Goal: Task Accomplishment & Management: Manage account settings

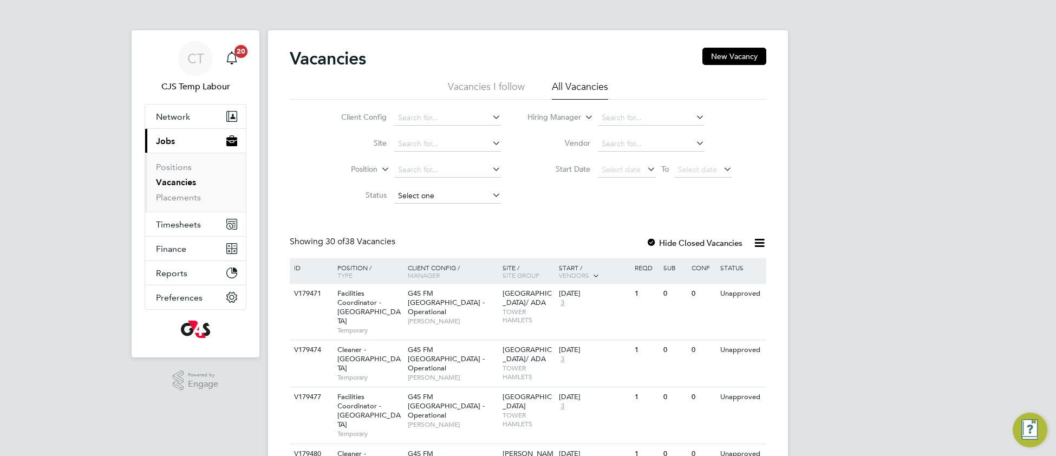
click at [419, 197] on input at bounding box center [447, 195] width 107 height 15
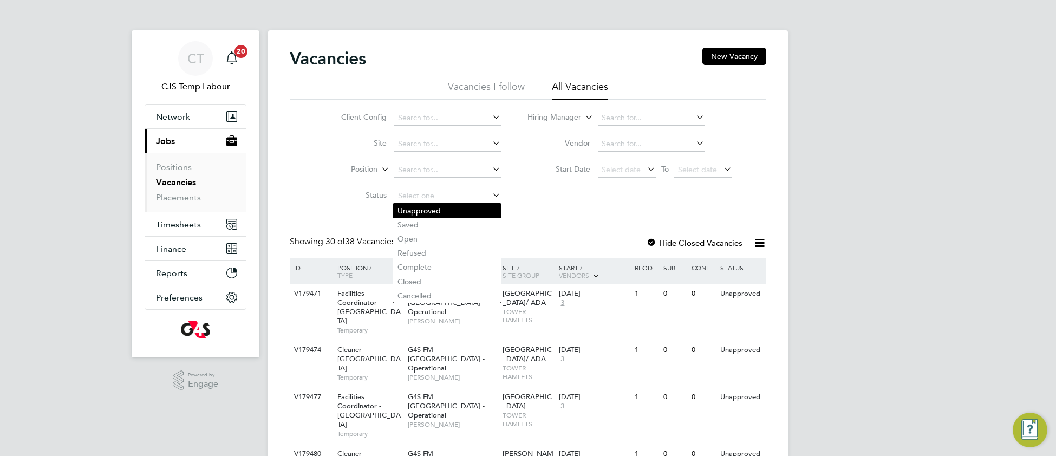
click at [424, 206] on li "Unapproved" at bounding box center [447, 211] width 108 height 14
type input "Unapproved"
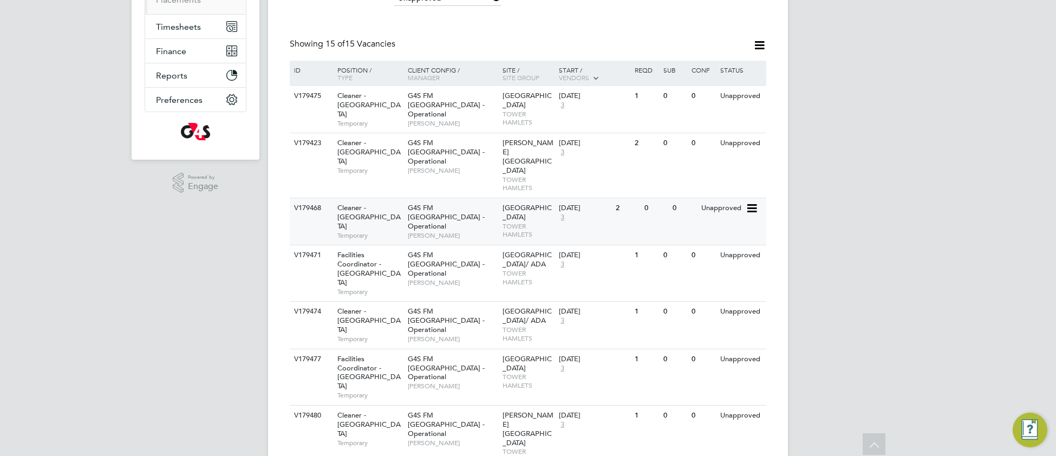
scroll to position [199, 0]
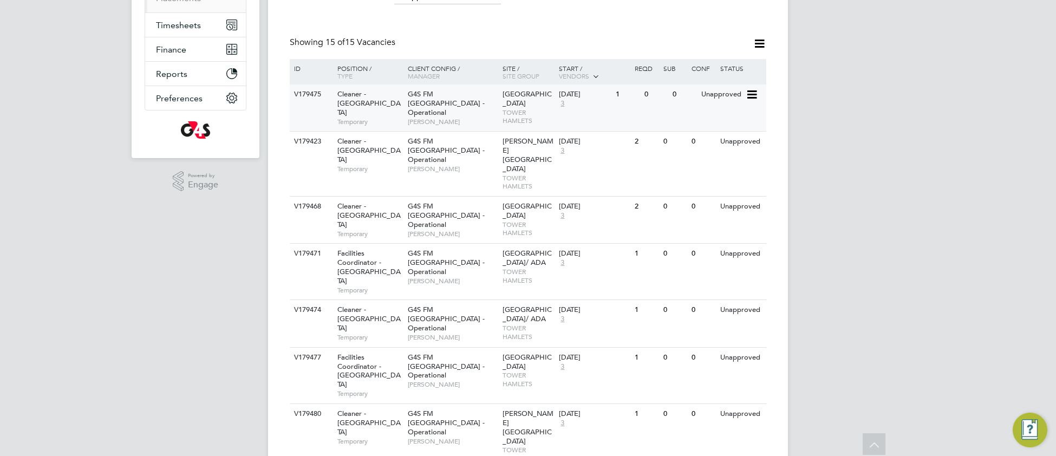
click at [495, 107] on div "G4S FM Tower Hamlets - Operational [PERSON_NAME]" at bounding box center [452, 107] width 95 height 47
click at [574, 161] on div "[DATE] 3" at bounding box center [584, 146] width 57 height 29
click at [537, 206] on div "[GEOGRAPHIC_DATA]" at bounding box center [528, 220] width 57 height 46
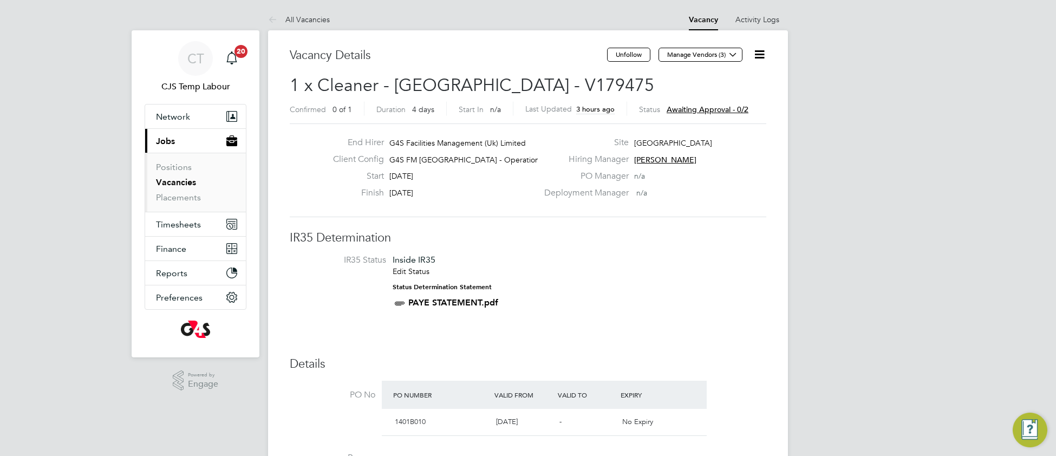
drag, startPoint x: 763, startPoint y: 55, endPoint x: 764, endPoint y: 62, distance: 7.1
click at [763, 56] on icon at bounding box center [760, 55] width 14 height 14
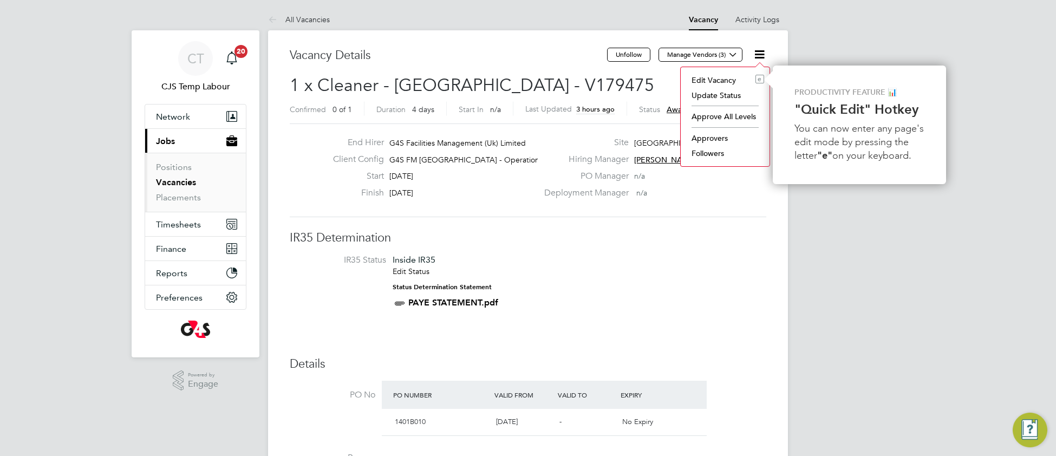
click at [723, 116] on li "Approve All Levels" at bounding box center [725, 116] width 78 height 15
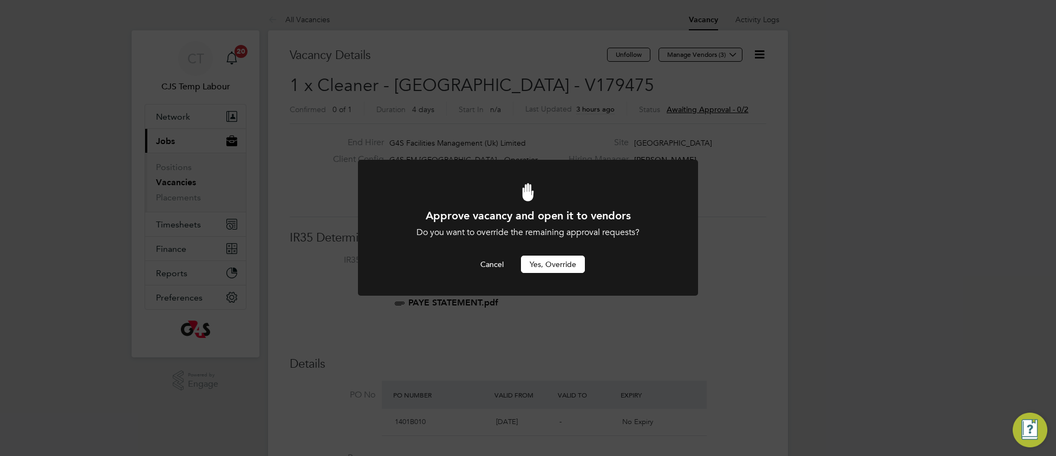
drag, startPoint x: 565, startPoint y: 265, endPoint x: 555, endPoint y: 266, distance: 9.8
click at [564, 266] on button "Yes, Override" at bounding box center [553, 264] width 64 height 17
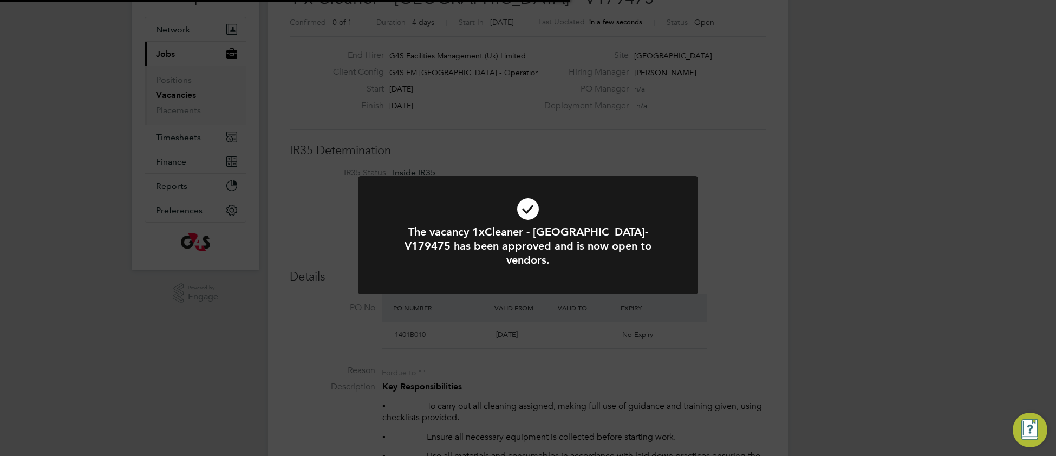
scroll to position [32, 75]
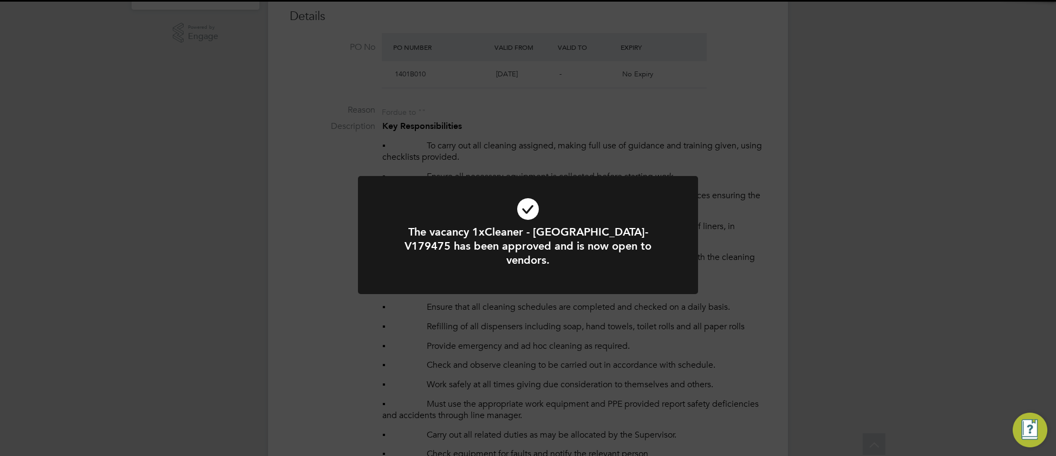
click at [411, 207] on icon at bounding box center [528, 209] width 282 height 42
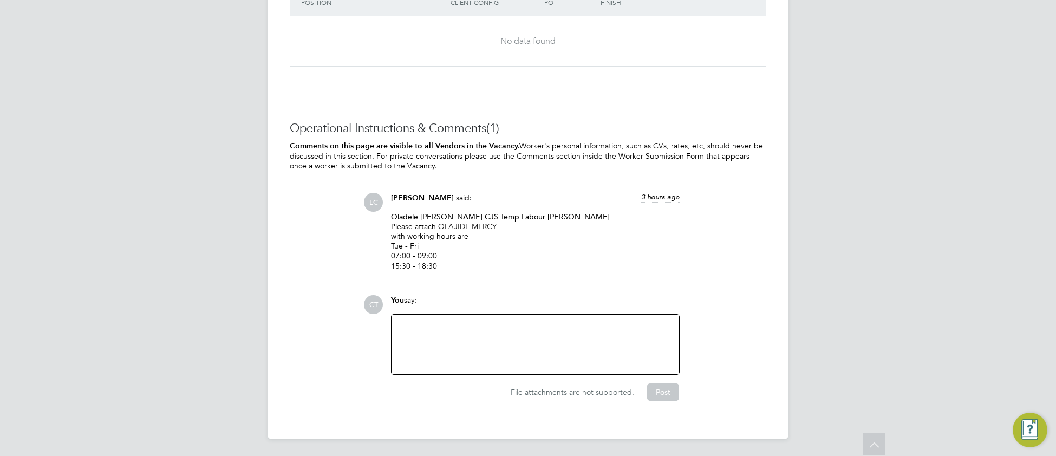
scroll to position [1594, 0]
click at [457, 336] on div at bounding box center [535, 344] width 274 height 47
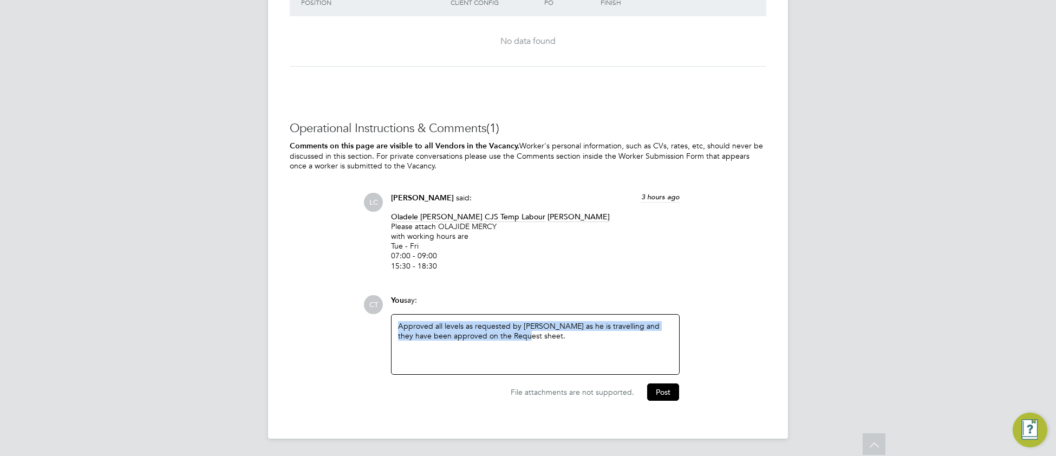
drag, startPoint x: 514, startPoint y: 339, endPoint x: 385, endPoint y: 321, distance: 130.2
click at [385, 321] on div "You say: Approved all levels as requested by Dan as he is travelling and they h…" at bounding box center [534, 335] width 299 height 80
copy div "Approved all levels as requested by [PERSON_NAME] as he is travelling and they …"
click at [670, 395] on button "Post" at bounding box center [663, 391] width 32 height 17
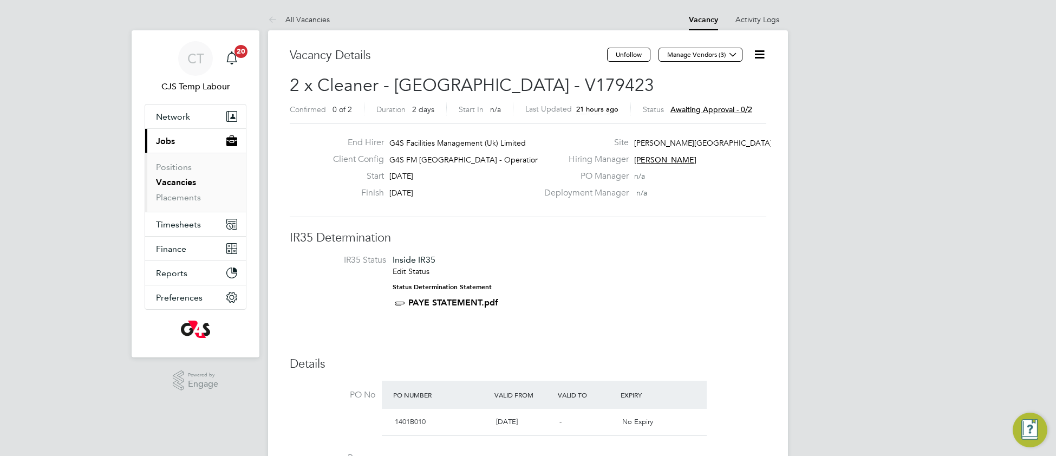
click at [763, 55] on icon at bounding box center [760, 55] width 14 height 14
click at [711, 116] on li "Approve All Levels" at bounding box center [725, 116] width 78 height 15
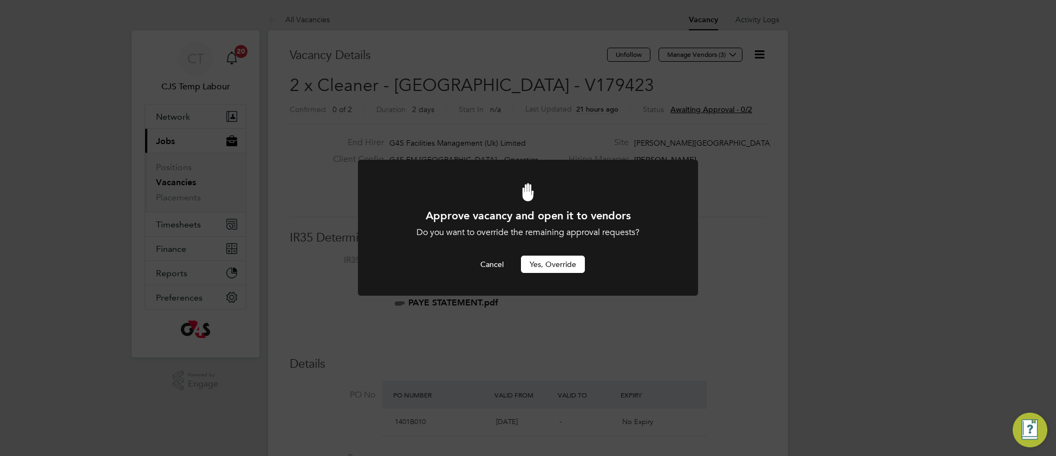
click at [541, 264] on button "Yes, Override" at bounding box center [553, 264] width 64 height 17
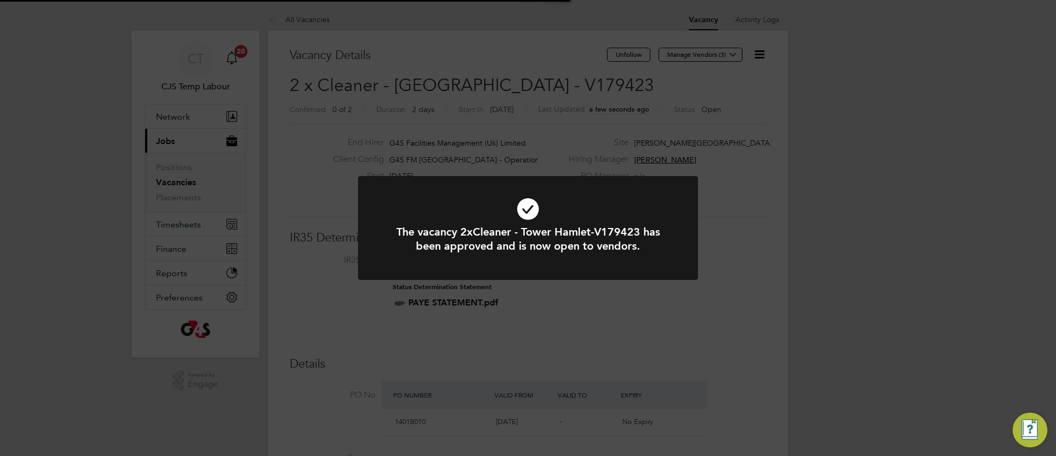
scroll to position [32, 75]
click at [426, 205] on icon at bounding box center [528, 209] width 282 height 42
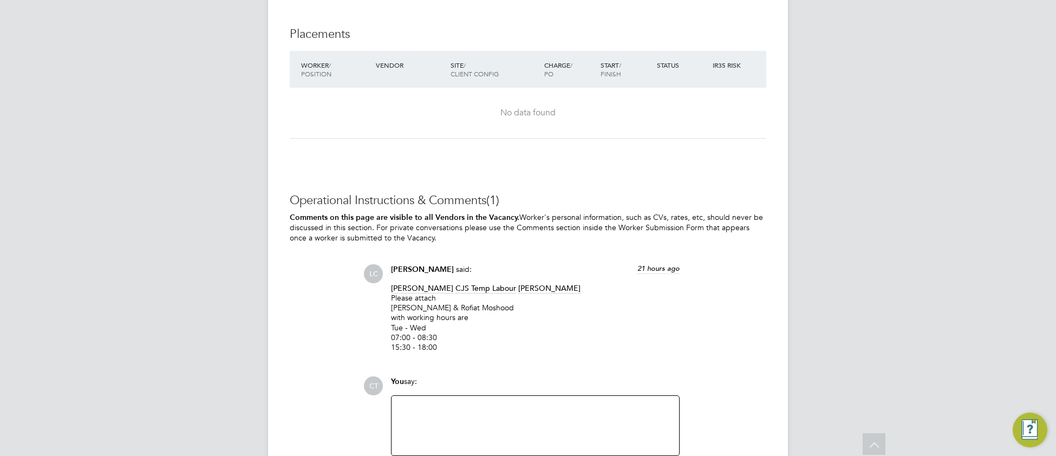
scroll to position [1633, 0]
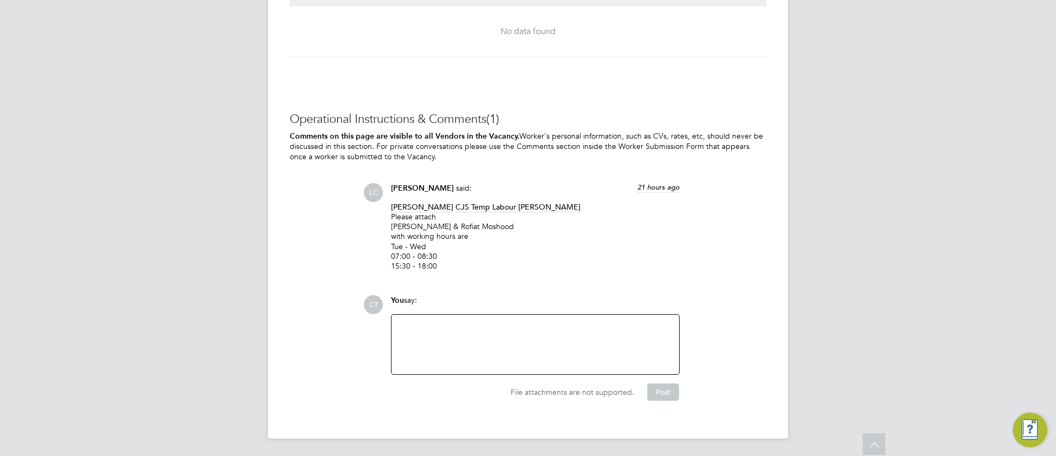
click at [457, 345] on div at bounding box center [535, 344] width 274 height 47
paste div
click at [649, 395] on button "Post" at bounding box center [663, 391] width 32 height 17
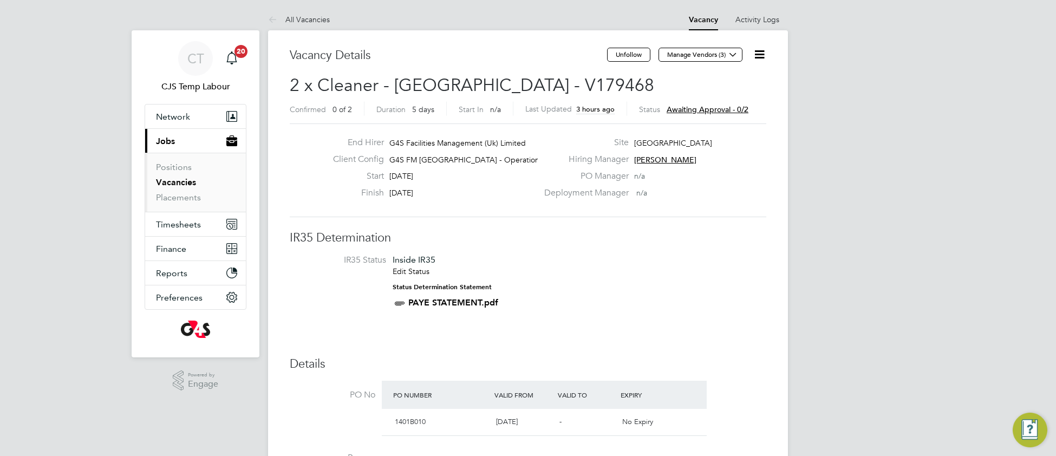
click at [760, 58] on icon at bounding box center [760, 55] width 14 height 14
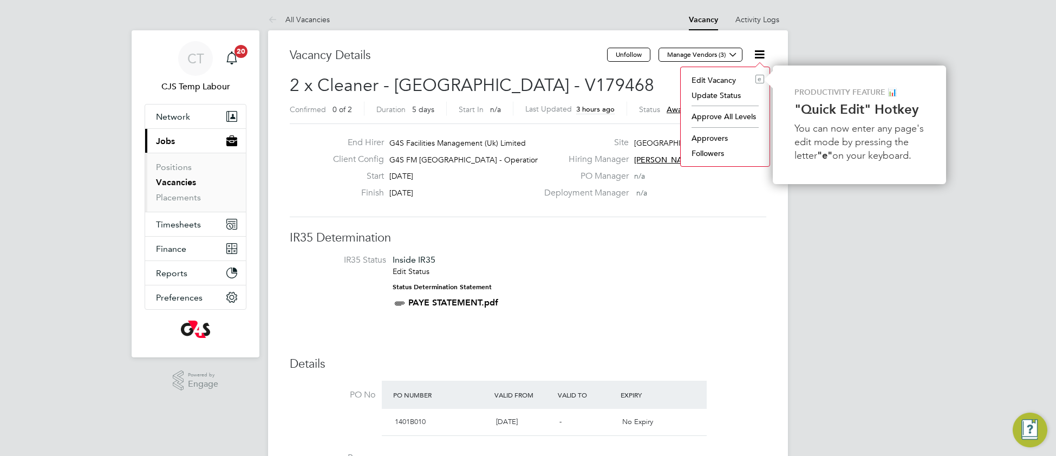
click at [713, 117] on li "Approve All Levels" at bounding box center [725, 116] width 78 height 15
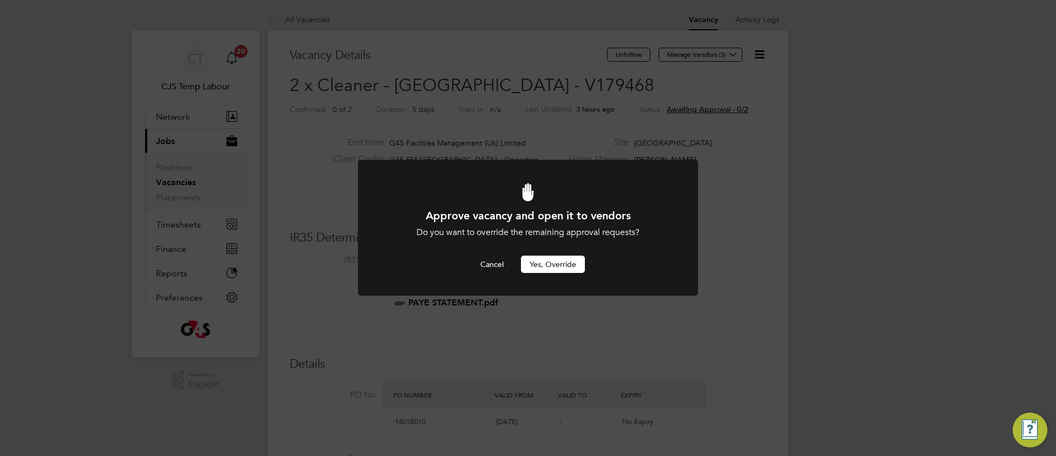
click at [553, 269] on button "Yes, Override" at bounding box center [553, 264] width 64 height 17
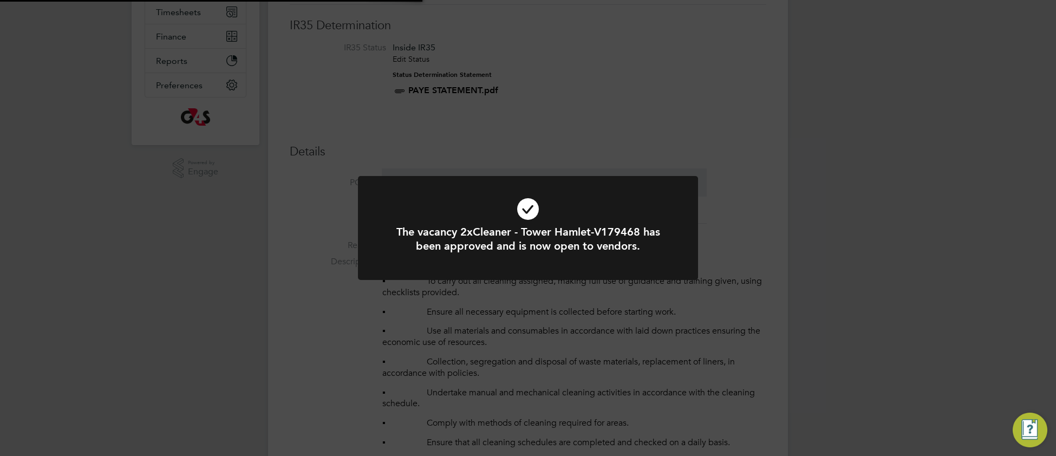
scroll to position [32, 75]
drag, startPoint x: 426, startPoint y: 201, endPoint x: 414, endPoint y: 210, distance: 15.1
click at [426, 201] on icon at bounding box center [528, 209] width 282 height 42
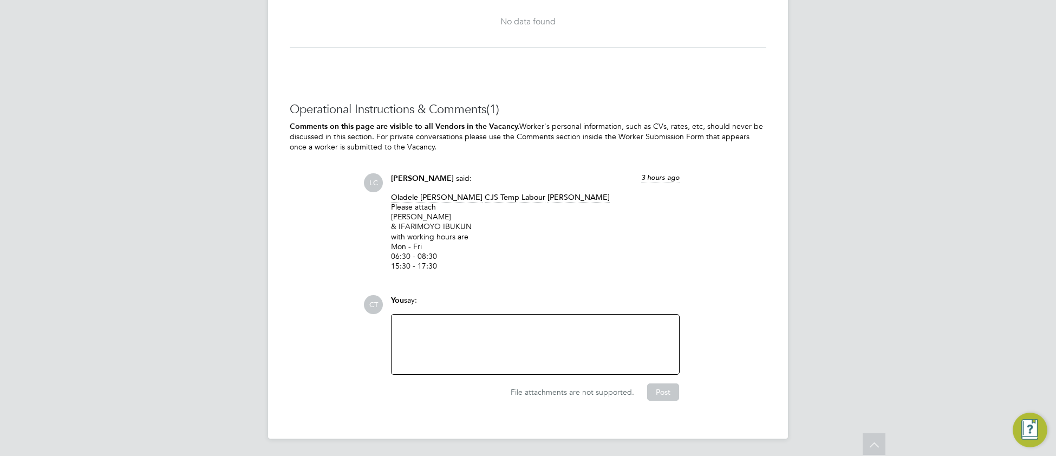
scroll to position [1644, 0]
click at [435, 339] on div at bounding box center [535, 344] width 274 height 47
paste div
click at [654, 387] on button "Post" at bounding box center [663, 391] width 32 height 17
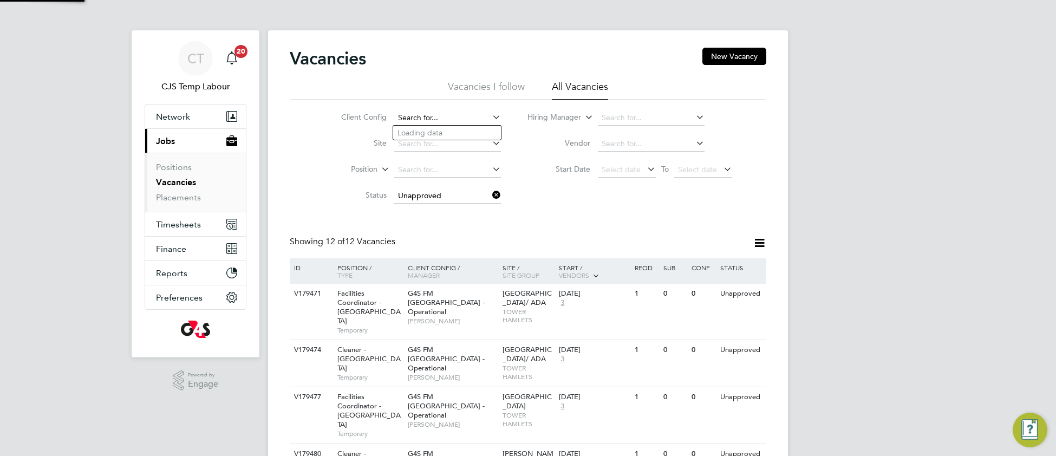
click at [428, 115] on input at bounding box center [447, 117] width 107 height 15
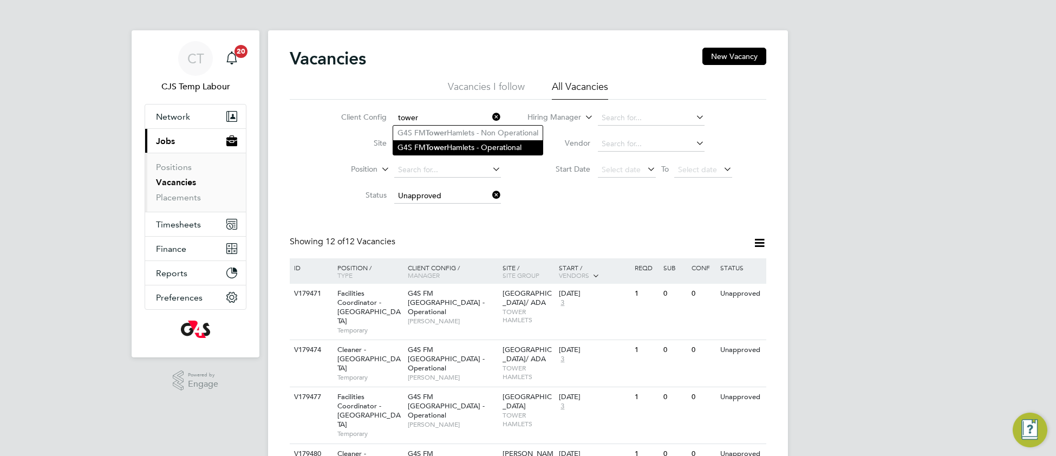
click at [454, 141] on li "G4S FM Tower Hamlets - Operational" at bounding box center [467, 147] width 149 height 15
type input "G4S FM [GEOGRAPHIC_DATA] - Operational"
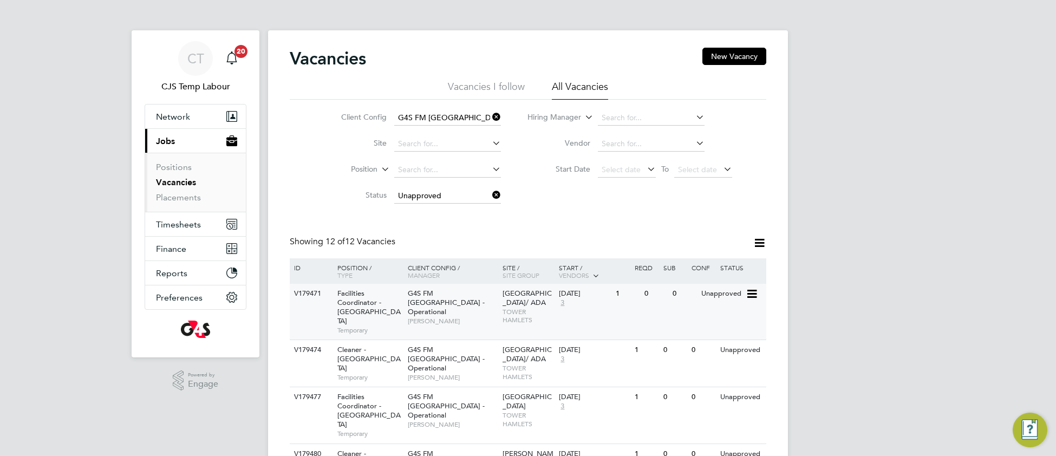
click at [538, 308] on span "TOWER HAMLETS" at bounding box center [527, 316] width 51 height 17
click at [571, 351] on div "[DATE] 3" at bounding box center [584, 354] width 57 height 29
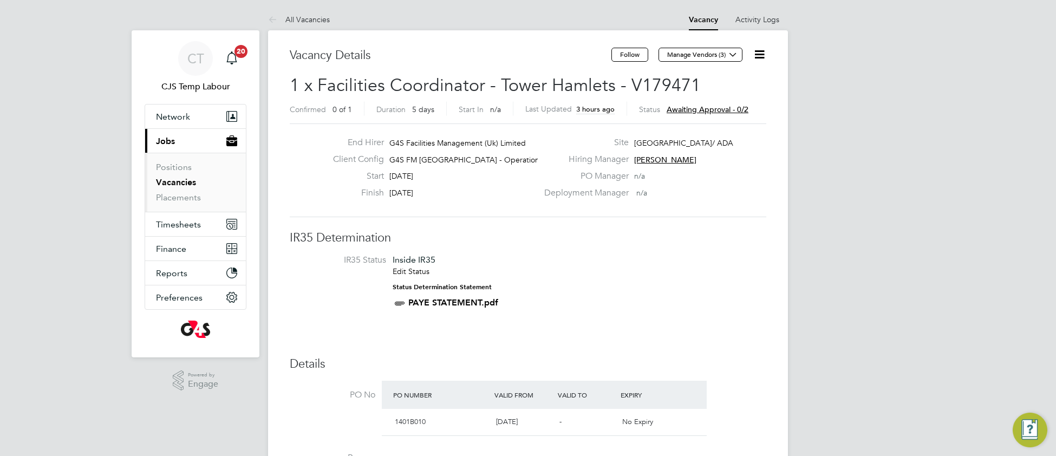
click at [757, 60] on icon at bounding box center [760, 55] width 14 height 14
click at [707, 117] on li "Approve All Levels" at bounding box center [725, 116] width 78 height 15
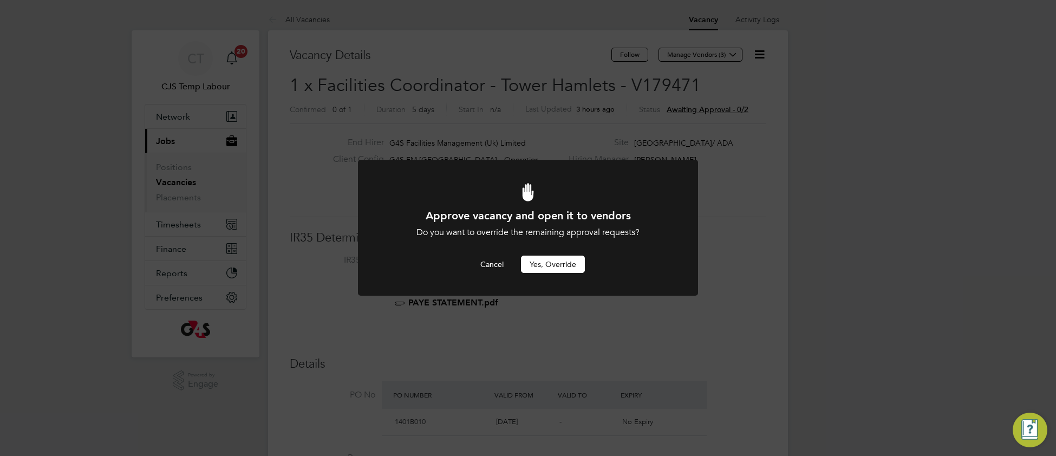
click at [534, 262] on button "Yes, Override" at bounding box center [553, 264] width 64 height 17
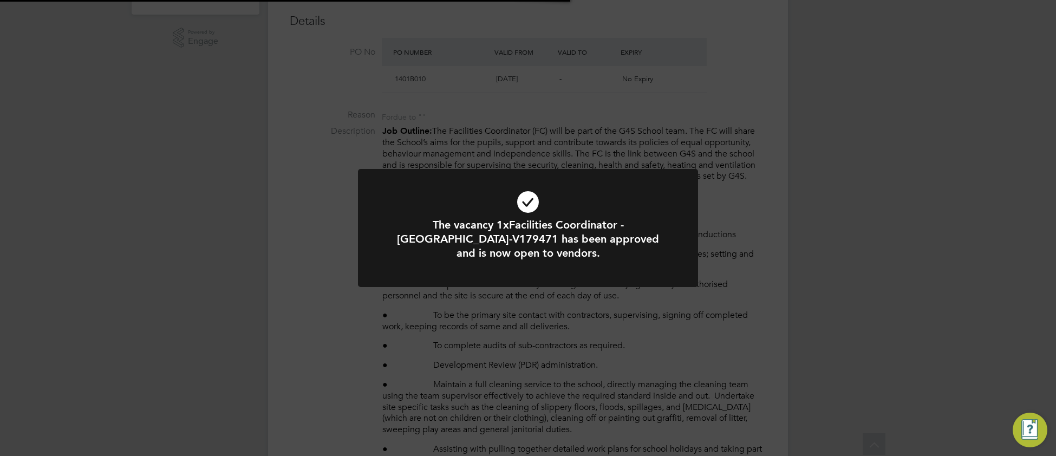
scroll to position [545, 0]
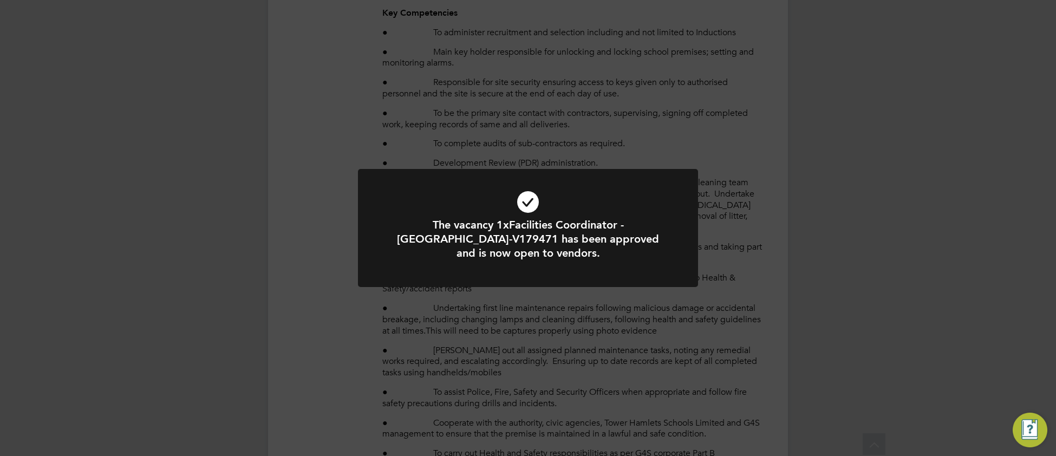
click at [435, 199] on icon at bounding box center [528, 202] width 282 height 42
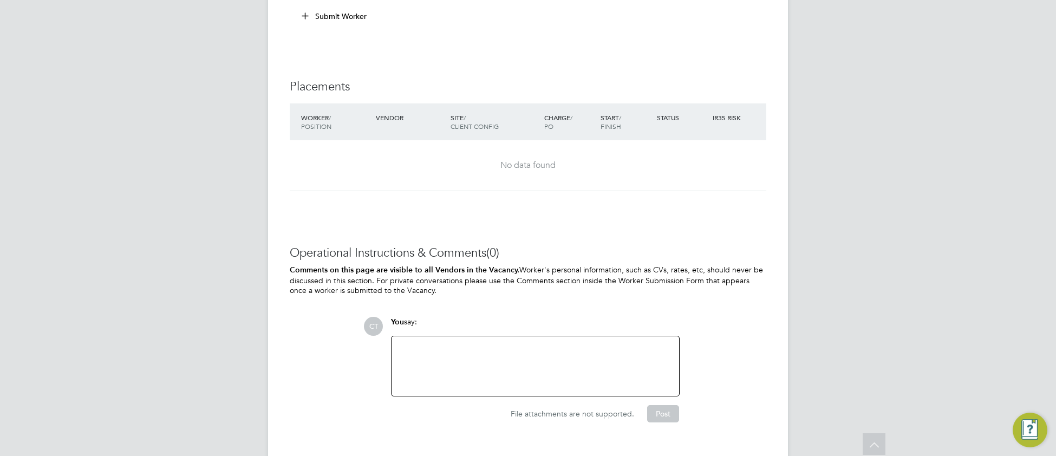
scroll to position [2731, 0]
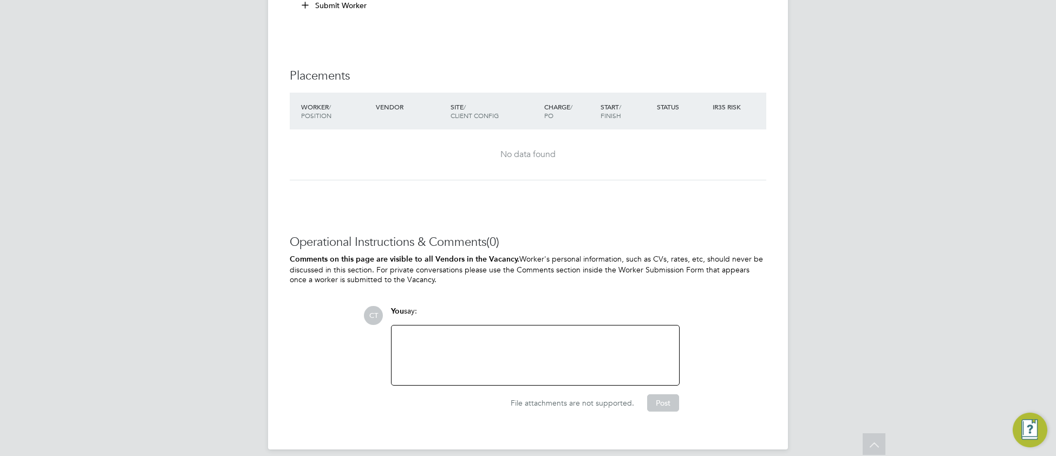
click at [432, 332] on div at bounding box center [535, 355] width 274 height 47
paste div
drag, startPoint x: 656, startPoint y: 396, endPoint x: 652, endPoint y: 382, distance: 14.6
click at [657, 394] on button "Post" at bounding box center [663, 402] width 32 height 17
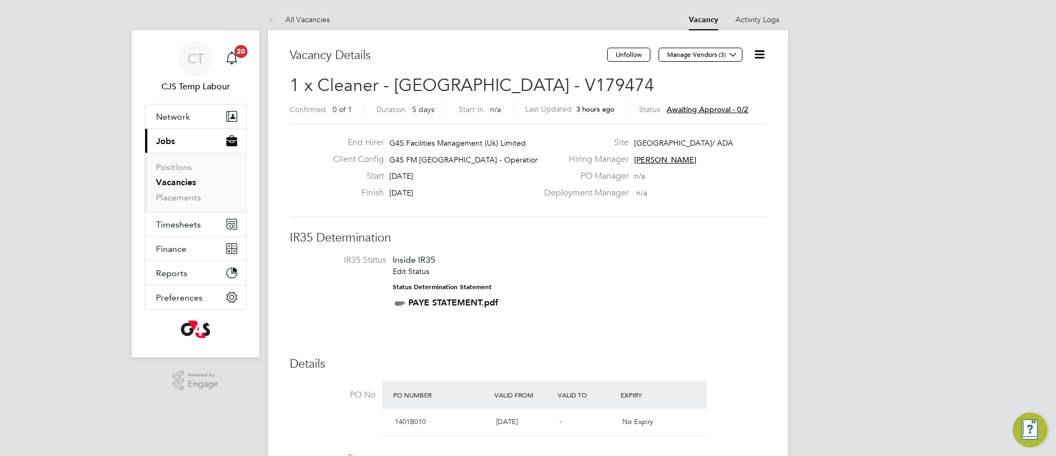
click at [762, 56] on icon at bounding box center [760, 55] width 14 height 14
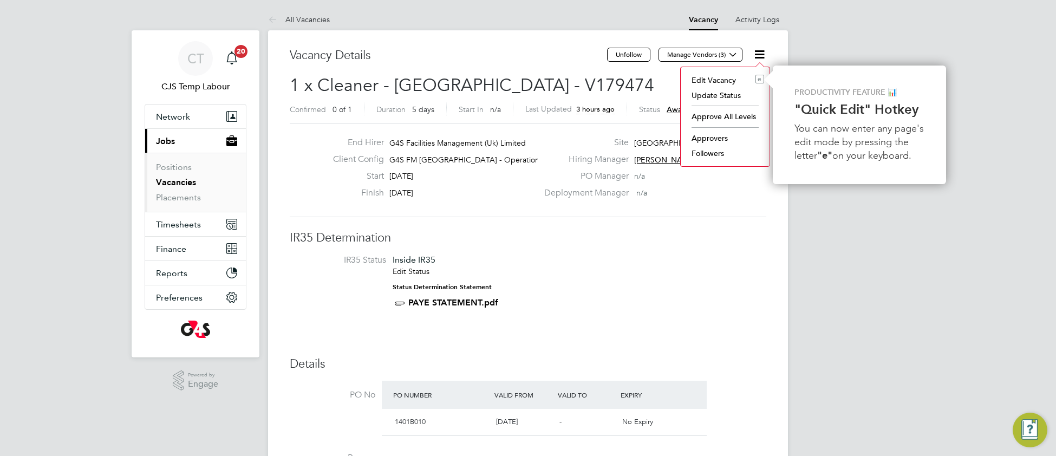
click at [716, 119] on li "Approve All Levels" at bounding box center [725, 116] width 78 height 15
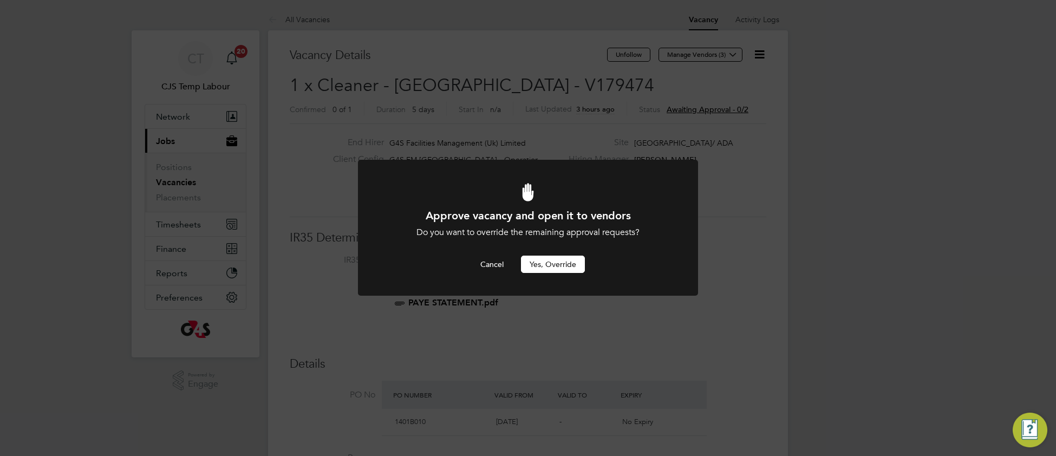
click at [563, 268] on button "Yes, Override" at bounding box center [553, 264] width 64 height 17
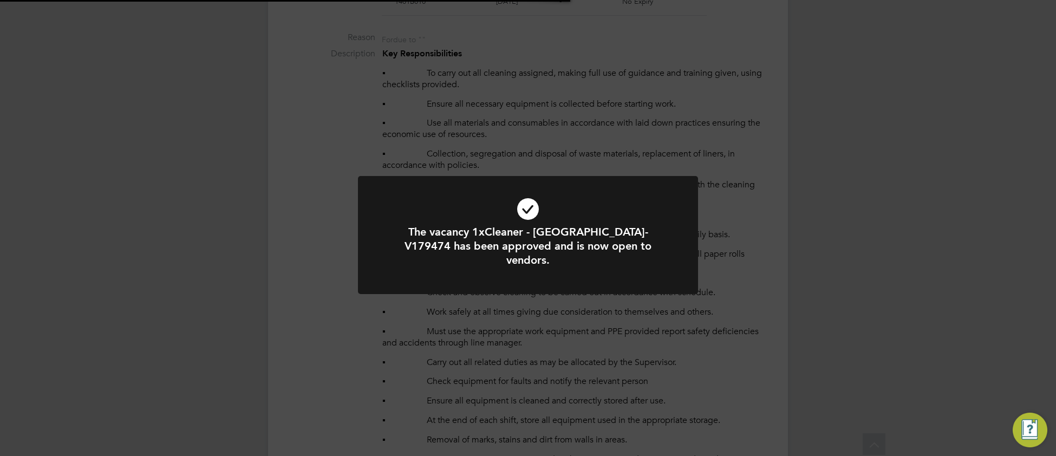
scroll to position [585, 0]
click at [440, 214] on icon at bounding box center [528, 209] width 282 height 42
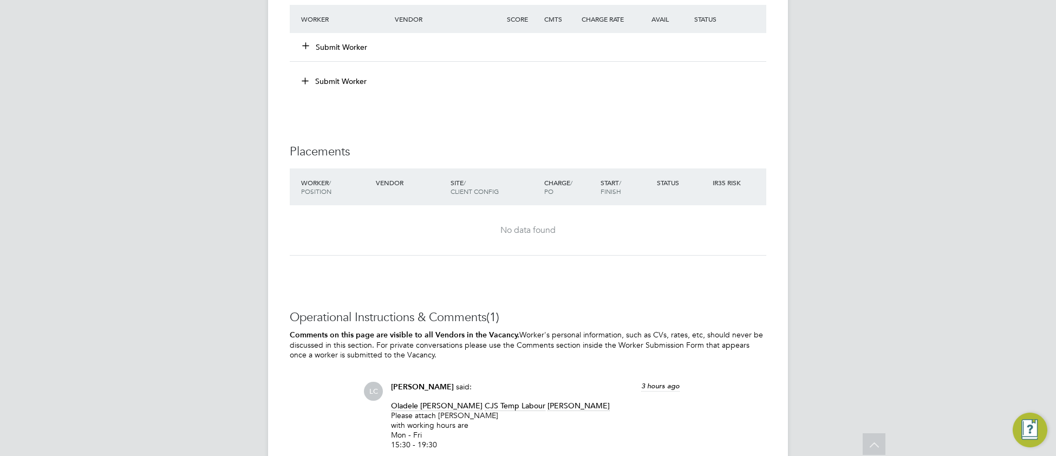
scroll to position [1585, 0]
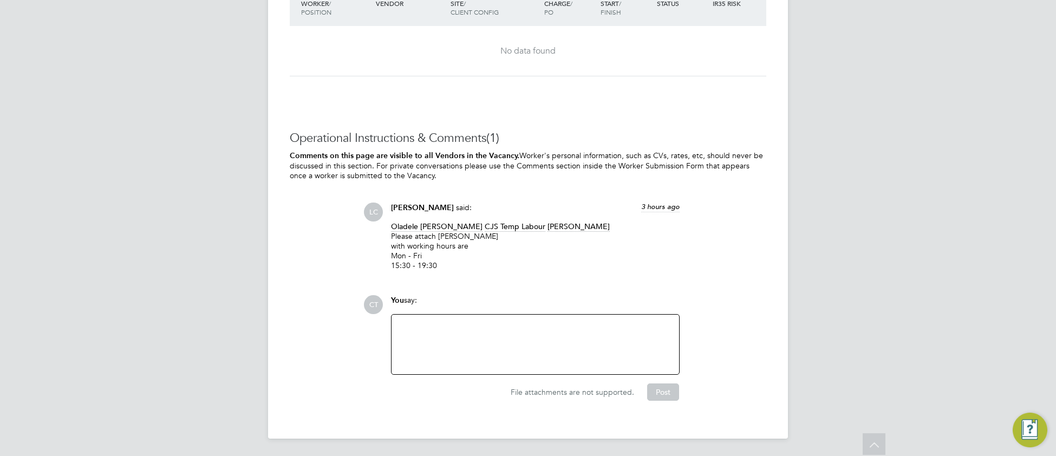
click at [431, 331] on div at bounding box center [535, 344] width 274 height 47
paste div
click at [659, 394] on button "Post" at bounding box center [663, 391] width 32 height 17
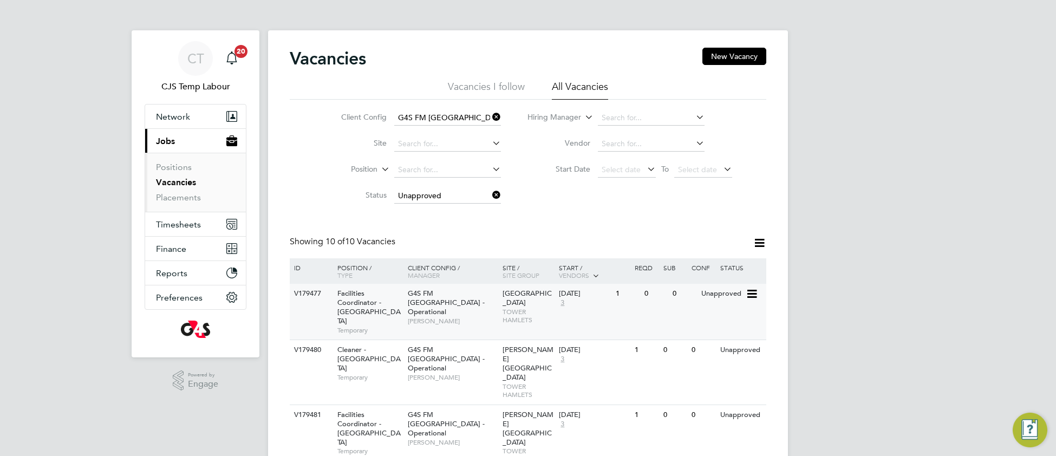
click at [460, 296] on span "G4S FM [GEOGRAPHIC_DATA] - Operational" at bounding box center [446, 303] width 77 height 28
click at [574, 356] on div "[DATE] 3" at bounding box center [584, 354] width 57 height 29
click at [606, 407] on div "V179481 Facilities Coordinator - [GEOGRAPHIC_DATA] Temporary G4S FM [GEOGRAPHIC…" at bounding box center [528, 436] width 476 height 65
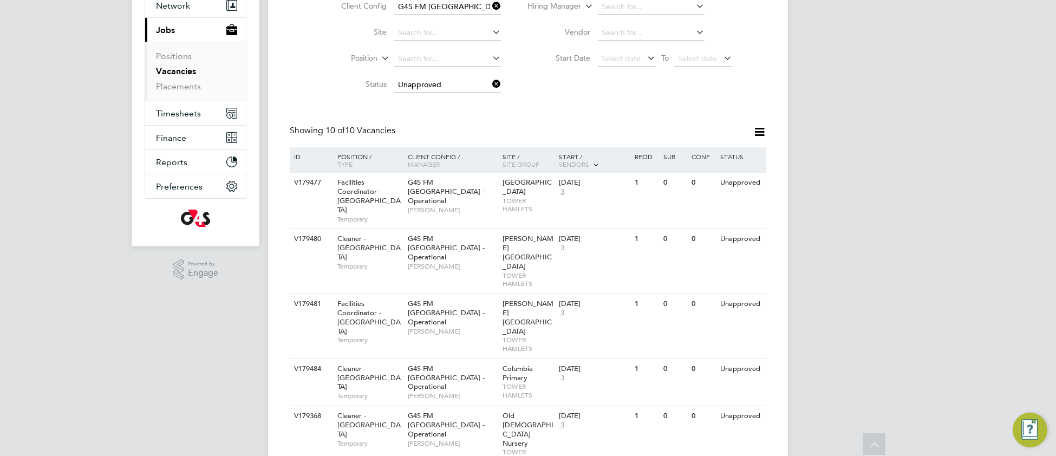
scroll to position [250, 0]
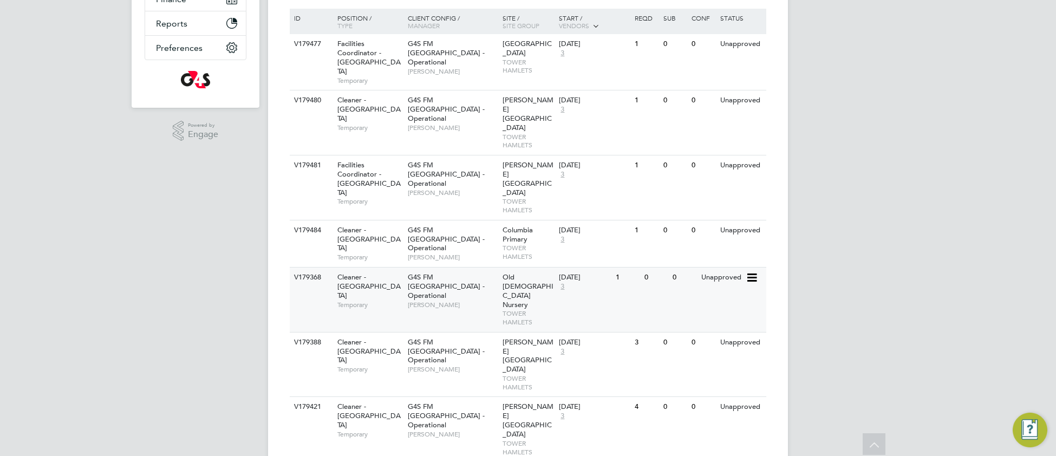
click at [574, 267] on div "01 Sep 2025 3" at bounding box center [584, 281] width 57 height 29
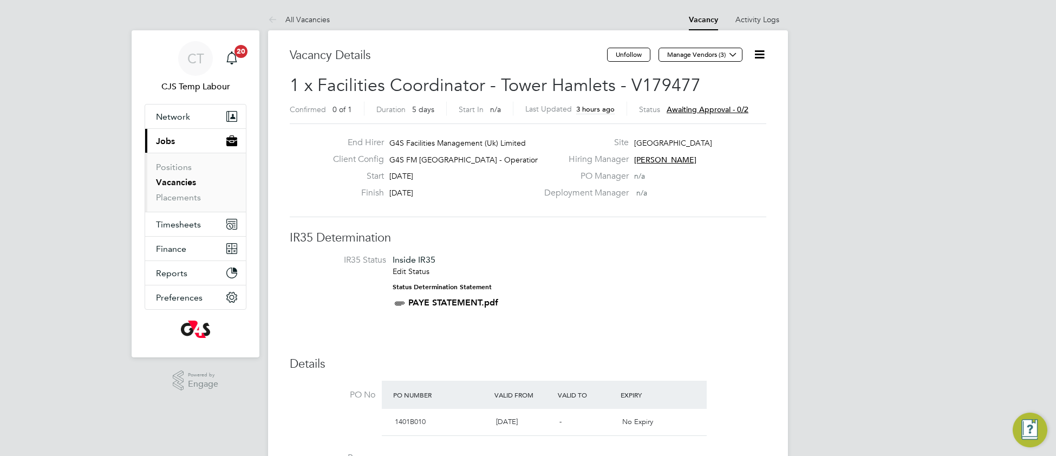
click at [757, 55] on icon at bounding box center [760, 55] width 14 height 14
drag, startPoint x: 713, startPoint y: 117, endPoint x: 690, endPoint y: 125, distance: 24.0
click at [712, 114] on li "Approve All Levels" at bounding box center [725, 116] width 78 height 15
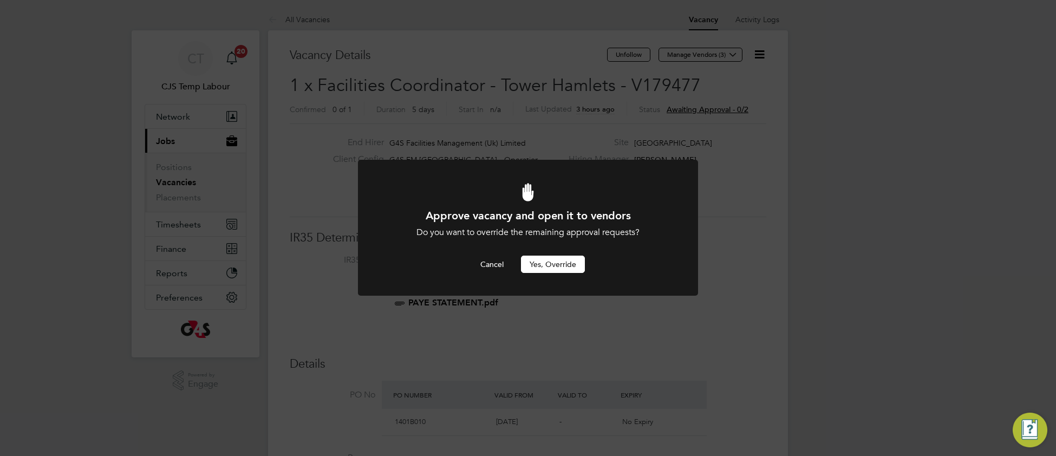
click at [576, 272] on button "Yes, Override" at bounding box center [553, 264] width 64 height 17
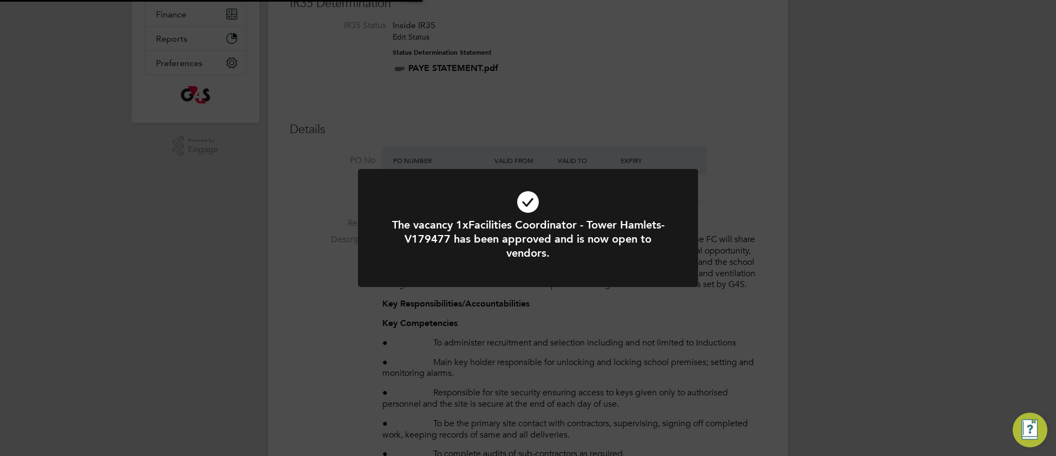
scroll to position [272, 0]
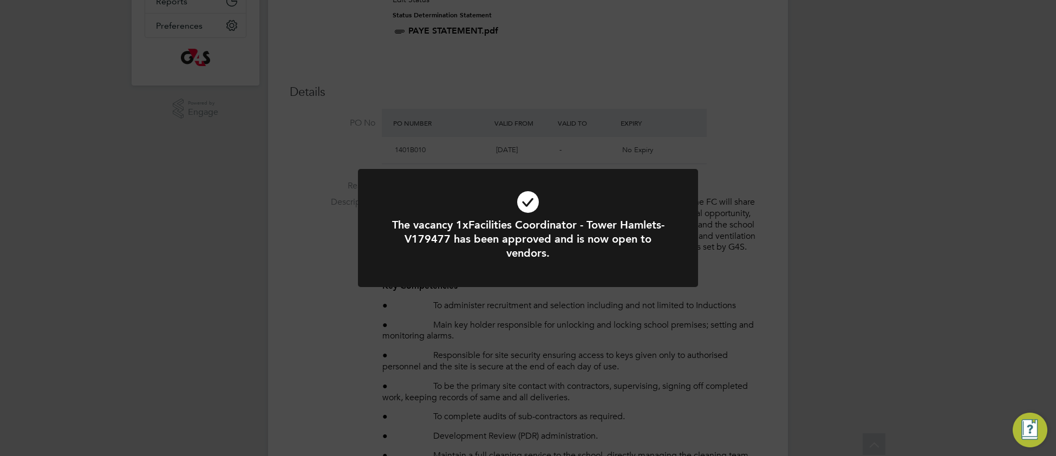
click at [449, 200] on icon at bounding box center [528, 202] width 282 height 42
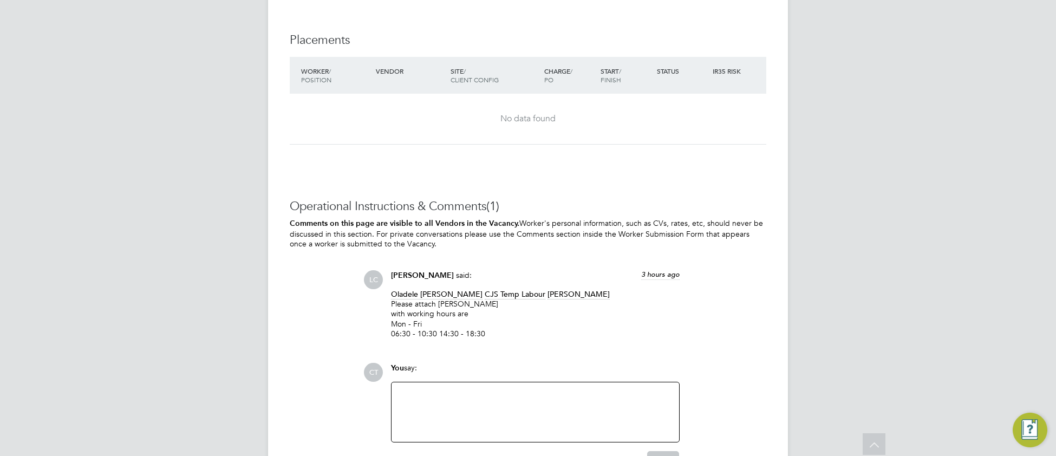
scroll to position [2823, 0]
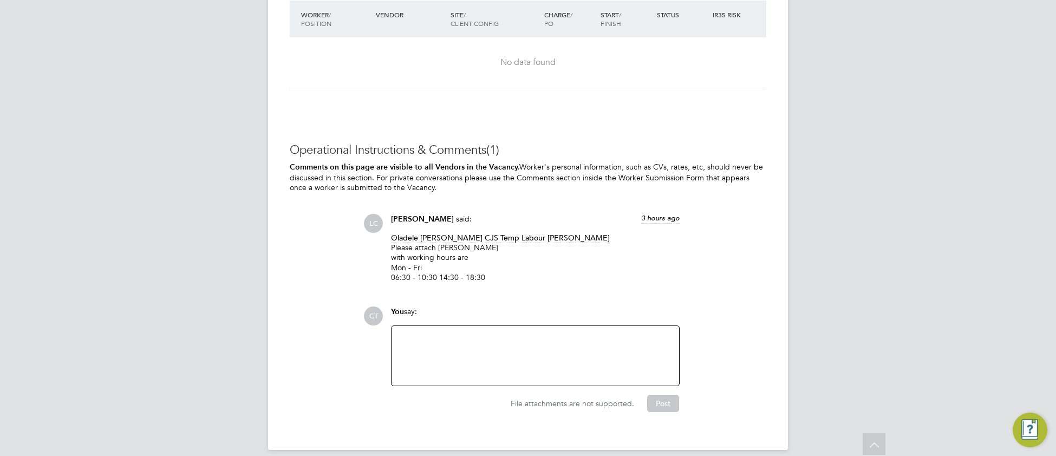
click at [489, 348] on div at bounding box center [535, 355] width 274 height 47
paste div
click at [668, 395] on button "Post" at bounding box center [663, 403] width 32 height 17
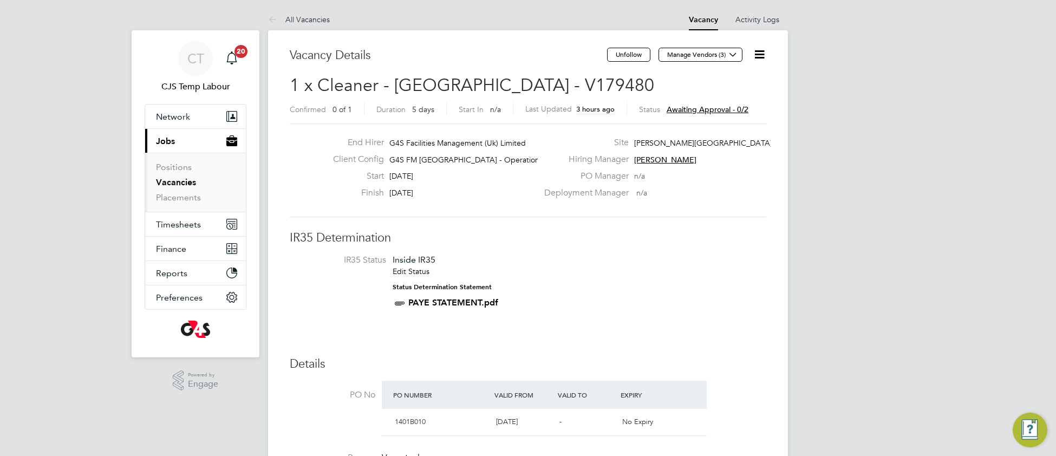
click at [760, 56] on icon at bounding box center [760, 55] width 14 height 14
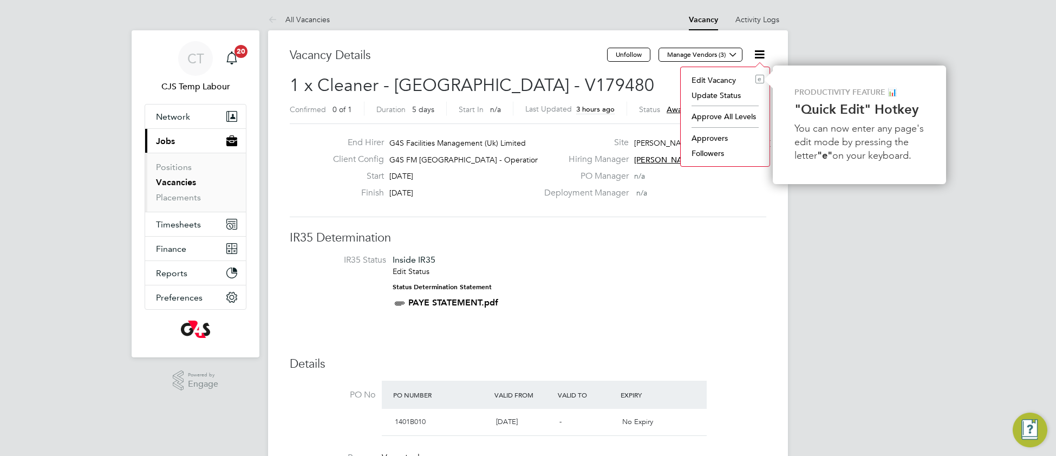
click at [709, 139] on li "Approvers" at bounding box center [725, 137] width 78 height 15
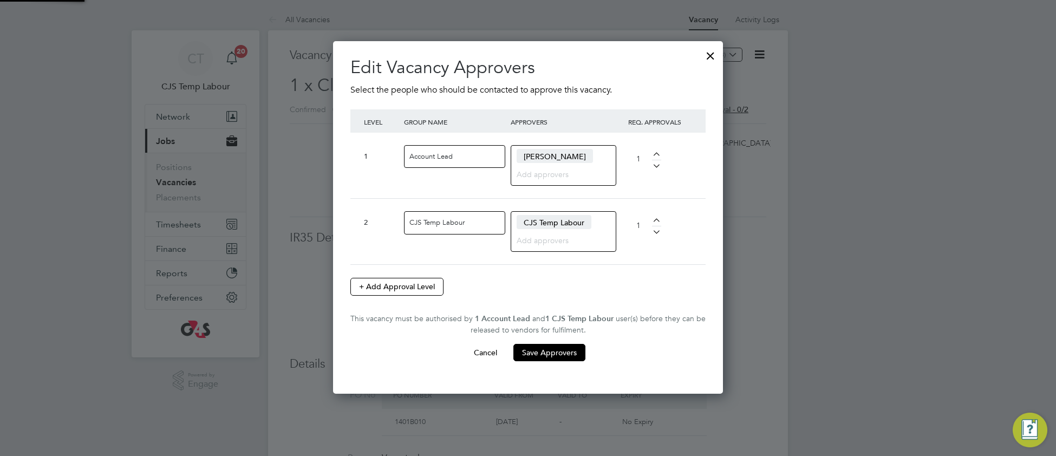
scroll to position [355, 390]
click at [715, 51] on div at bounding box center [710, 52] width 19 height 19
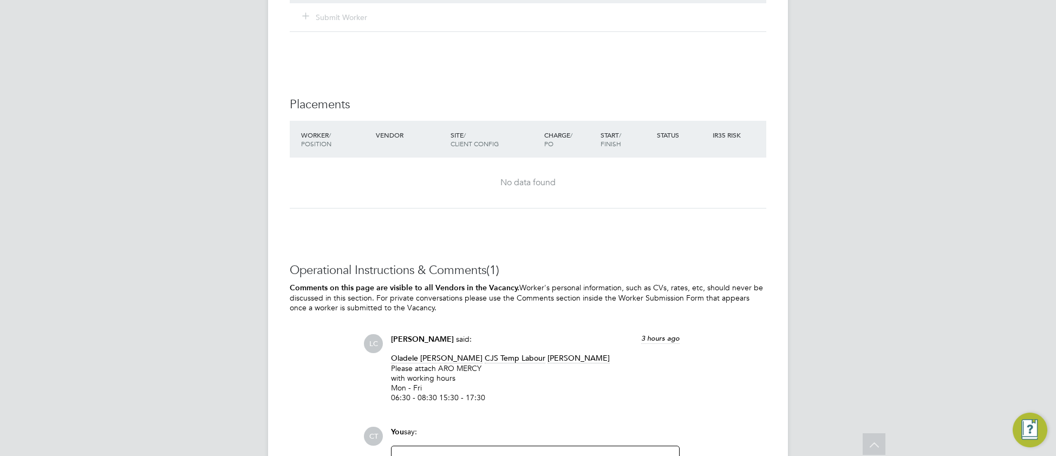
scroll to position [1567, 0]
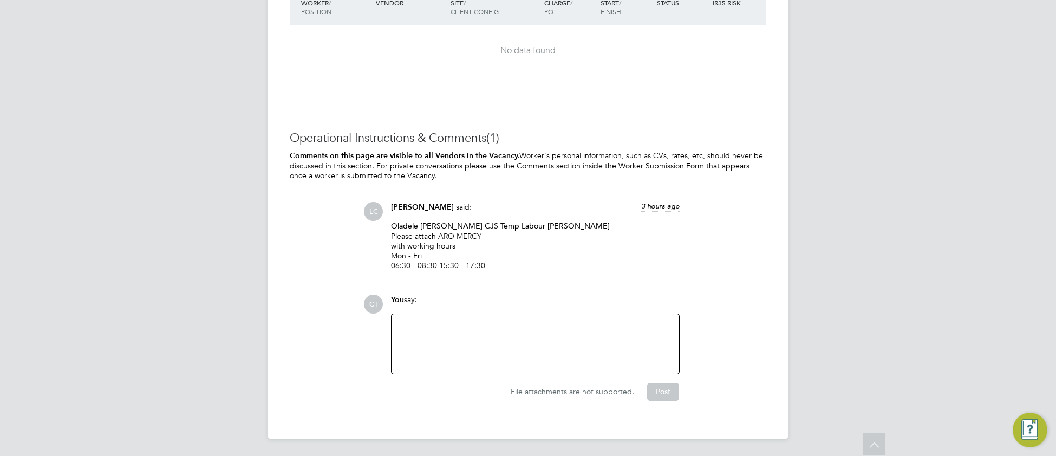
click at [447, 330] on div at bounding box center [535, 344] width 274 height 47
paste div
click at [650, 389] on button "Post" at bounding box center [663, 391] width 32 height 17
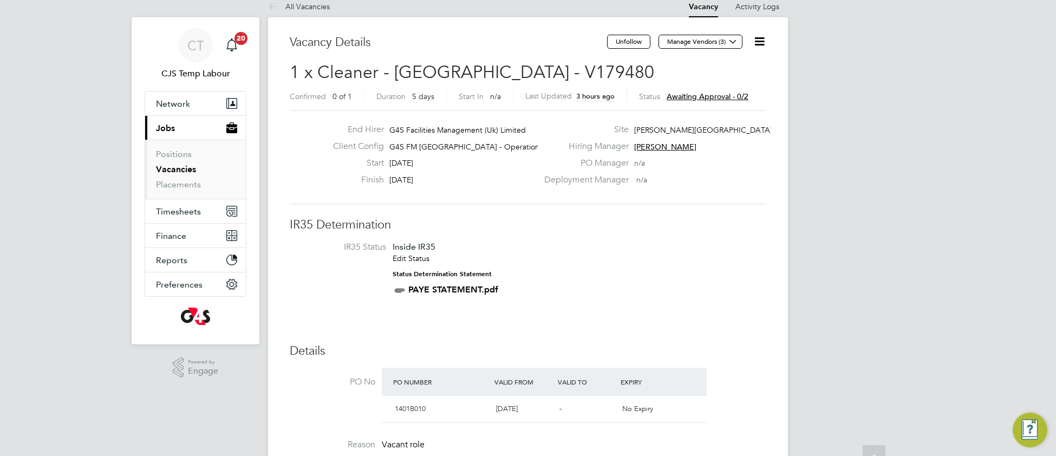
scroll to position [0, 0]
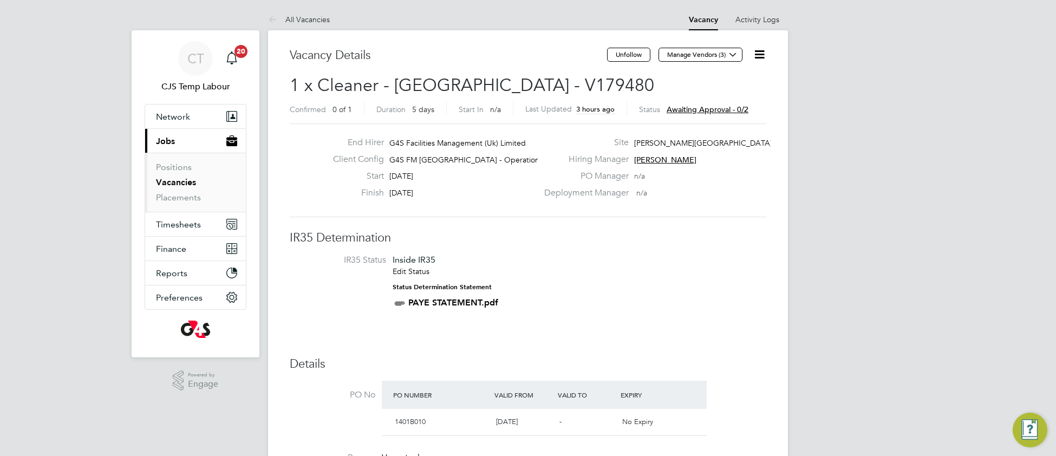
drag, startPoint x: 757, startPoint y: 57, endPoint x: 749, endPoint y: 77, distance: 21.6
click at [757, 57] on icon at bounding box center [760, 55] width 14 height 14
drag, startPoint x: 705, startPoint y: 121, endPoint x: 702, endPoint y: 129, distance: 8.7
click at [705, 121] on li "Approve All Levels" at bounding box center [725, 116] width 78 height 15
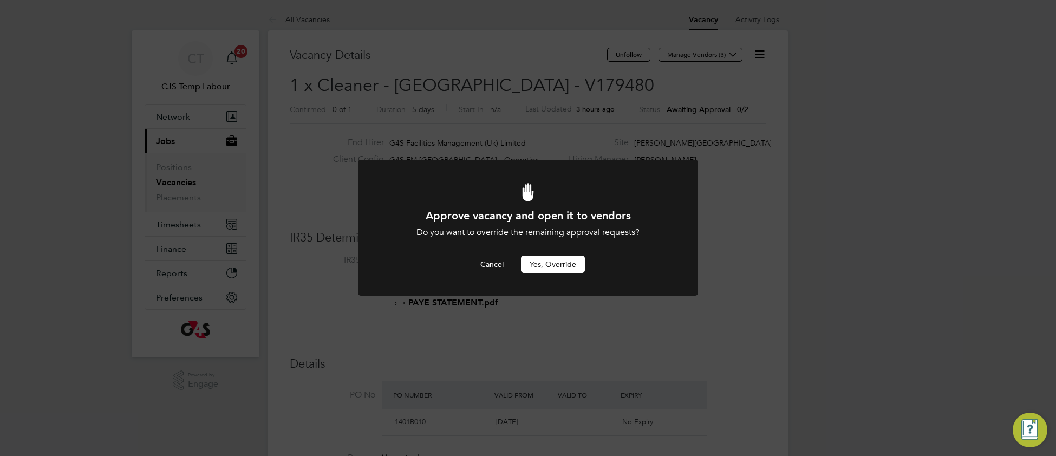
click at [567, 266] on button "Yes, Override" at bounding box center [553, 264] width 64 height 17
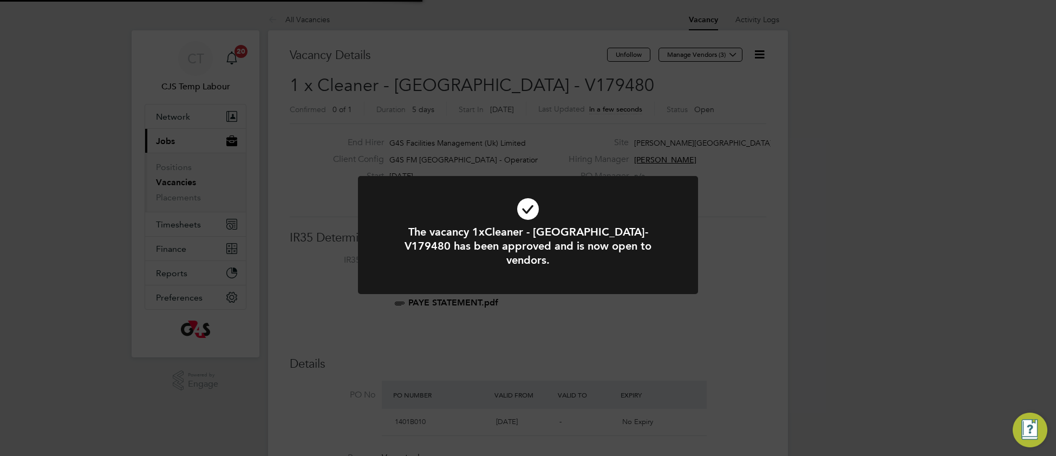
scroll to position [32, 75]
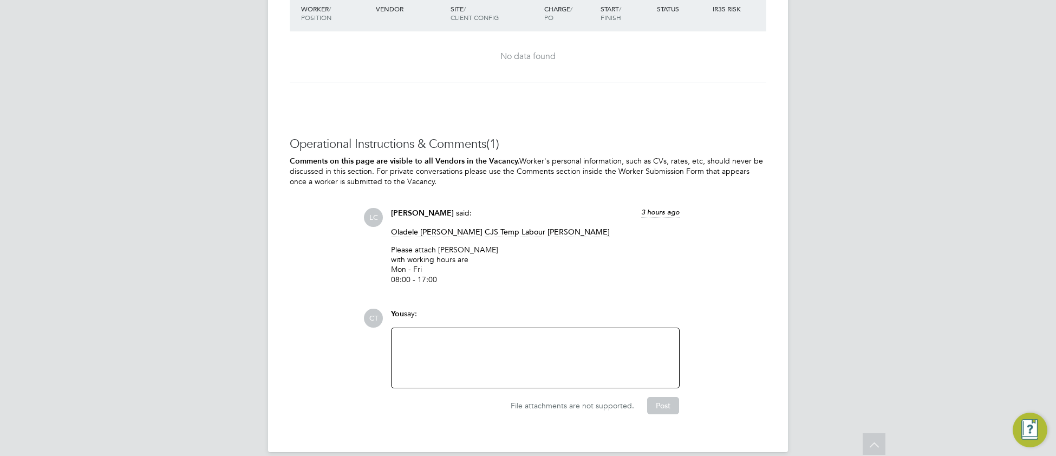
scroll to position [2814, 0]
click at [544, 354] on div at bounding box center [535, 355] width 274 height 47
paste div
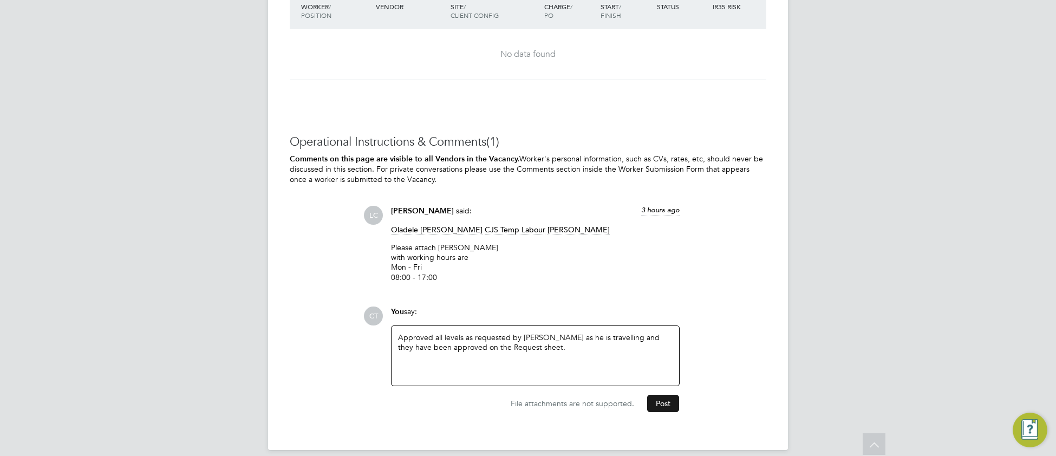
click at [654, 397] on button "Post" at bounding box center [663, 403] width 32 height 17
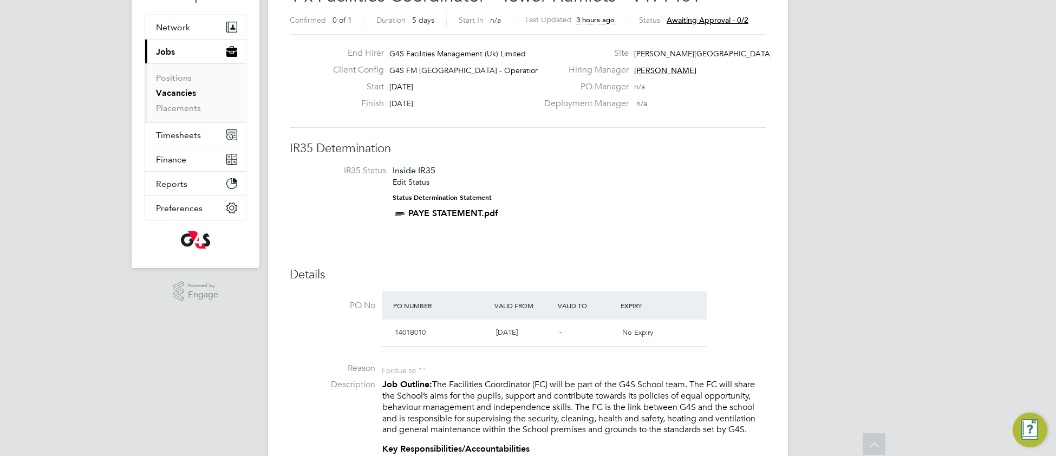
scroll to position [0, 0]
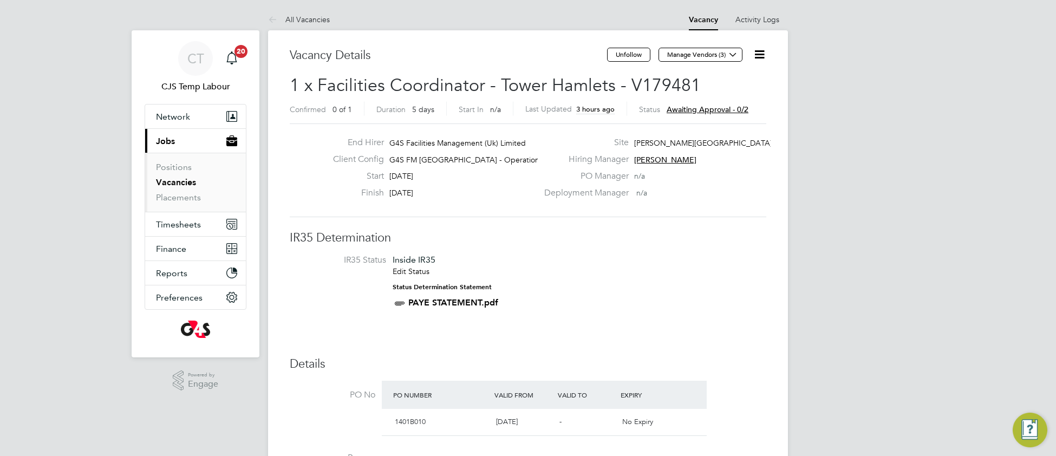
drag, startPoint x: 756, startPoint y: 55, endPoint x: 741, endPoint y: 75, distance: 25.1
click at [755, 56] on icon at bounding box center [760, 55] width 14 height 14
click at [707, 115] on li "Approve All Levels" at bounding box center [725, 116] width 78 height 15
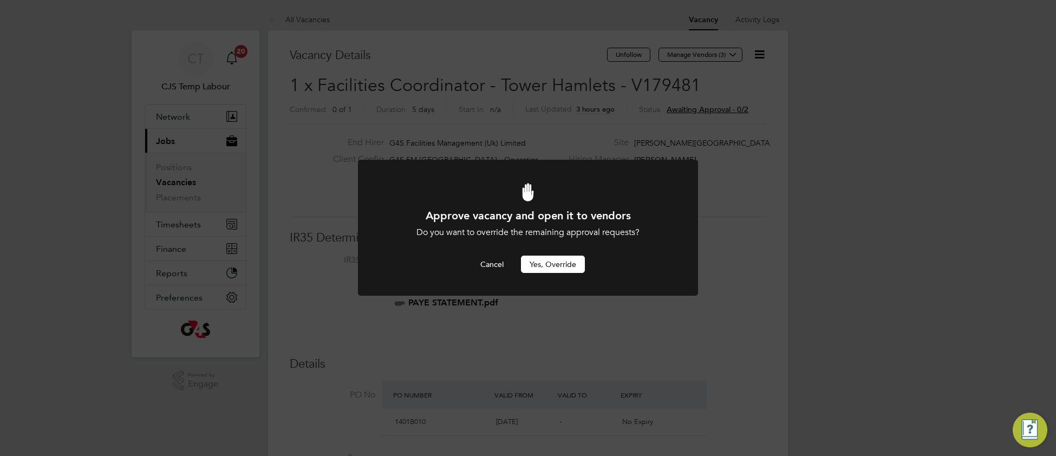
click at [545, 267] on button "Yes, Override" at bounding box center [553, 264] width 64 height 17
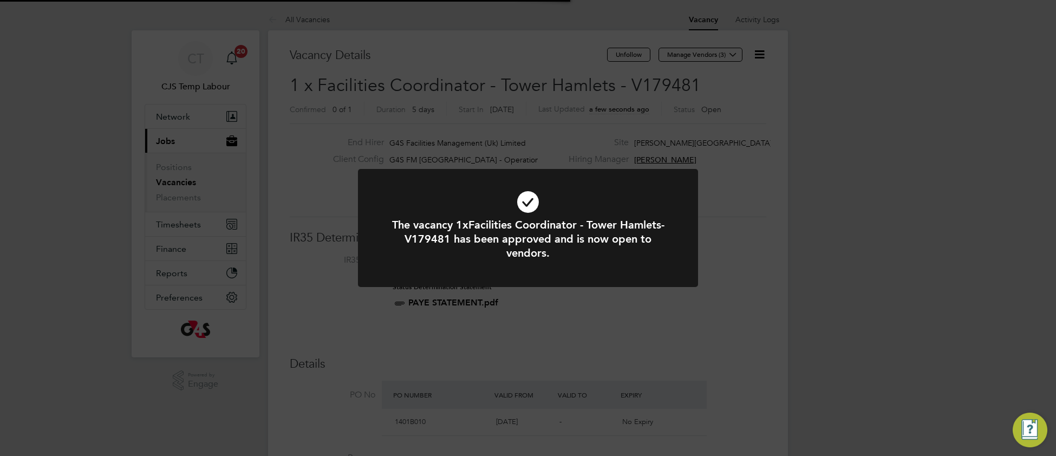
scroll to position [32, 75]
click at [651, 190] on icon at bounding box center [528, 202] width 282 height 42
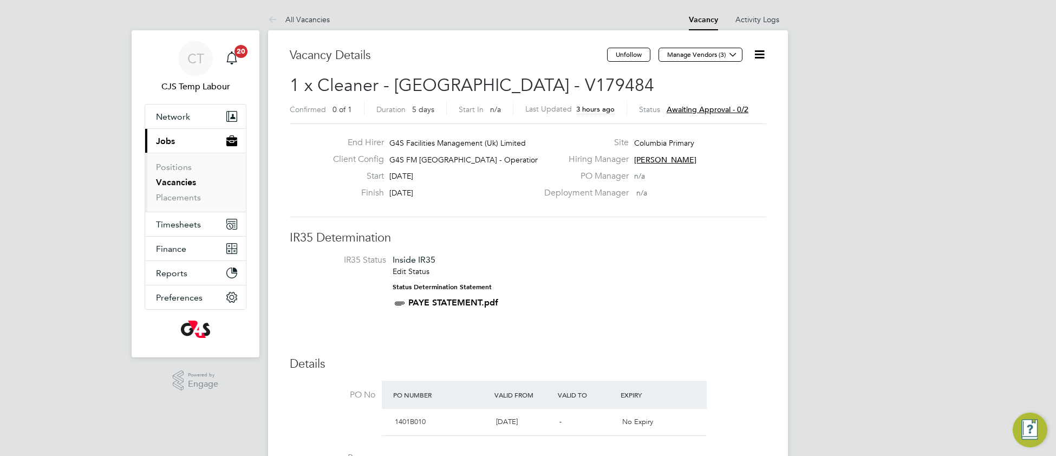
drag, startPoint x: 756, startPoint y: 57, endPoint x: 747, endPoint y: 73, distance: 18.7
click at [755, 57] on icon at bounding box center [760, 55] width 14 height 14
click at [701, 121] on li "Approve All Levels" at bounding box center [725, 116] width 78 height 15
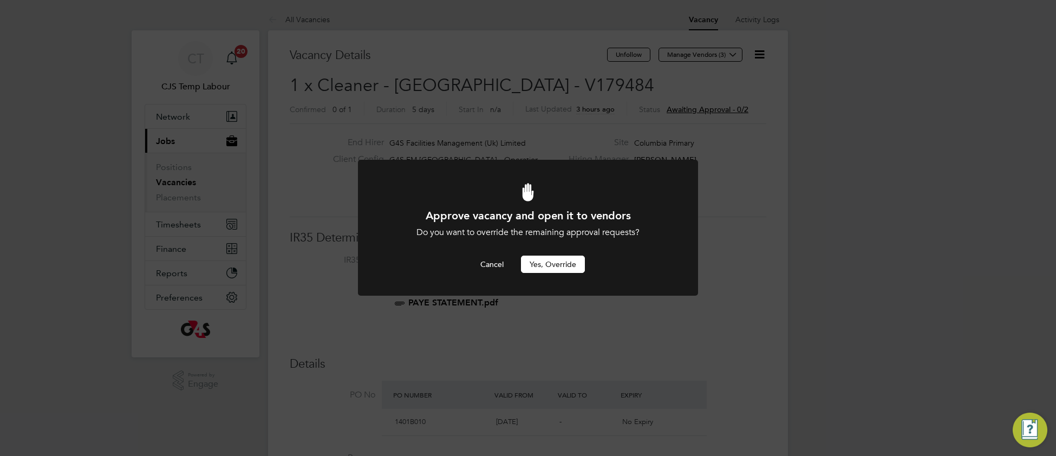
click at [546, 269] on button "Yes, Override" at bounding box center [553, 264] width 64 height 17
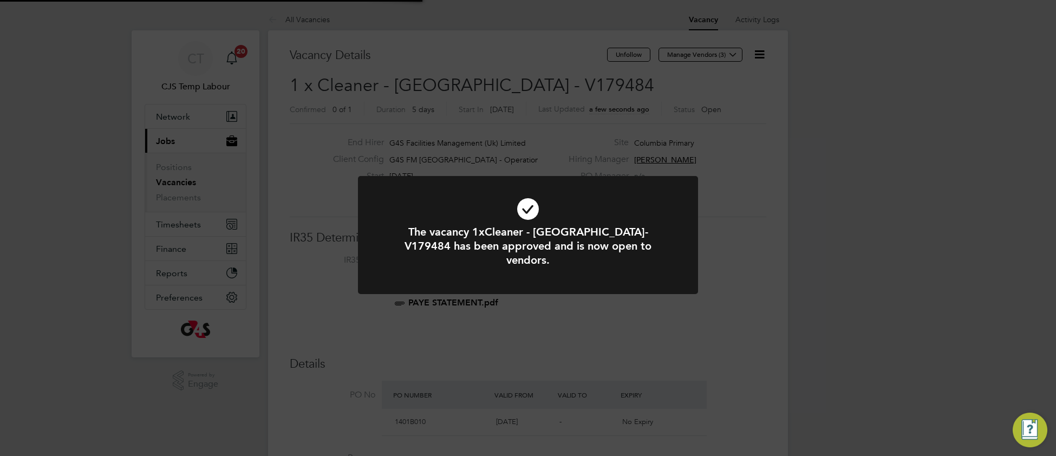
scroll to position [32, 75]
click at [466, 205] on icon at bounding box center [528, 209] width 282 height 42
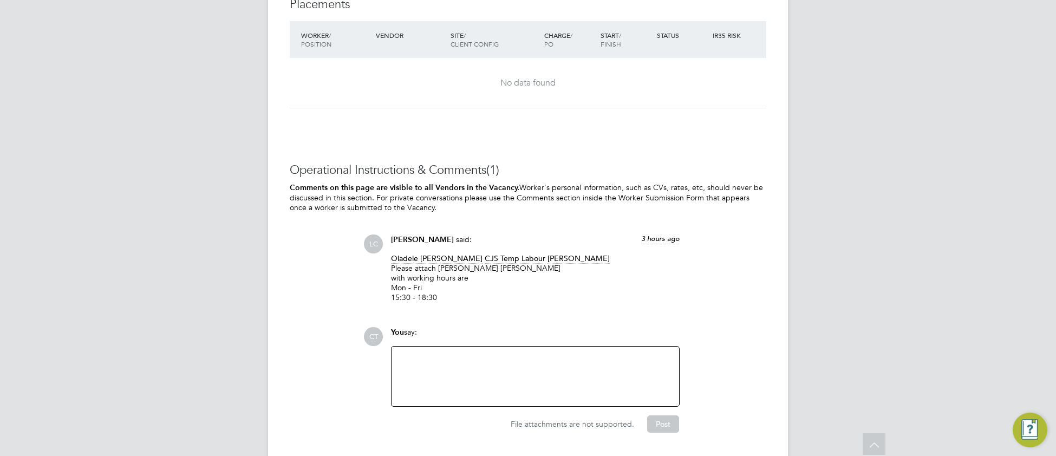
scroll to position [1585, 0]
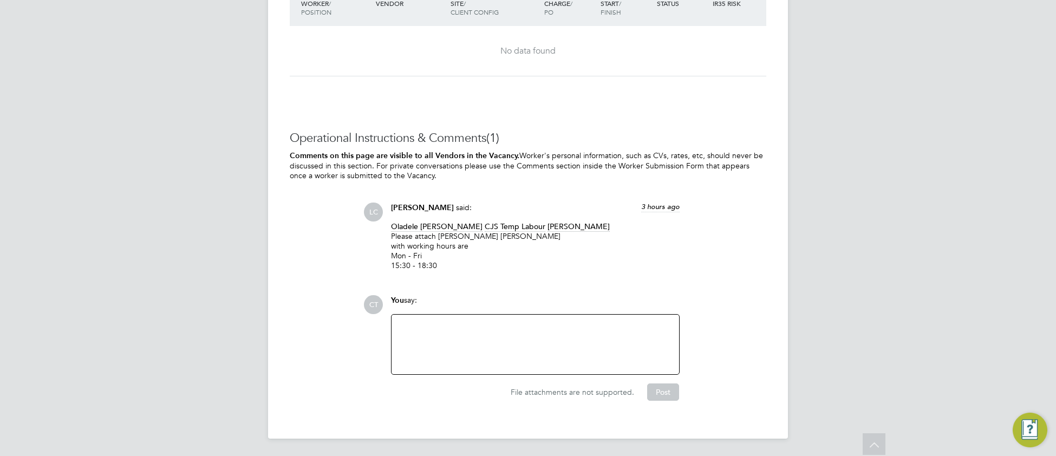
click at [447, 351] on div at bounding box center [535, 344] width 274 height 47
paste div
click at [654, 390] on button "Post" at bounding box center [663, 391] width 32 height 17
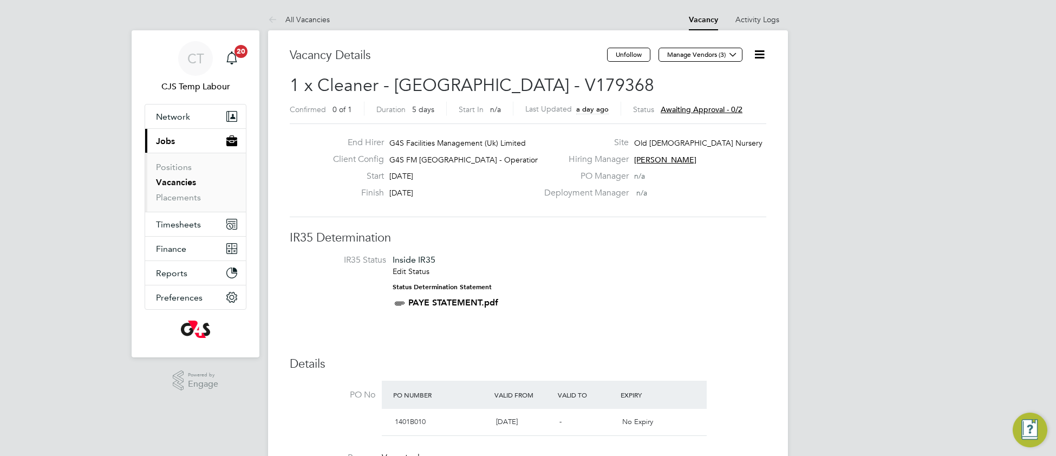
click at [758, 53] on icon at bounding box center [760, 55] width 14 height 14
click at [712, 116] on li "Approve All Levels" at bounding box center [725, 116] width 78 height 15
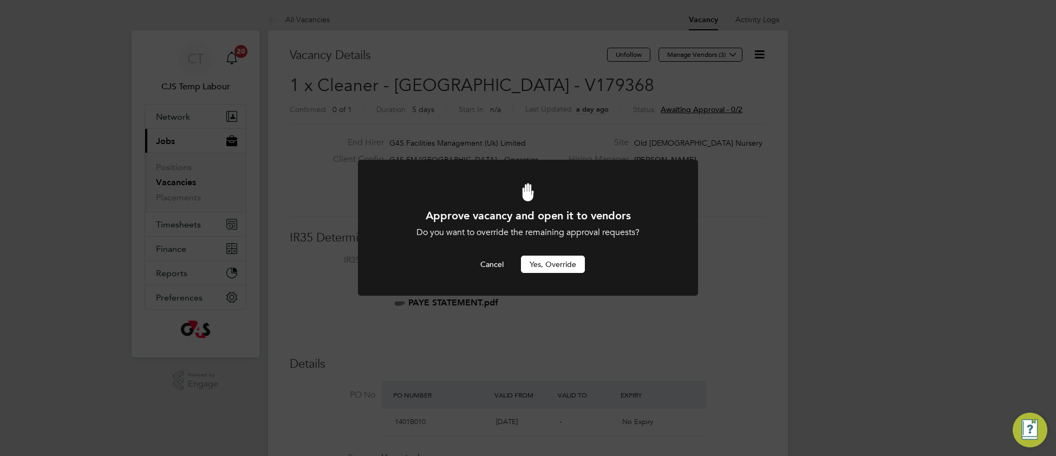
drag, startPoint x: 541, startPoint y: 269, endPoint x: 531, endPoint y: 274, distance: 11.6
click at [541, 269] on button "Yes, Override" at bounding box center [553, 264] width 64 height 17
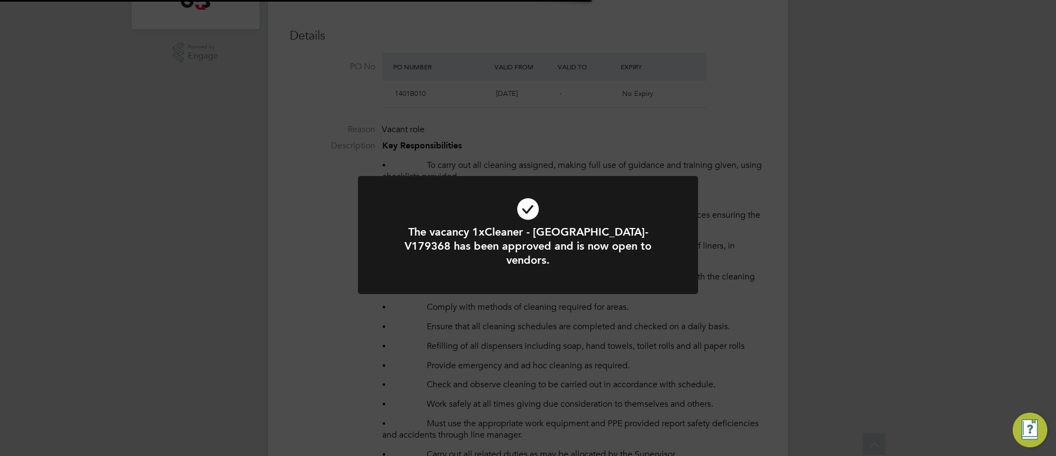
scroll to position [32, 75]
click at [441, 206] on icon at bounding box center [528, 209] width 282 height 42
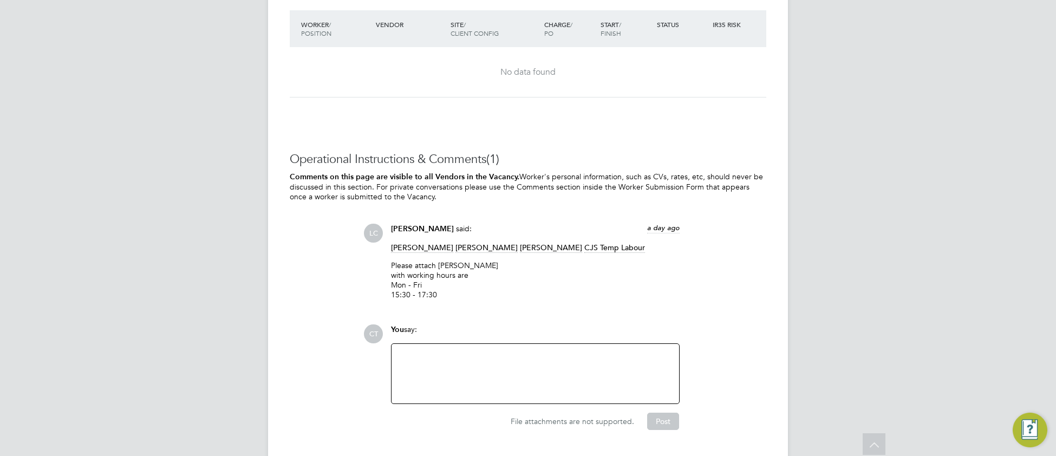
scroll to position [1593, 0]
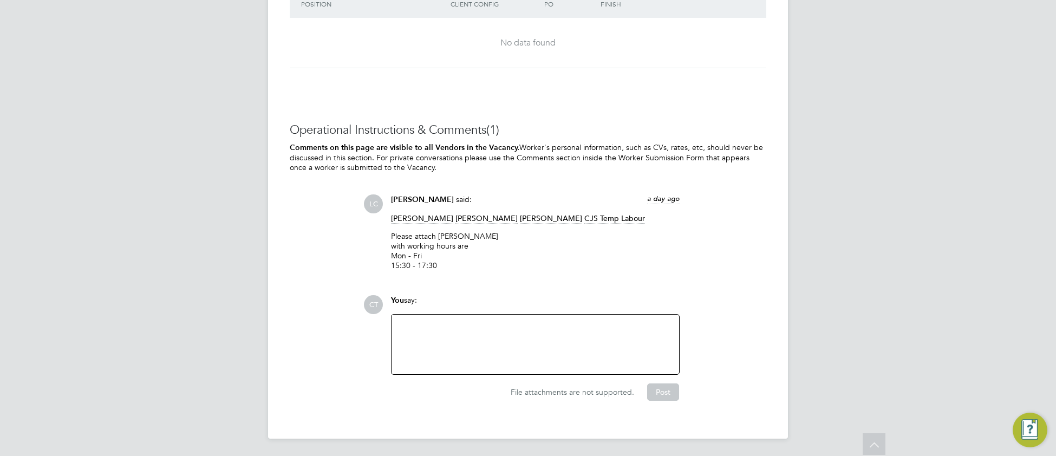
click at [466, 339] on div at bounding box center [535, 344] width 274 height 47
paste div
click at [661, 393] on button "Post" at bounding box center [663, 391] width 32 height 17
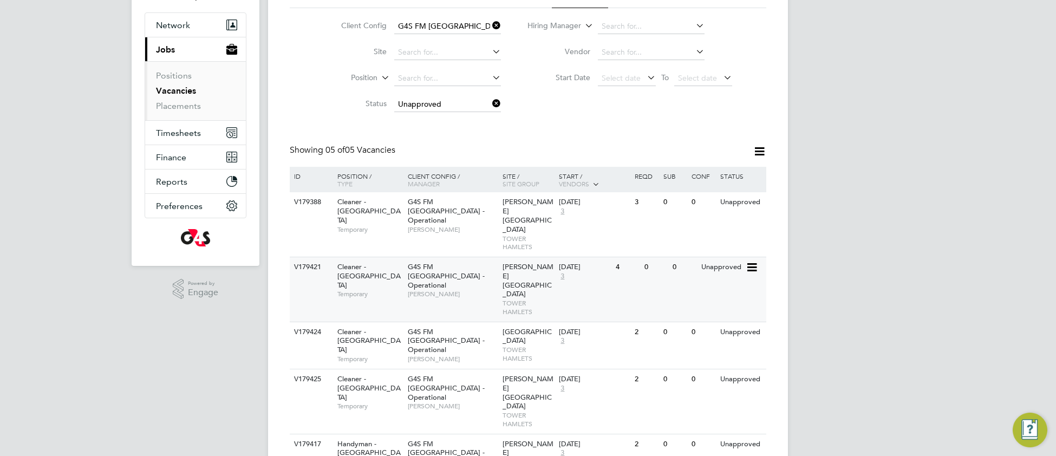
scroll to position [119, 0]
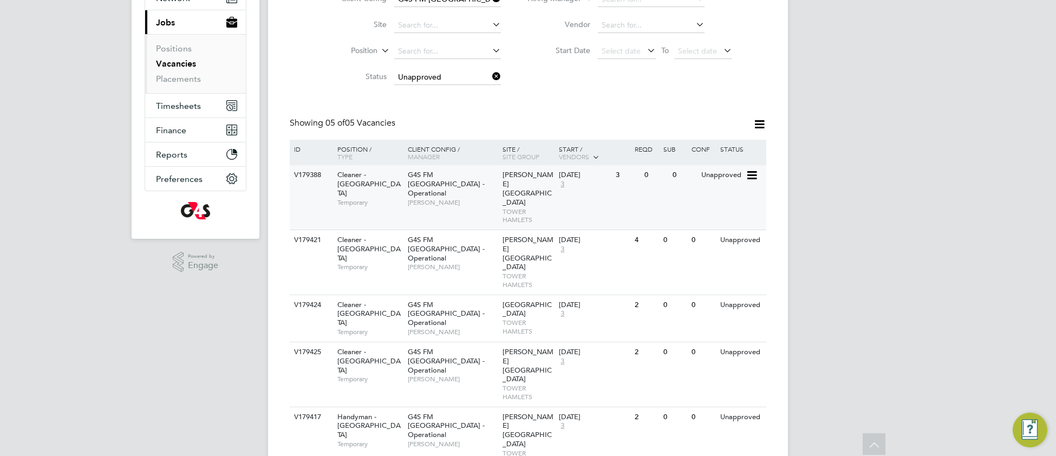
click at [462, 200] on div "G4S FM Tower Hamlets - Operational Teresa Cannon" at bounding box center [452, 188] width 95 height 47
click at [475, 237] on div "G4S FM Tower Hamlets - Operational Teresa Cannon" at bounding box center [452, 253] width 95 height 47
click at [468, 328] on span "[PERSON_NAME]" at bounding box center [452, 332] width 89 height 9
click at [444, 347] on span "G4S FM [GEOGRAPHIC_DATA] - Operational" at bounding box center [446, 361] width 77 height 28
drag, startPoint x: 434, startPoint y: 385, endPoint x: 450, endPoint y: 378, distance: 17.7
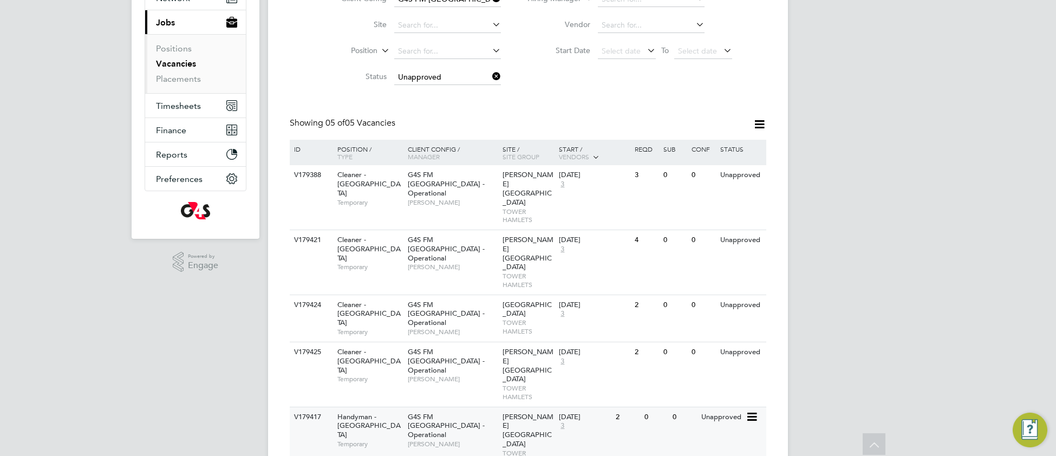
click at [448, 412] on span "G4S FM [GEOGRAPHIC_DATA] - Operational" at bounding box center [446, 426] width 77 height 28
click at [590, 186] on div "01 Sep 2025 3" at bounding box center [584, 179] width 57 height 29
click at [561, 245] on div "01 Sep 2025 3" at bounding box center [584, 244] width 57 height 29
click at [558, 302] on div "01 Sep 2025 3" at bounding box center [584, 309] width 57 height 29
click at [586, 307] on div "V179424 Cleaner - Tower Hamlet Temporary G4S FM Tower Hamlets - Operational Ter…" at bounding box center [528, 318] width 476 height 47
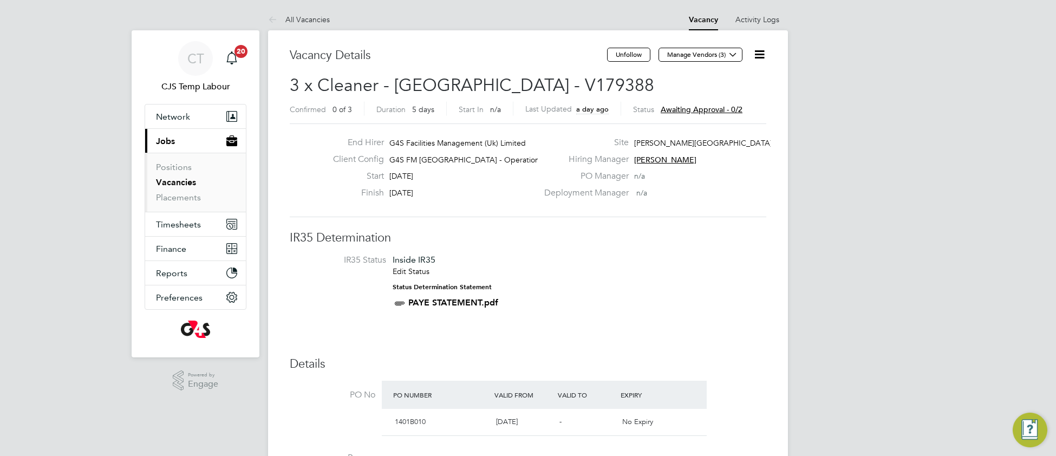
click at [755, 55] on icon at bounding box center [760, 55] width 14 height 14
click at [713, 116] on li "Approve All Levels" at bounding box center [725, 116] width 78 height 15
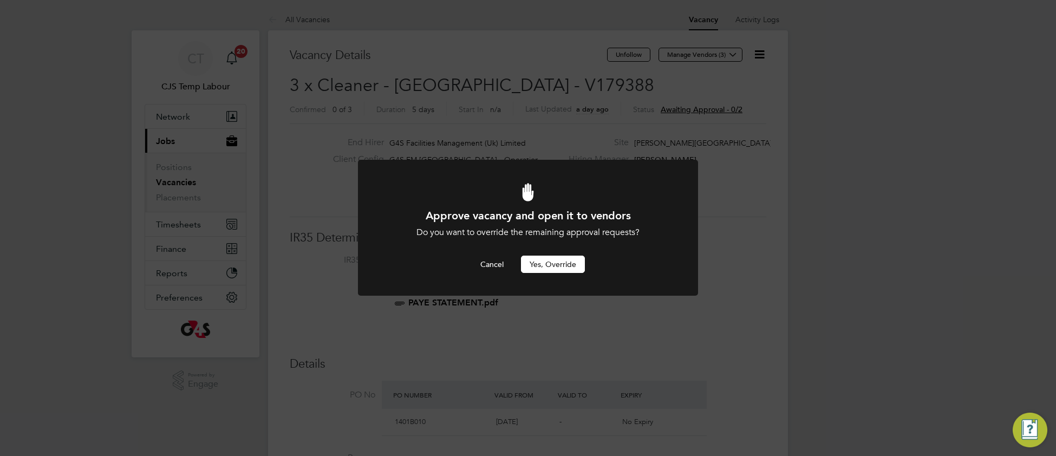
click at [538, 270] on button "Yes, Override" at bounding box center [553, 264] width 64 height 17
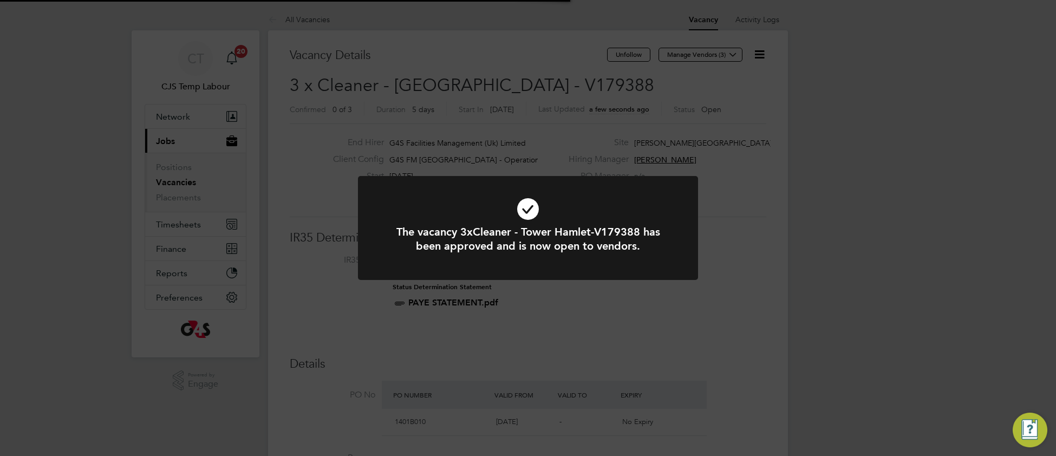
scroll to position [32, 75]
drag, startPoint x: 429, startPoint y: 192, endPoint x: 422, endPoint y: 215, distance: 24.3
click at [429, 192] on icon at bounding box center [528, 209] width 282 height 42
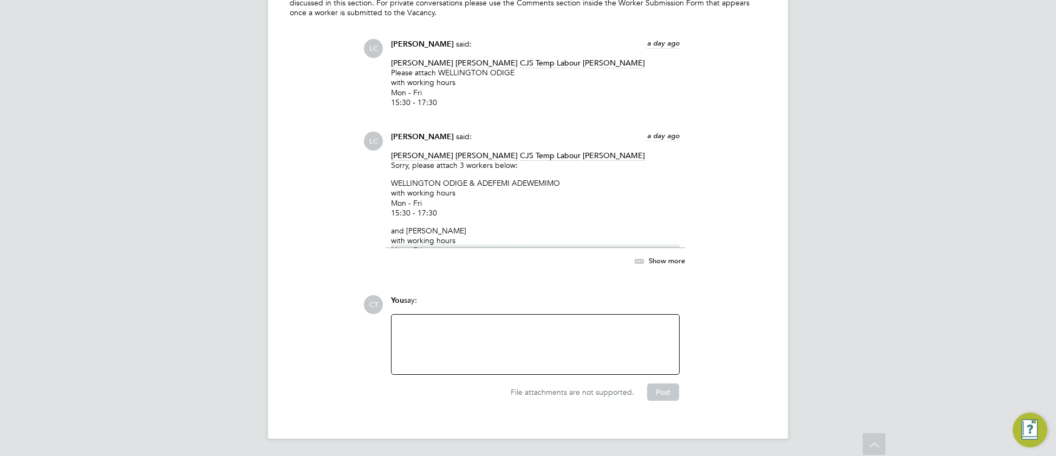
scroll to position [1807, 0]
click at [540, 220] on div "Angela Sabaroche Esther Isaac CJS Temp Labour dharmisha gohil Sorry, please att…" at bounding box center [535, 199] width 289 height 97
click at [639, 259] on icon at bounding box center [639, 261] width 14 height 14
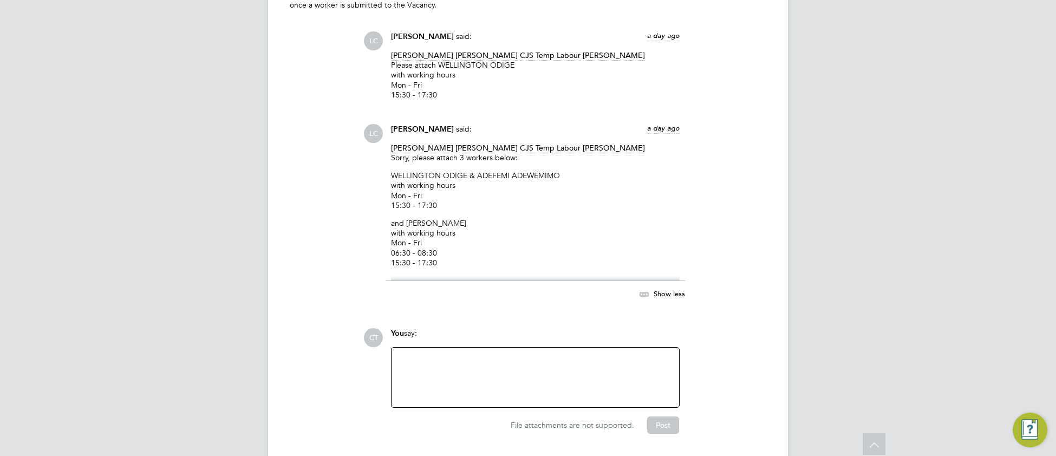
click at [423, 379] on div at bounding box center [535, 377] width 274 height 47
paste div
click at [665, 424] on button "Post" at bounding box center [663, 424] width 32 height 17
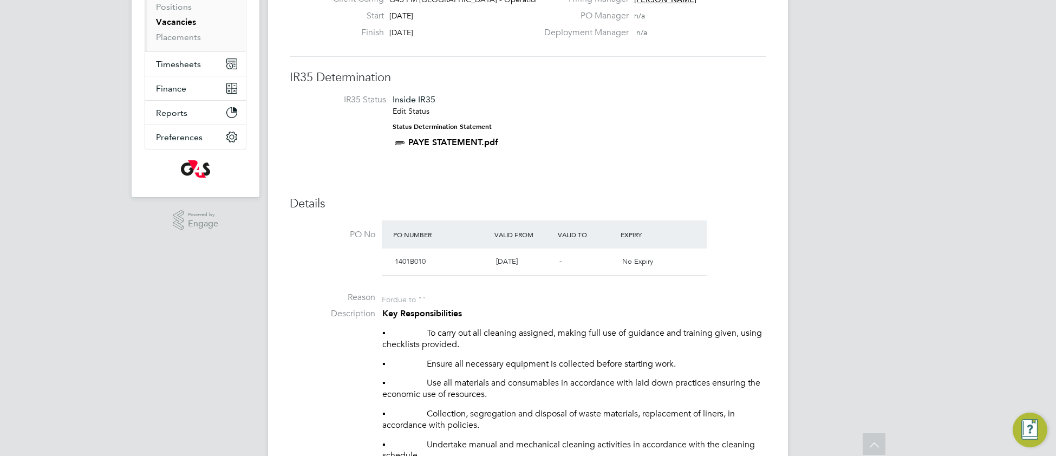
scroll to position [0, 0]
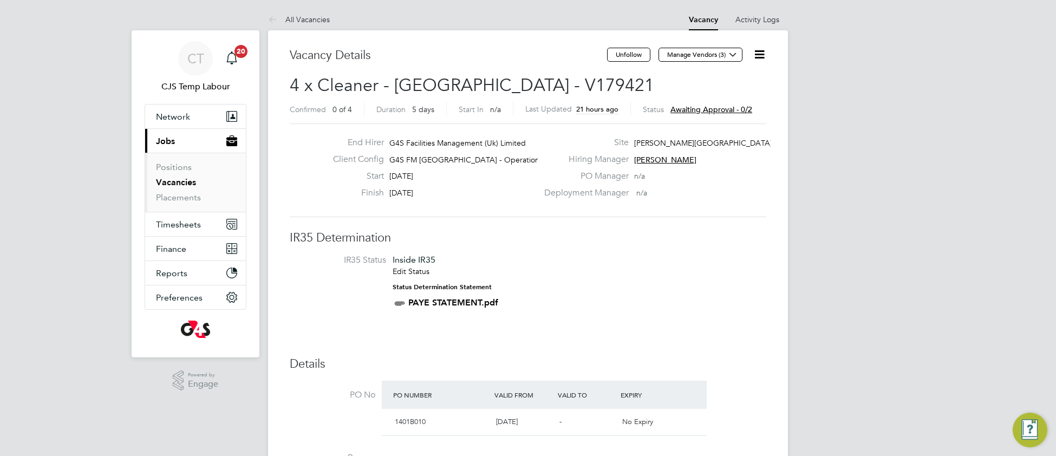
drag, startPoint x: 758, startPoint y: 55, endPoint x: 753, endPoint y: 58, distance: 6.2
click at [756, 55] on icon at bounding box center [760, 55] width 14 height 14
click at [711, 119] on li "Approve All Levels" at bounding box center [725, 116] width 78 height 15
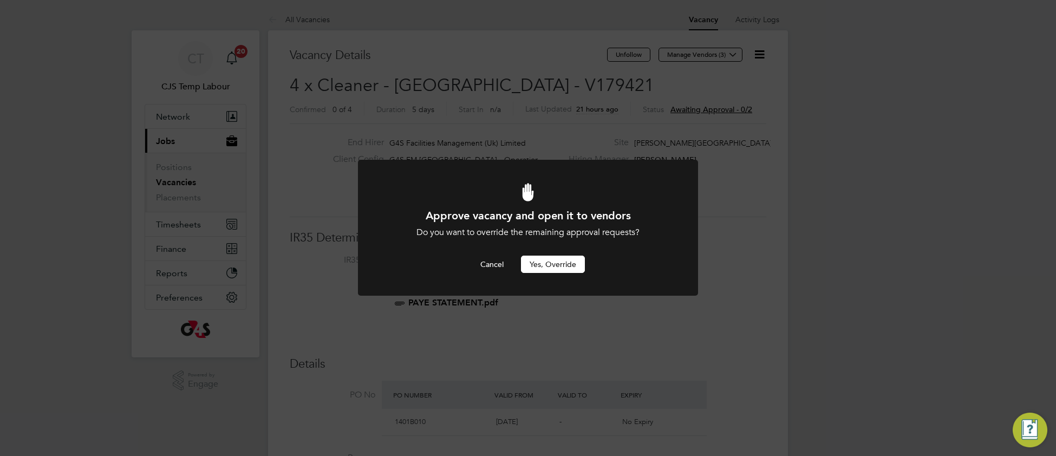
click at [551, 257] on button "Yes, Override" at bounding box center [553, 264] width 64 height 17
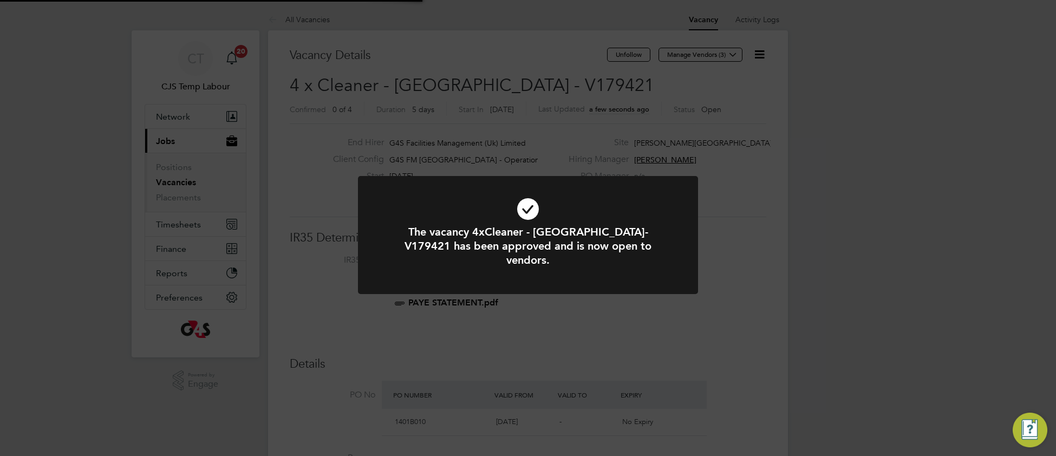
scroll to position [32, 75]
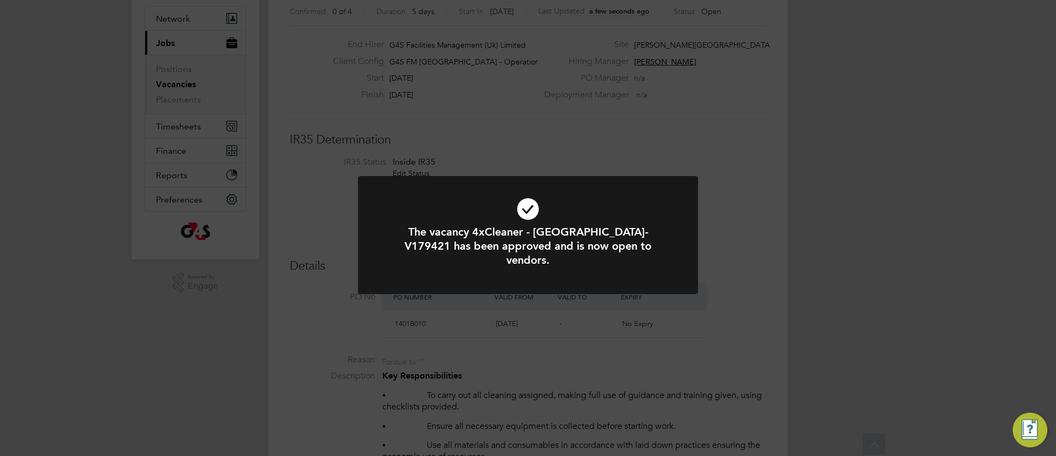
click at [442, 203] on icon at bounding box center [528, 209] width 282 height 42
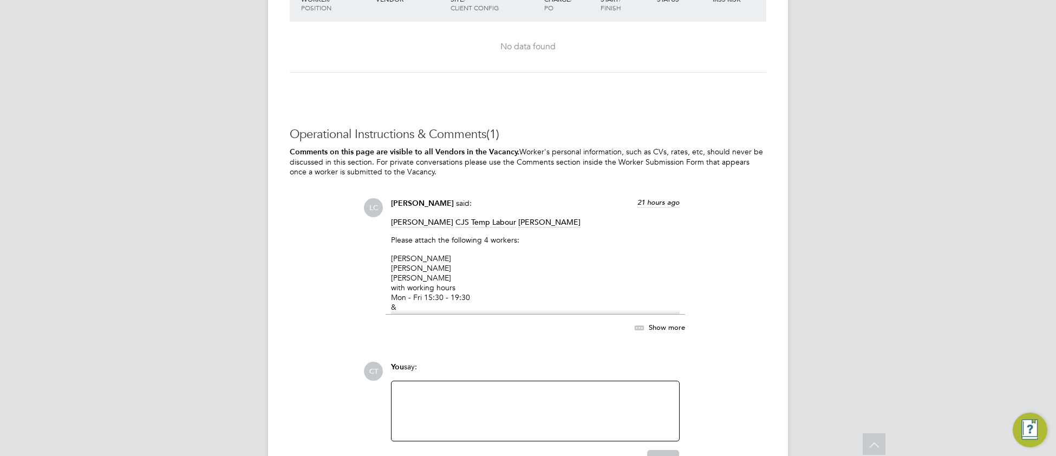
scroll to position [1744, 0]
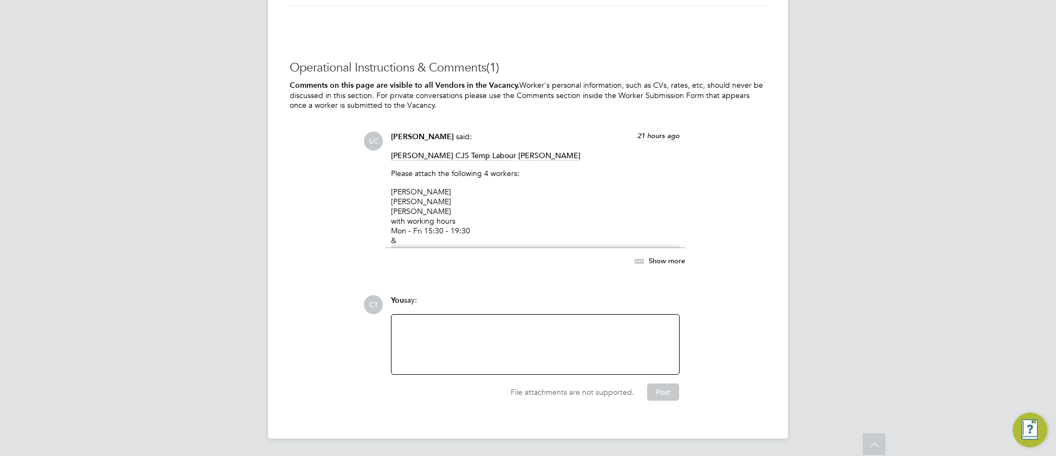
click at [450, 343] on div at bounding box center [535, 344] width 274 height 47
paste div
click at [665, 394] on button "Post" at bounding box center [663, 391] width 32 height 17
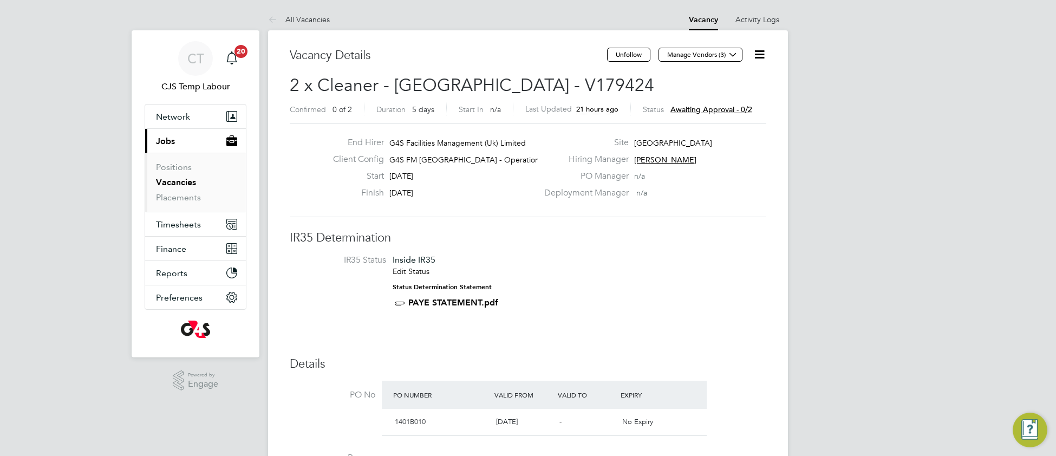
click at [761, 56] on icon at bounding box center [760, 55] width 14 height 14
drag, startPoint x: 715, startPoint y: 117, endPoint x: 707, endPoint y: 122, distance: 9.0
click at [714, 117] on li "Approve All Levels" at bounding box center [725, 116] width 78 height 15
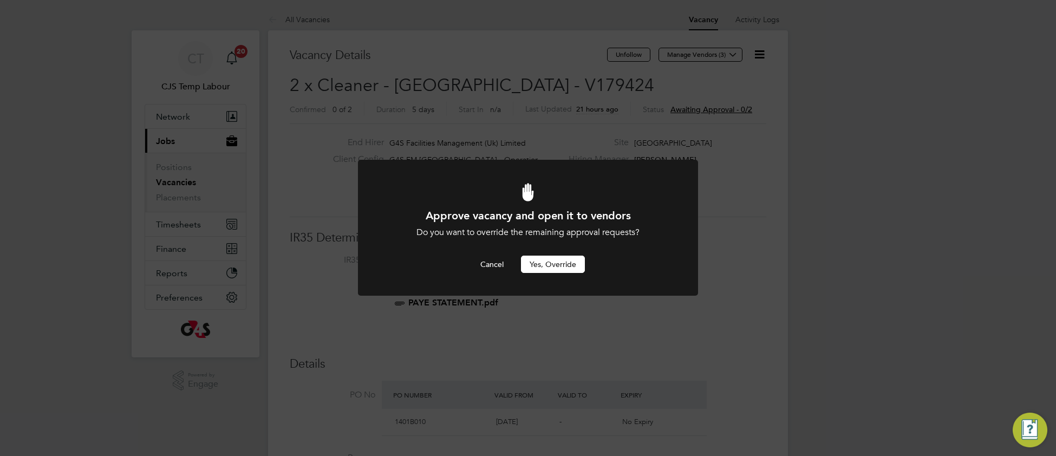
click at [545, 260] on button "Yes, Override" at bounding box center [553, 264] width 64 height 17
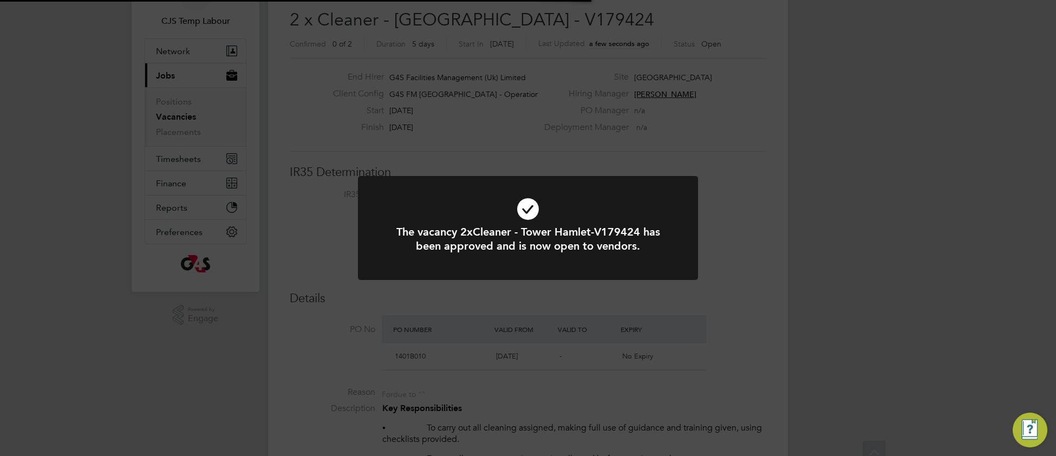
scroll to position [70, 0]
click at [446, 206] on icon at bounding box center [528, 209] width 282 height 42
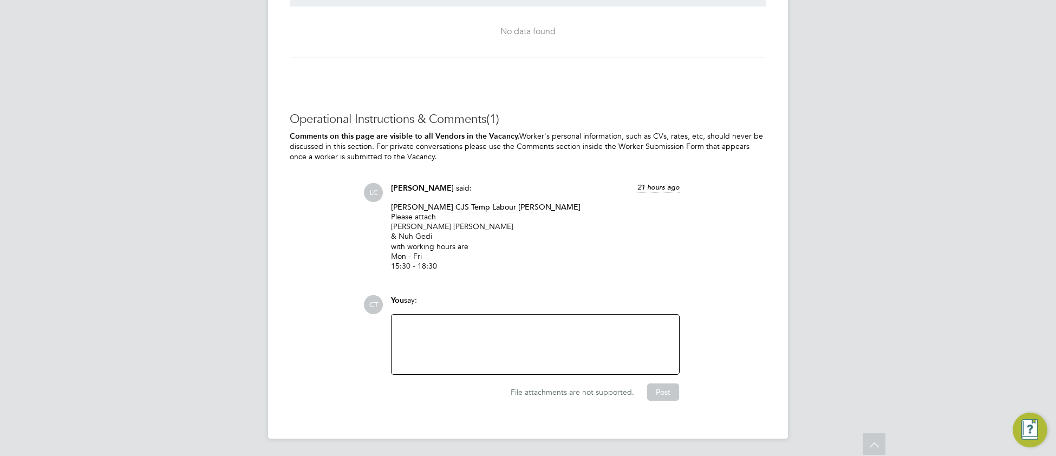
scroll to position [1633, 0]
click at [448, 334] on div at bounding box center [535, 344] width 274 height 47
paste div
click at [653, 390] on button "Post" at bounding box center [663, 391] width 32 height 17
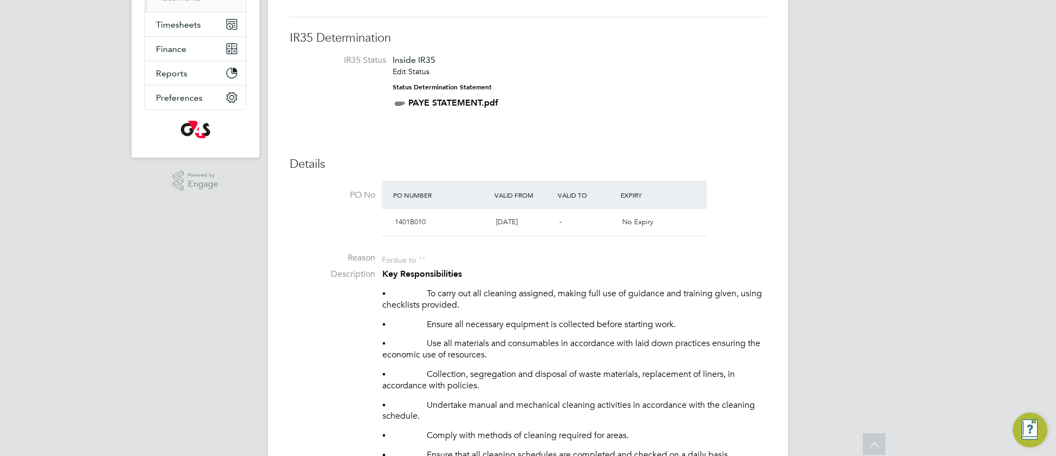
scroll to position [0, 0]
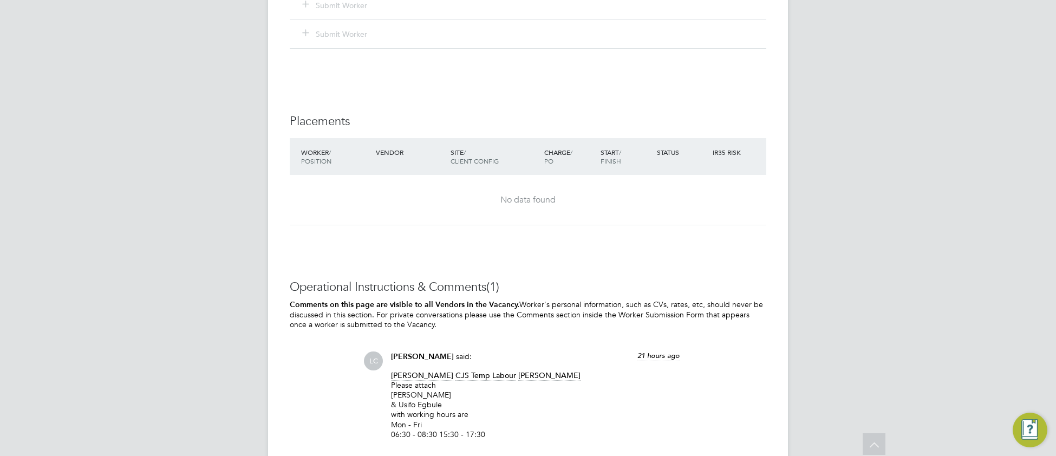
scroll to position [1616, 0]
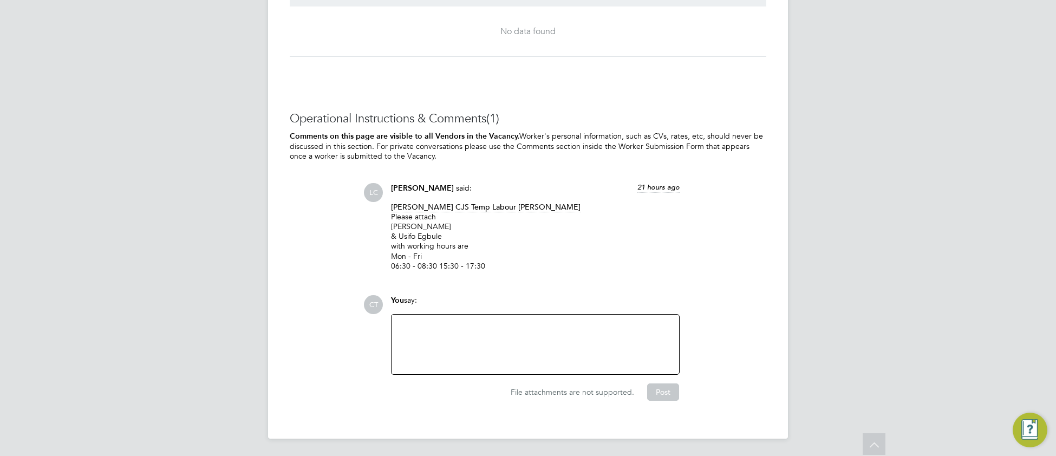
click at [469, 346] on div at bounding box center [535, 344] width 274 height 47
paste div
click at [663, 390] on button "Post" at bounding box center [663, 391] width 32 height 17
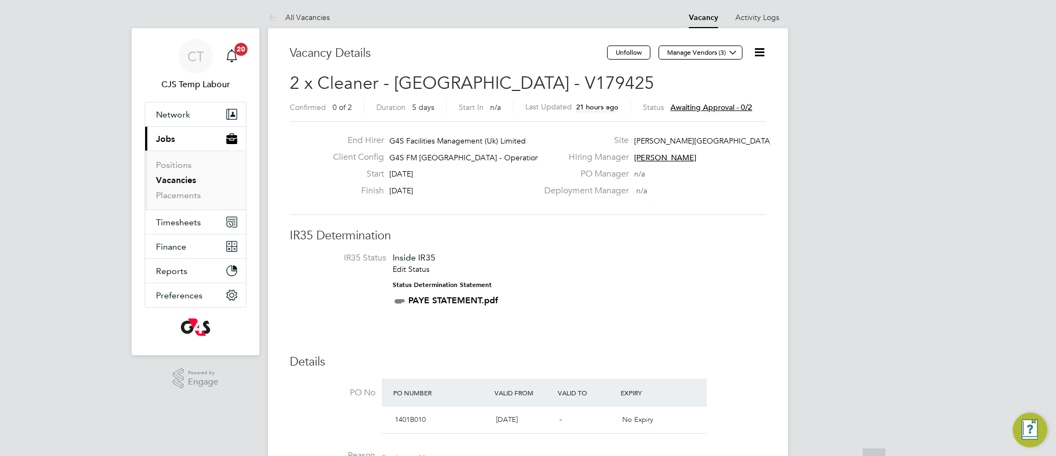
scroll to position [0, 0]
click at [761, 55] on icon at bounding box center [760, 55] width 14 height 14
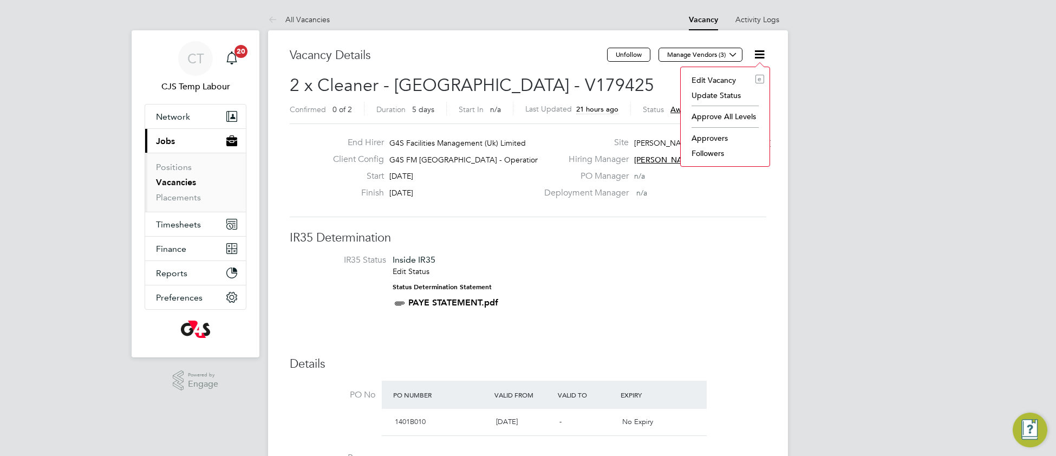
click at [708, 117] on li "Approve All Levels" at bounding box center [725, 116] width 78 height 15
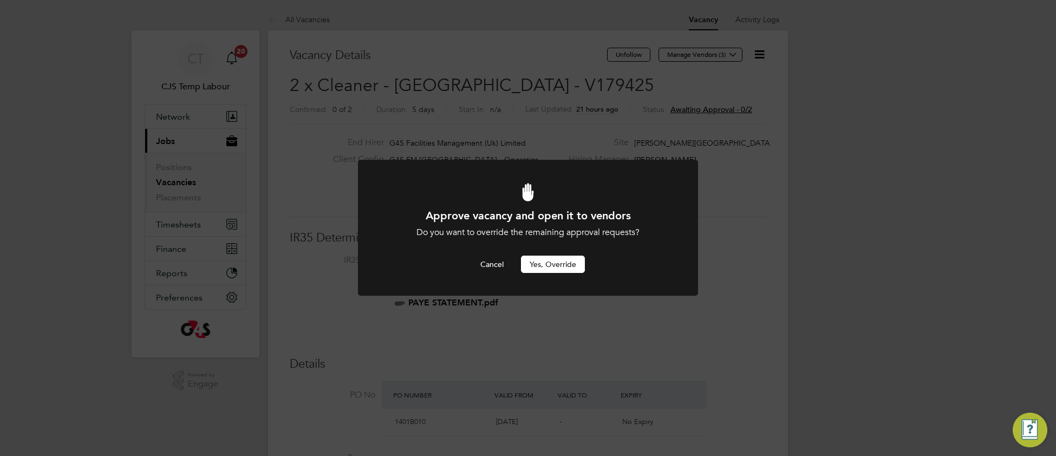
click at [545, 268] on button "Yes, Override" at bounding box center [553, 264] width 64 height 17
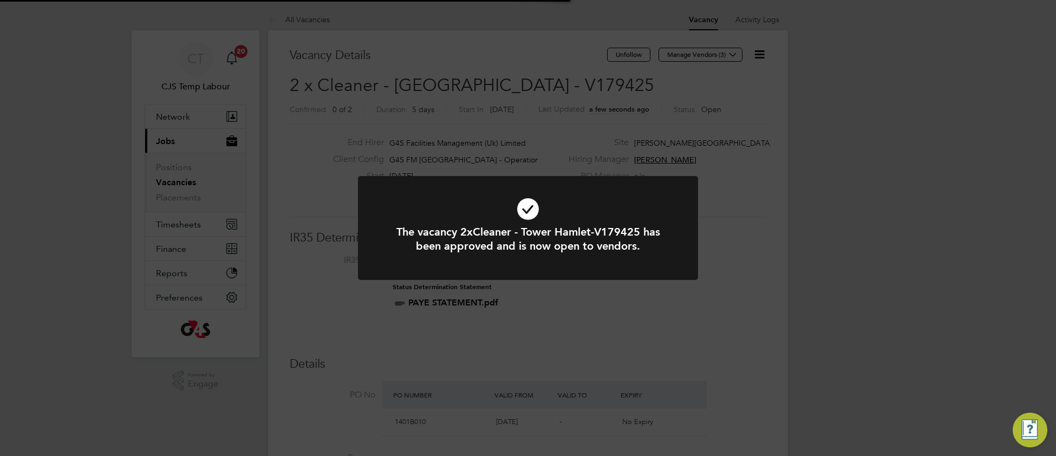
scroll to position [32, 75]
click at [659, 203] on icon at bounding box center [528, 209] width 282 height 42
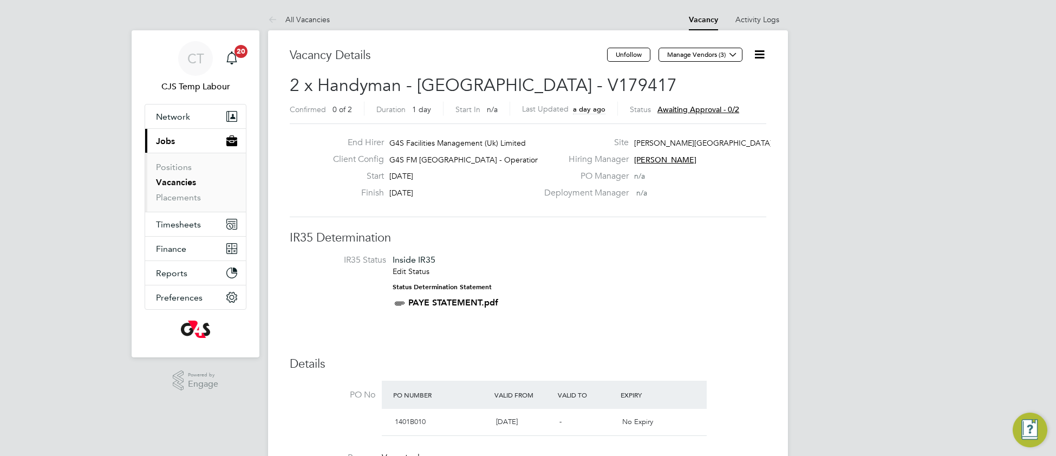
click at [760, 56] on icon at bounding box center [760, 55] width 14 height 14
click at [712, 116] on li "Approve All Levels" at bounding box center [725, 116] width 78 height 15
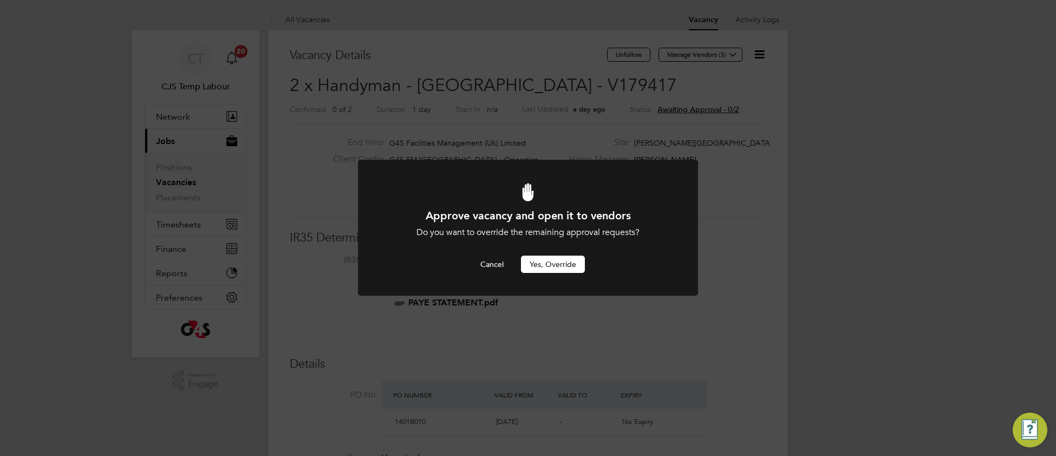
click at [535, 270] on button "Yes, Override" at bounding box center [553, 264] width 64 height 17
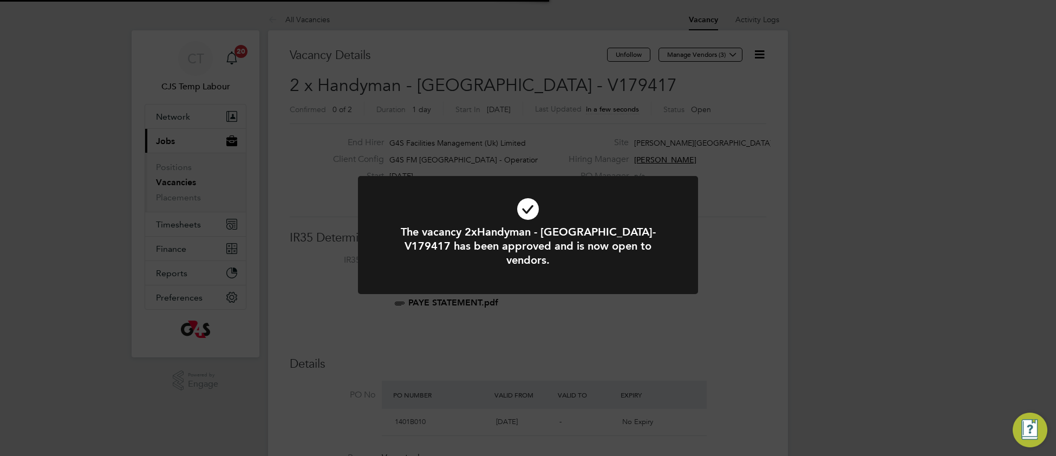
scroll to position [32, 75]
click at [659, 206] on icon at bounding box center [528, 209] width 282 height 42
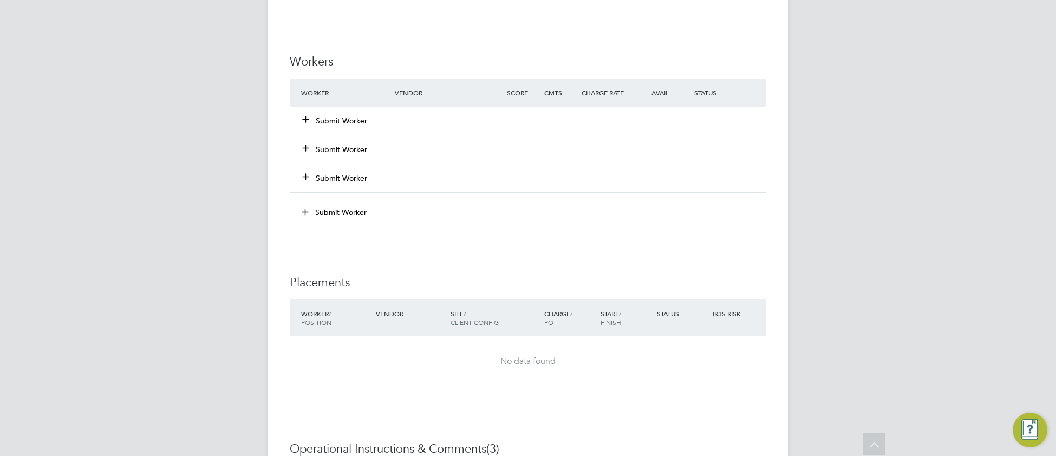
scroll to position [1564, 0]
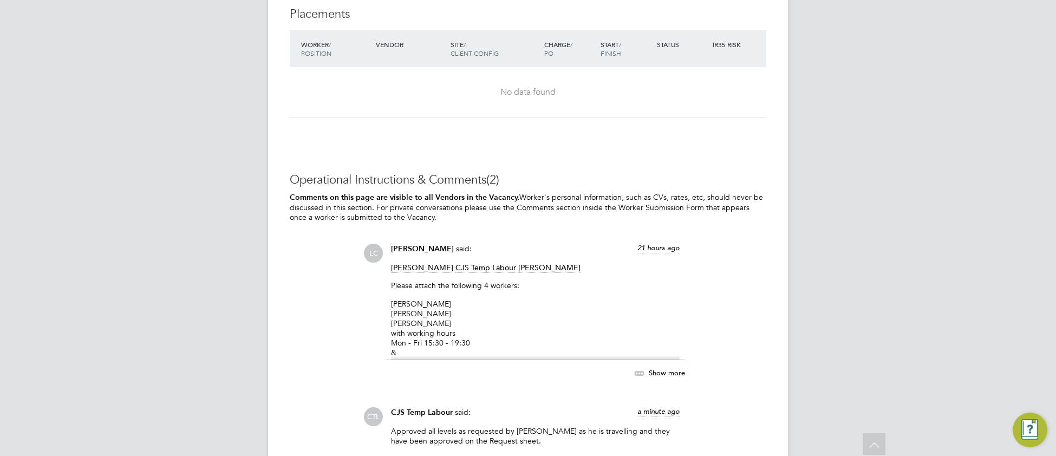
scroll to position [1503, 0]
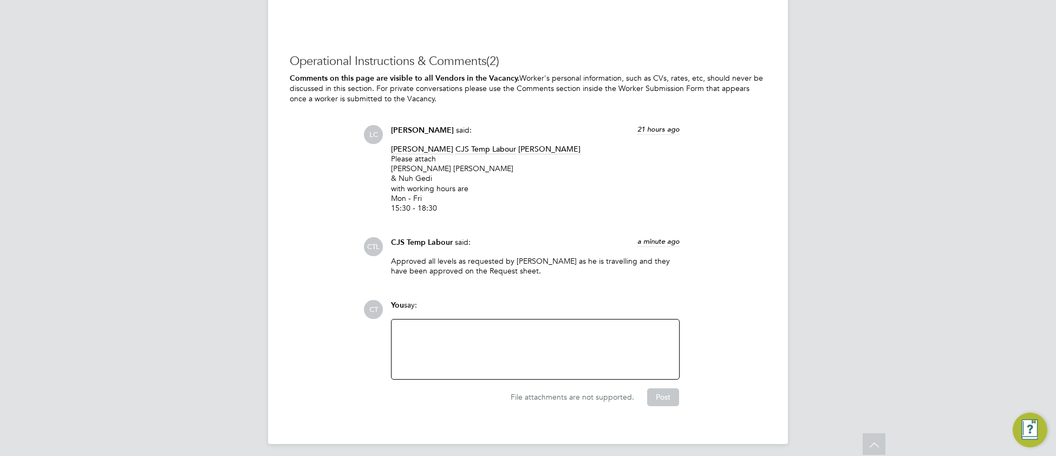
scroll to position [1697, 0]
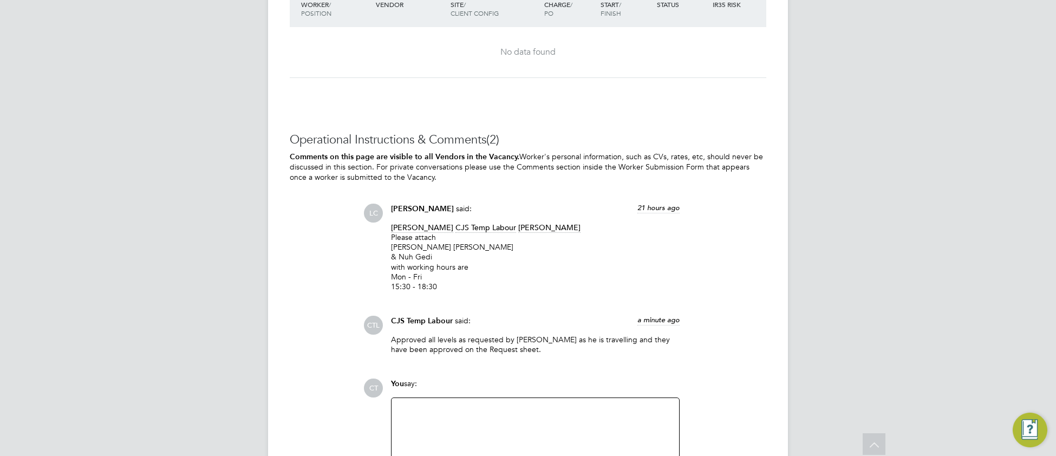
scroll to position [1610, 0]
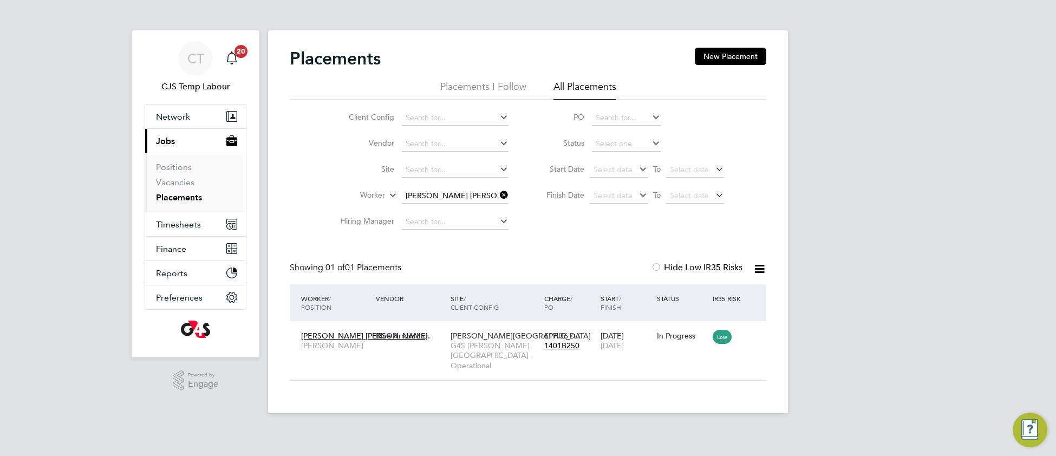
scroll to position [10, 51]
drag, startPoint x: 504, startPoint y: 193, endPoint x: 494, endPoint y: 192, distance: 10.3
click at [498, 193] on icon at bounding box center [498, 194] width 0 height 15
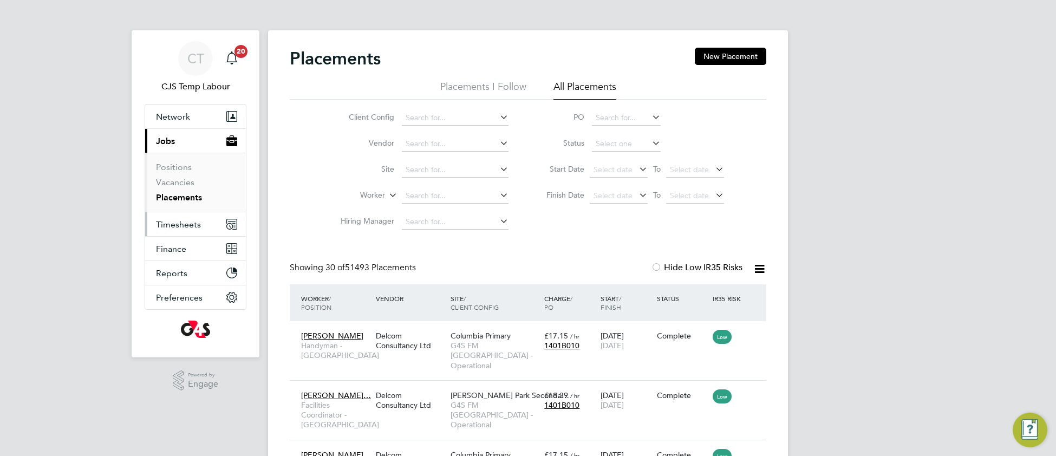
click at [180, 226] on span "Timesheets" at bounding box center [178, 224] width 45 height 10
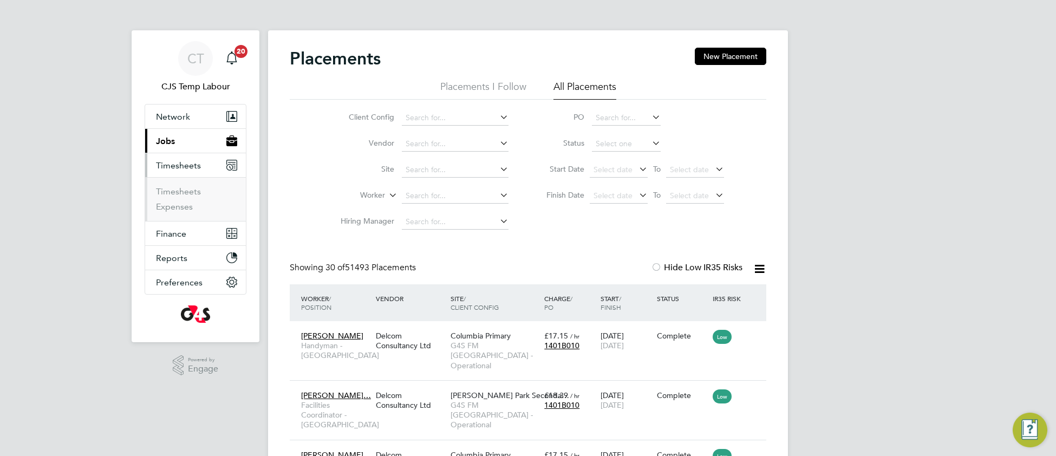
click at [178, 132] on button "Current page: Jobs" at bounding box center [195, 141] width 101 height 24
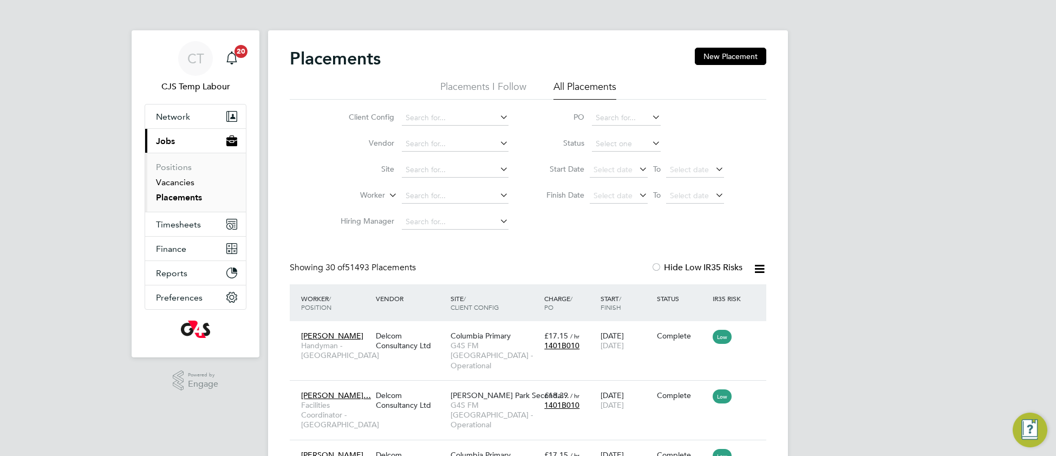
click at [177, 181] on link "Vacancies" at bounding box center [175, 182] width 38 height 10
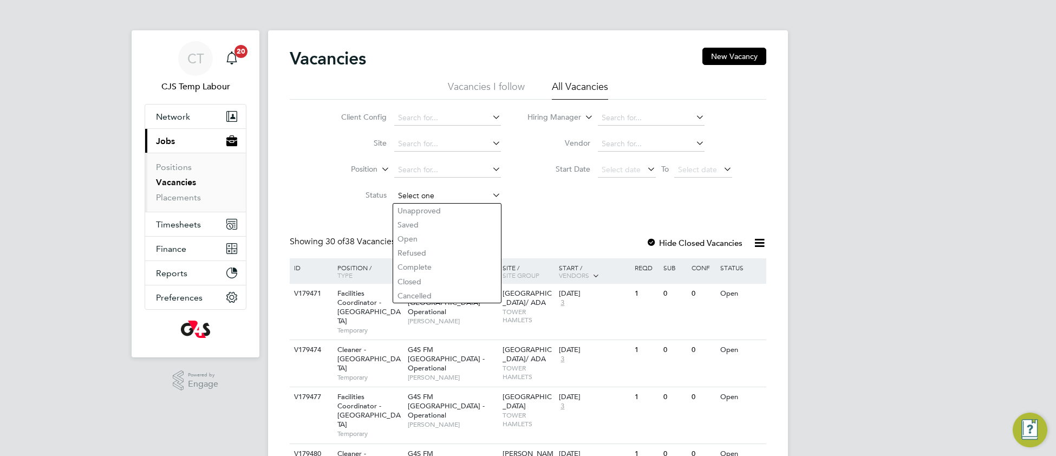
click at [420, 198] on input at bounding box center [447, 195] width 107 height 15
click at [415, 209] on li "Unapproved" at bounding box center [447, 211] width 108 height 14
type input "Unapproved"
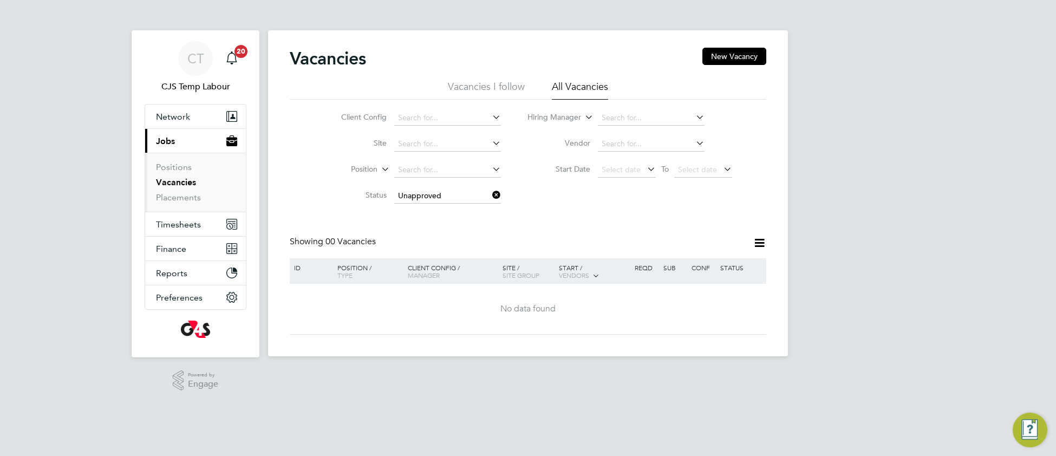
click at [490, 196] on icon at bounding box center [490, 194] width 0 height 15
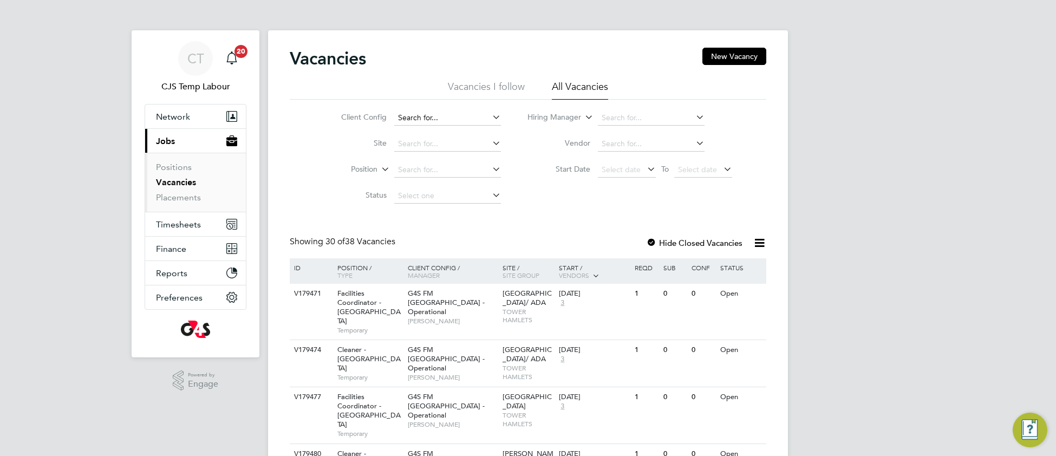
click at [465, 114] on input at bounding box center [447, 117] width 107 height 15
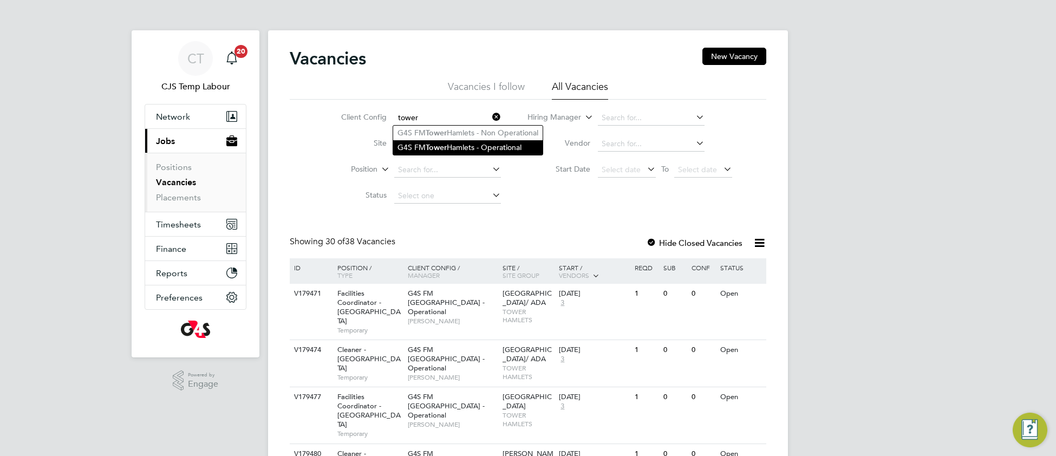
click at [477, 149] on li "G4S FM Tower Hamlets - Operational" at bounding box center [467, 147] width 149 height 15
type input "G4S FM Tower Hamlets - Operational"
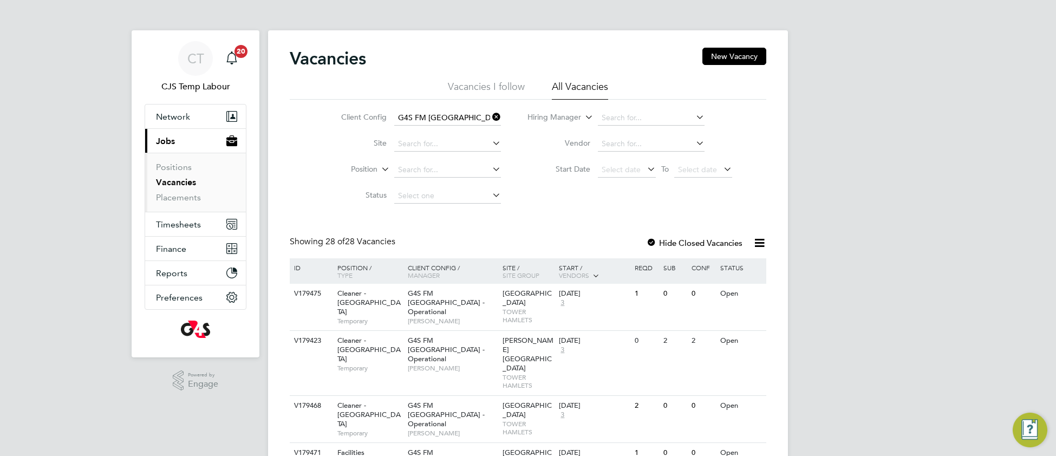
click at [490, 117] on icon at bounding box center [490, 116] width 0 height 15
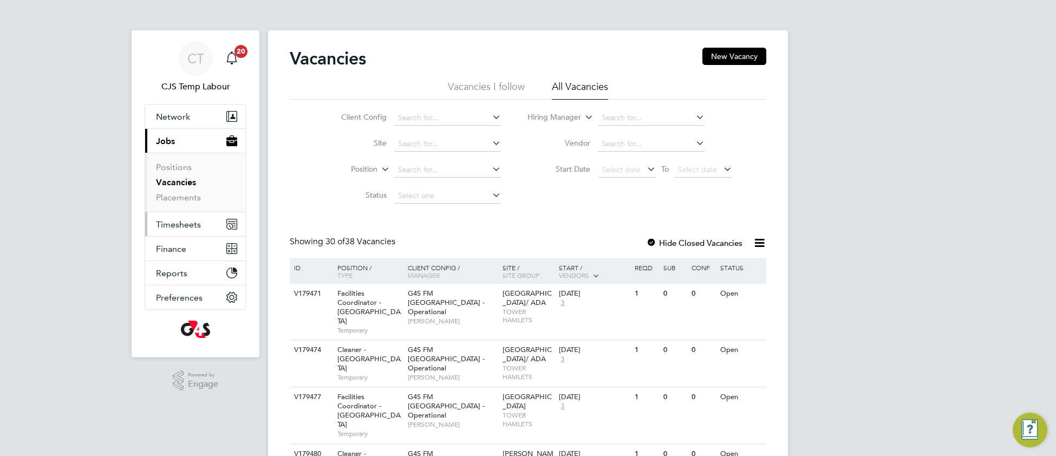
click at [177, 228] on span "Timesheets" at bounding box center [178, 224] width 45 height 10
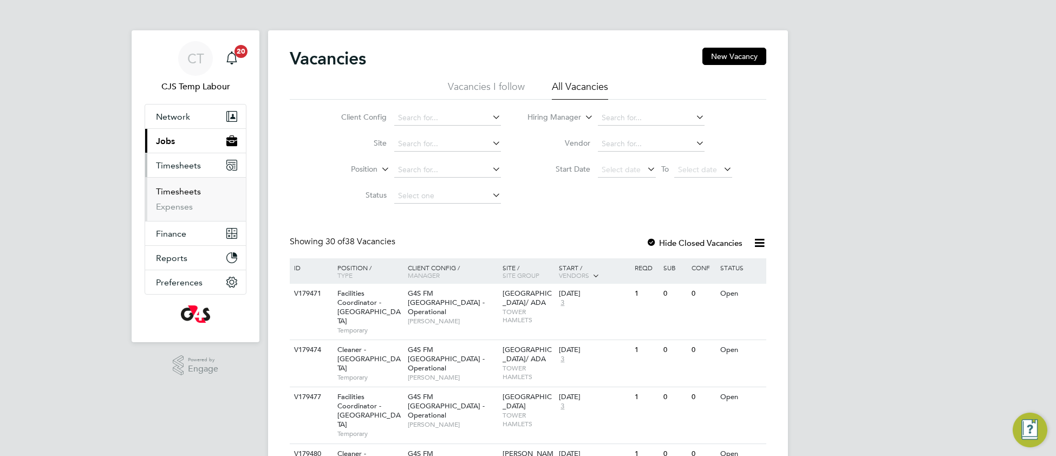
click at [180, 195] on link "Timesheets" at bounding box center [178, 191] width 45 height 10
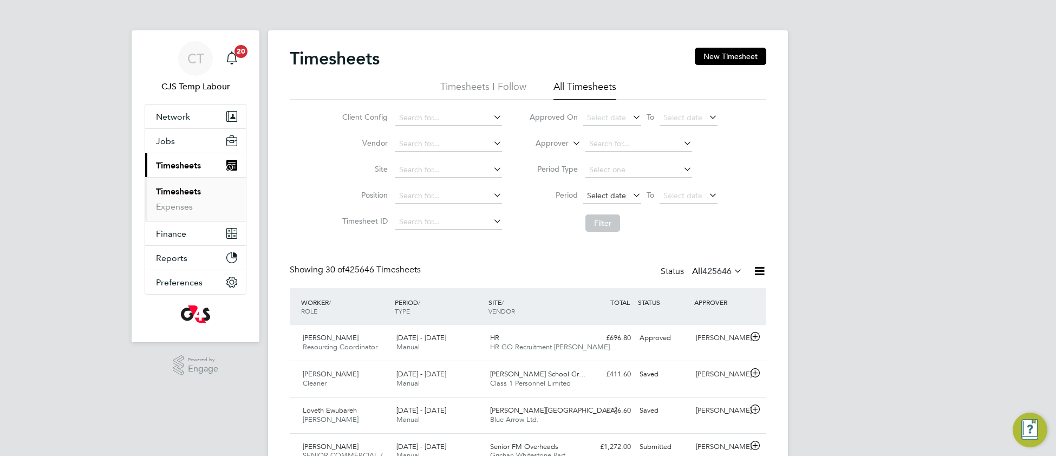
scroll to position [27, 93]
click at [612, 195] on span "Select date" at bounding box center [606, 196] width 39 height 10
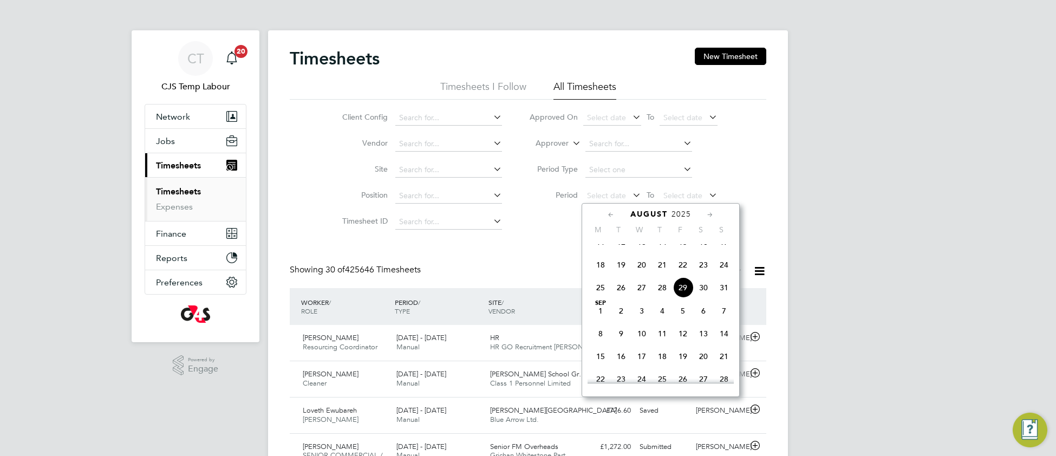
click at [600, 298] on span "25" at bounding box center [600, 287] width 21 height 21
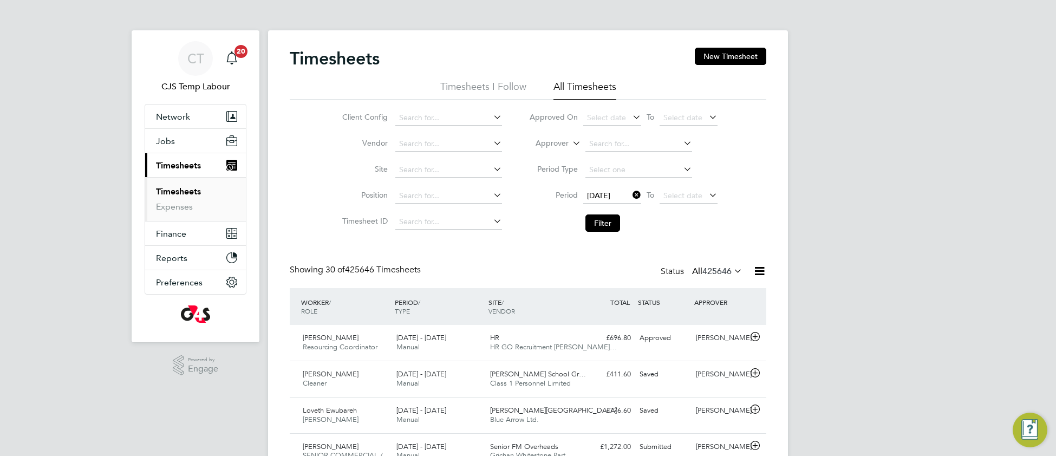
drag, startPoint x: 597, startPoint y: 227, endPoint x: 590, endPoint y: 234, distance: 10.3
click at [596, 227] on button "Filter" at bounding box center [602, 222] width 35 height 17
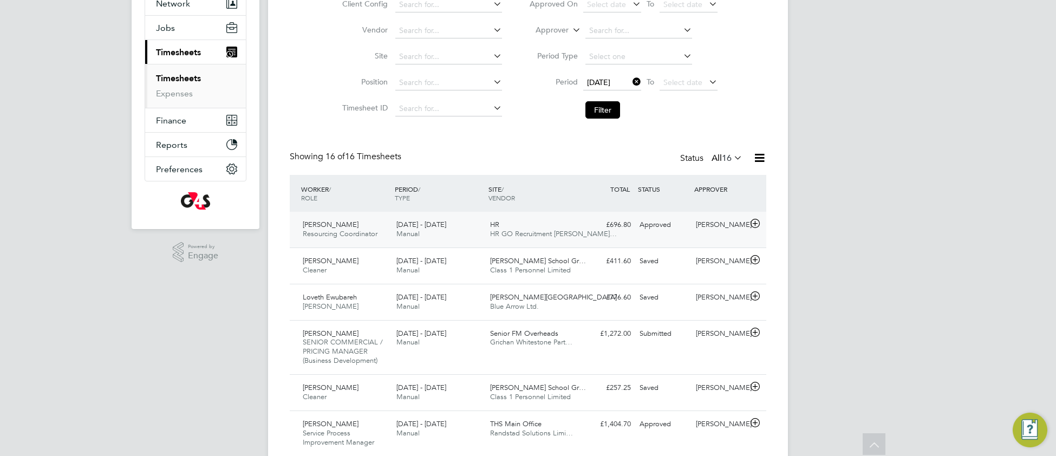
click at [453, 231] on div "25 - 31 Aug 2025 Manual" at bounding box center [439, 229] width 94 height 27
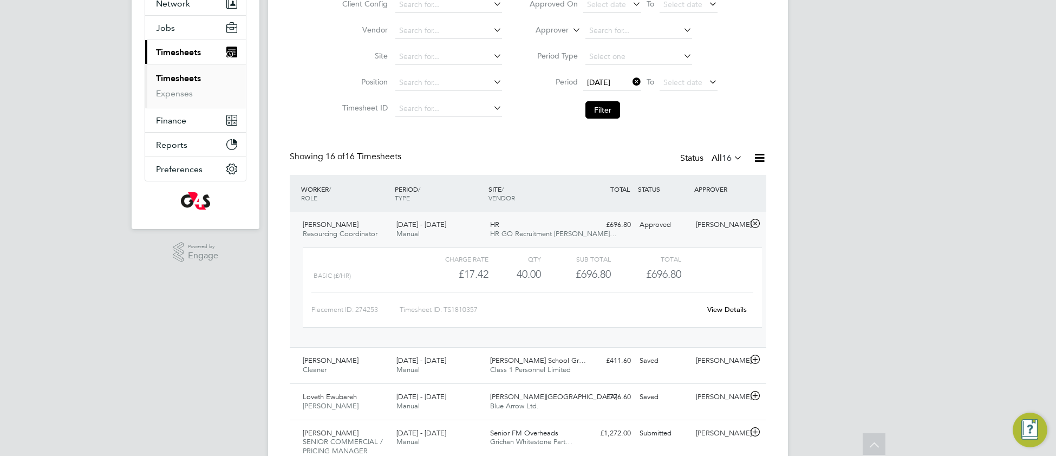
click at [733, 311] on link "View Details" at bounding box center [727, 309] width 40 height 9
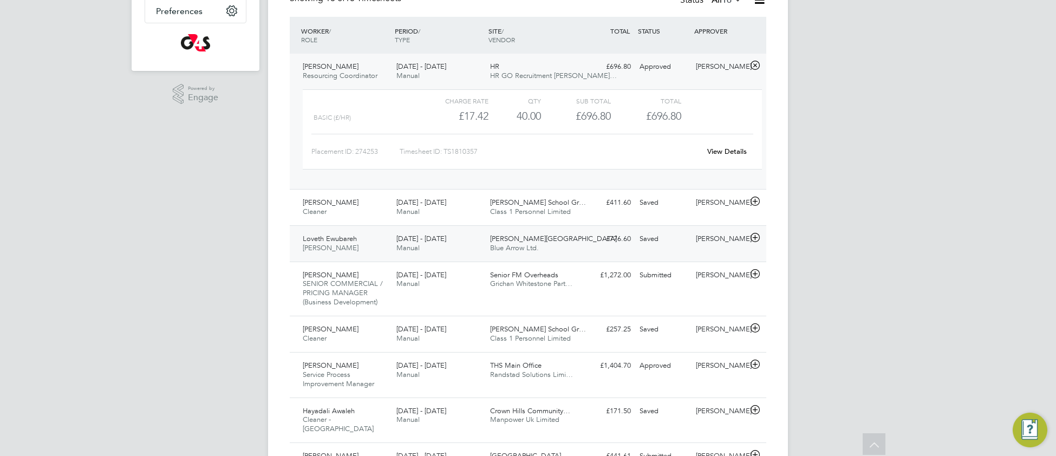
click at [565, 253] on div "Churchill Hospital Blue Arrow Ltd." at bounding box center [533, 243] width 94 height 27
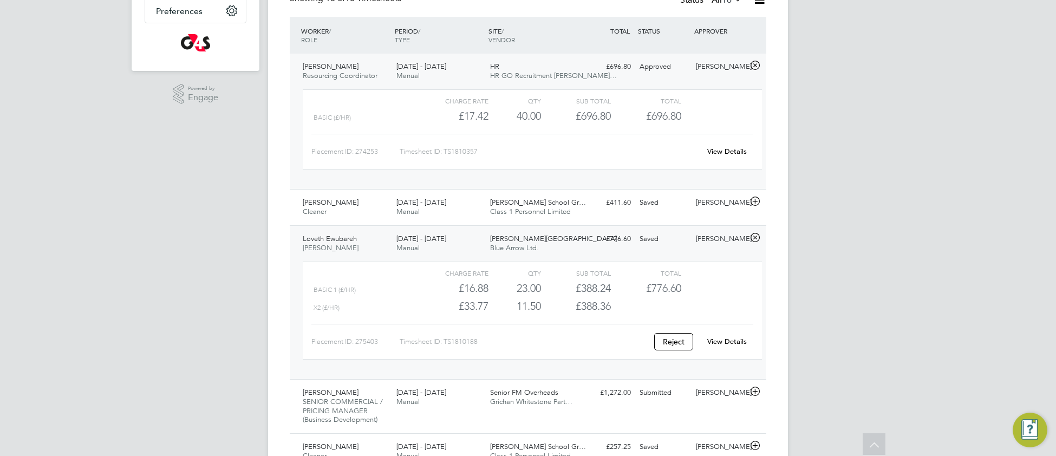
click at [730, 348] on div "View Details" at bounding box center [726, 341] width 53 height 17
click at [732, 343] on link "View Details" at bounding box center [727, 341] width 40 height 9
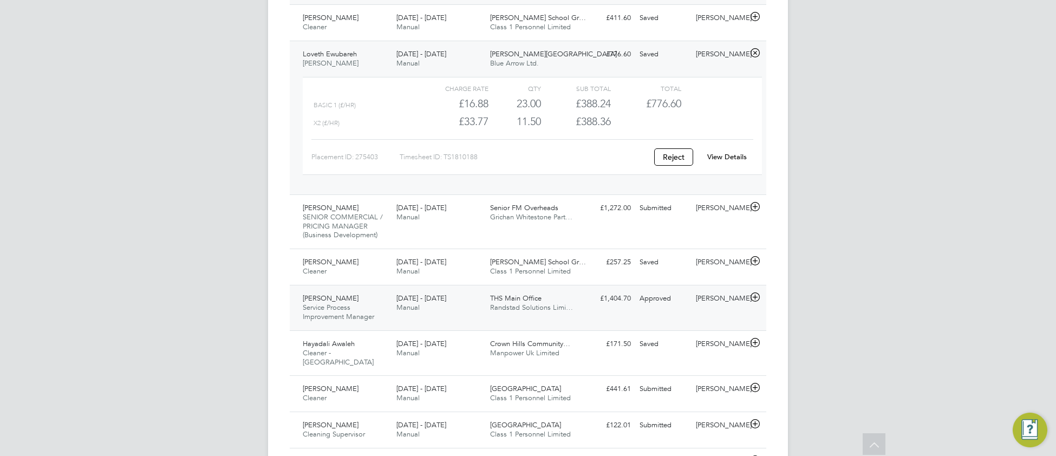
scroll to position [460, 0]
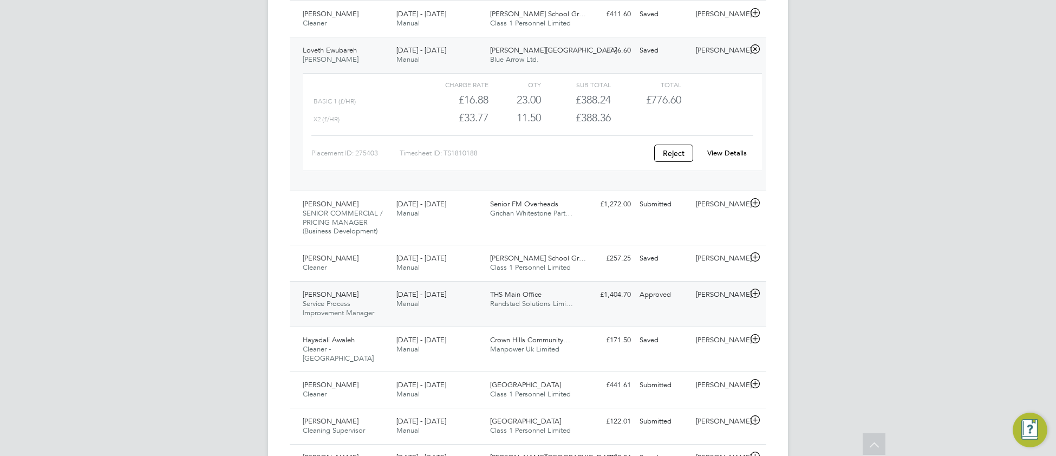
click at [467, 320] on div "Colin Green Service Process Improvement Manager 25 - 31 Aug 2025 25 - 31 Aug 20…" at bounding box center [528, 303] width 476 height 45
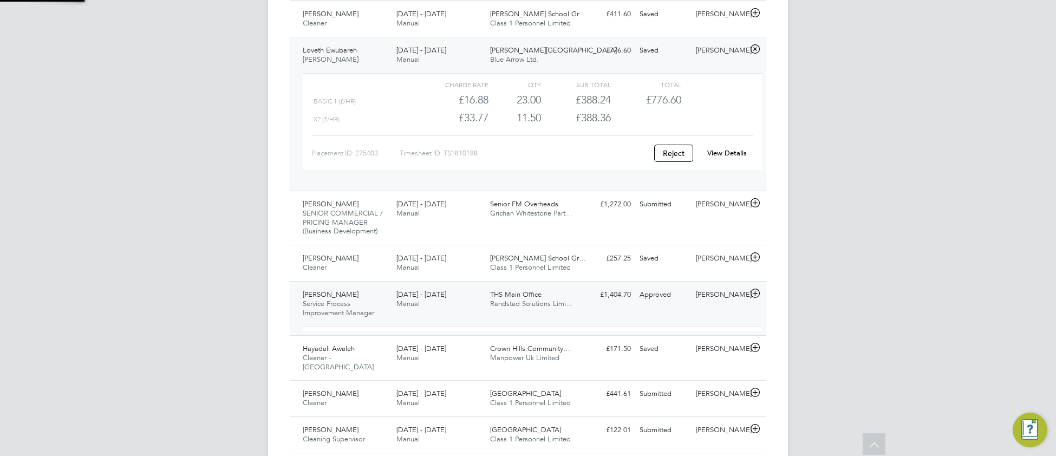
scroll to position [18, 105]
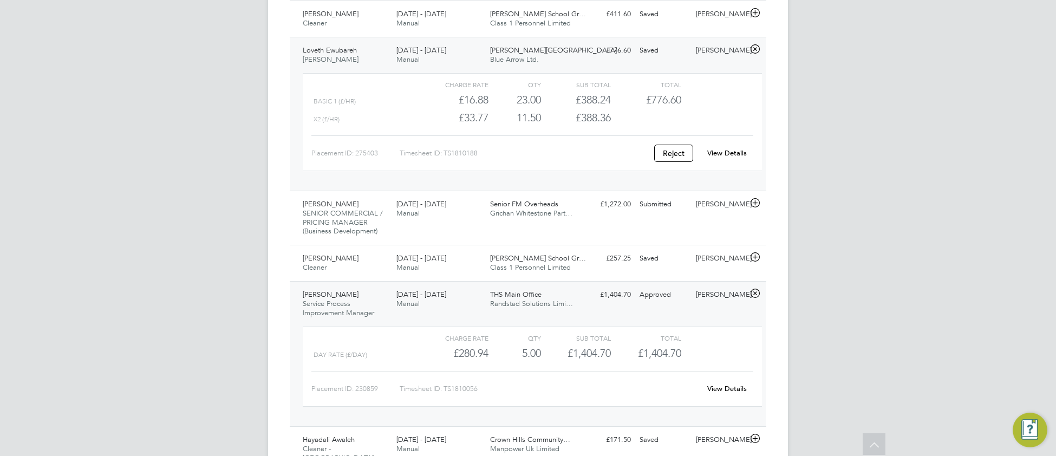
click at [727, 393] on link "View Details" at bounding box center [727, 388] width 40 height 9
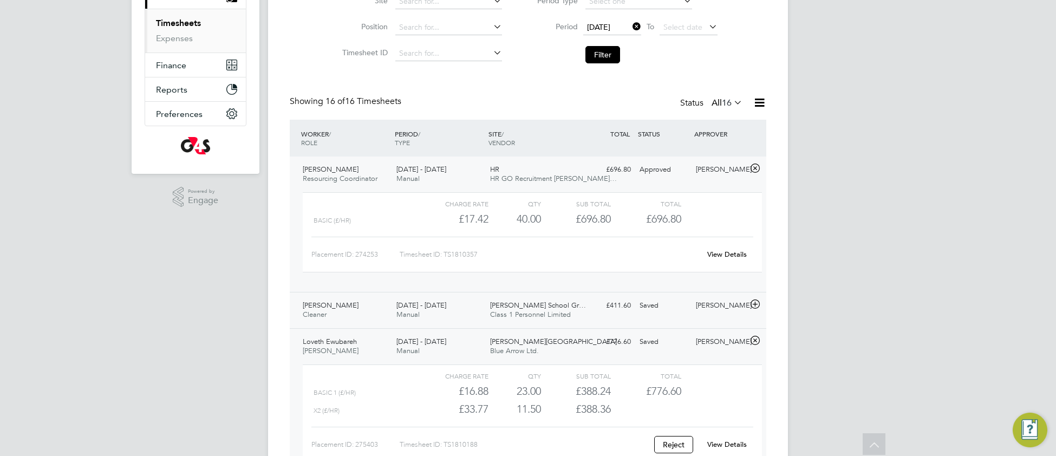
scroll to position [161, 0]
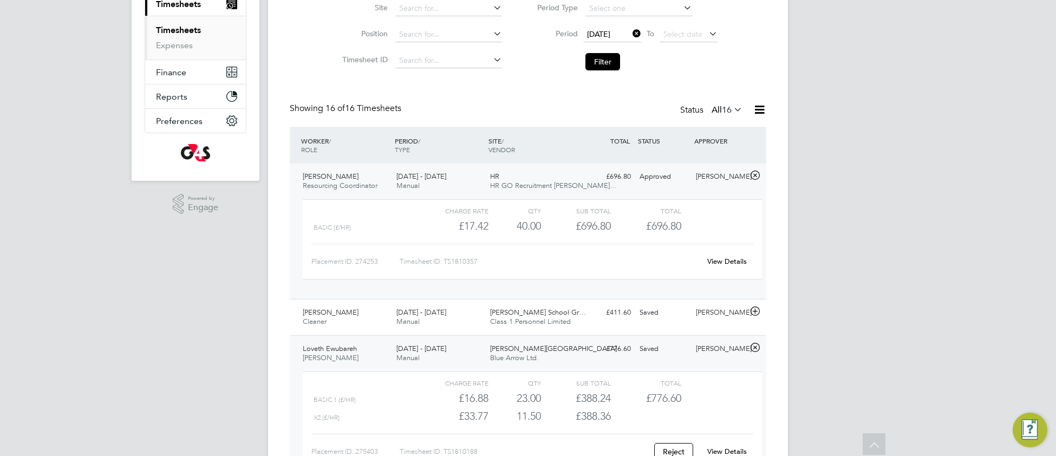
click at [731, 262] on link "View Details" at bounding box center [727, 261] width 40 height 9
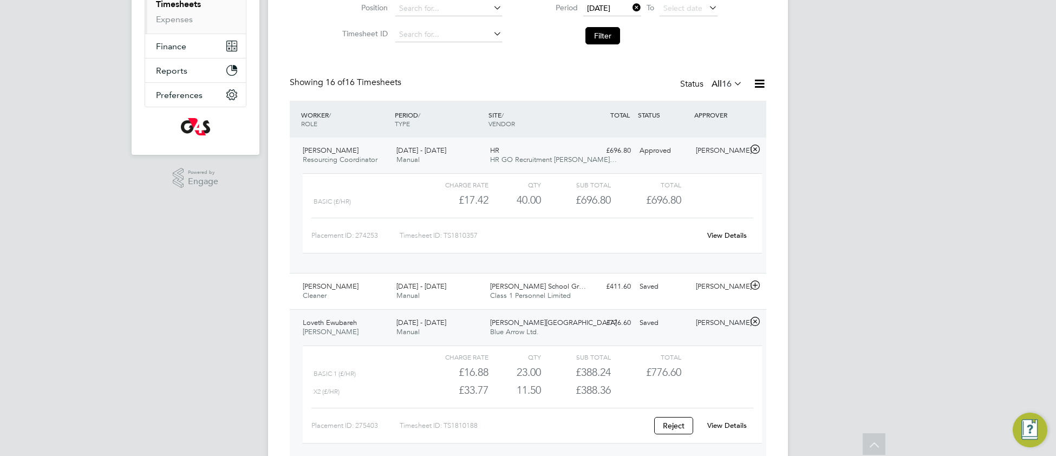
scroll to position [198, 0]
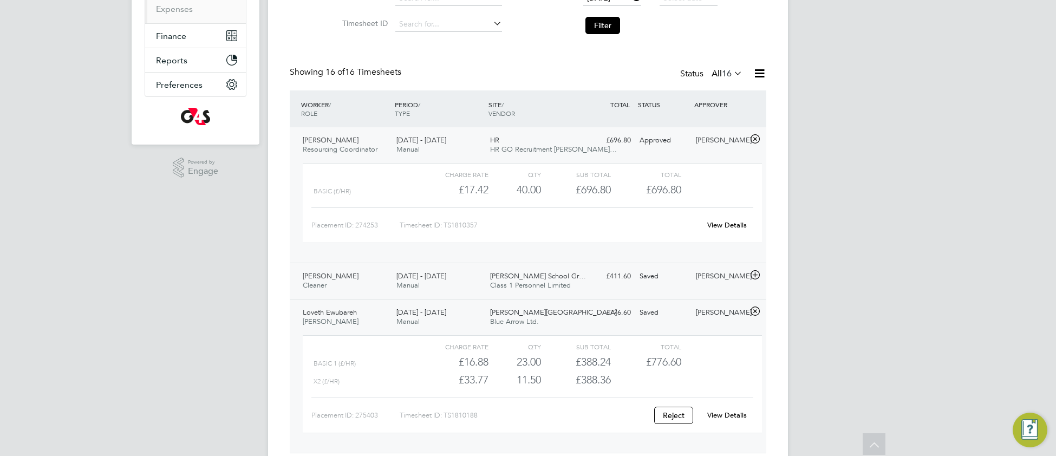
click at [494, 280] on span "Thomas Tallis School Gr…" at bounding box center [538, 275] width 96 height 9
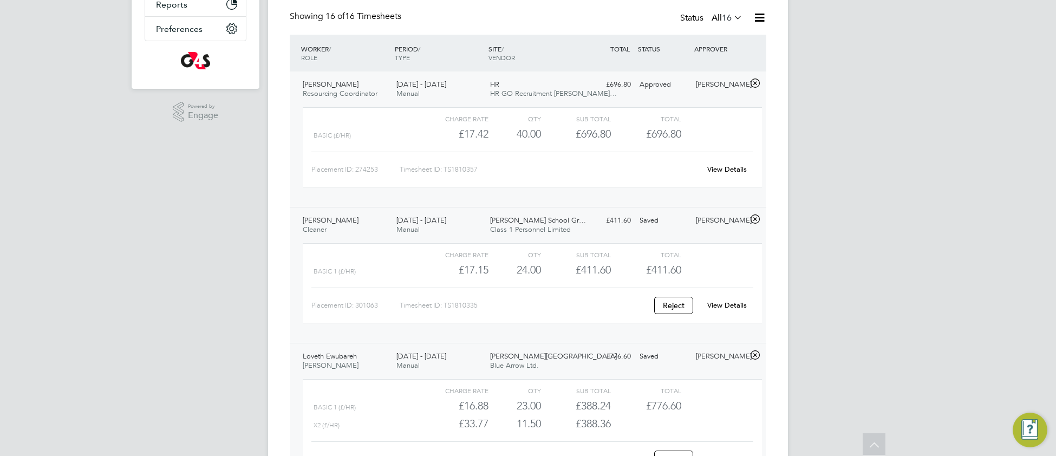
scroll to position [266, 0]
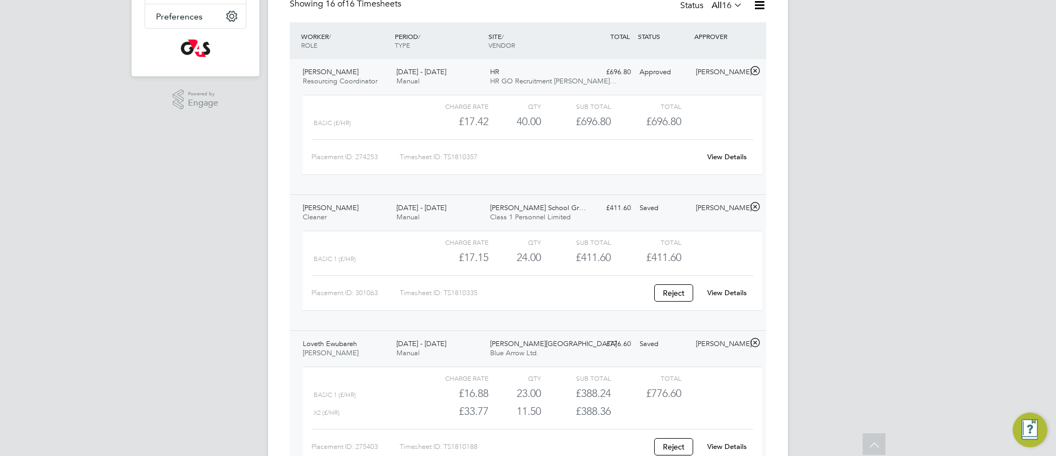
click at [728, 296] on link "View Details" at bounding box center [727, 292] width 40 height 9
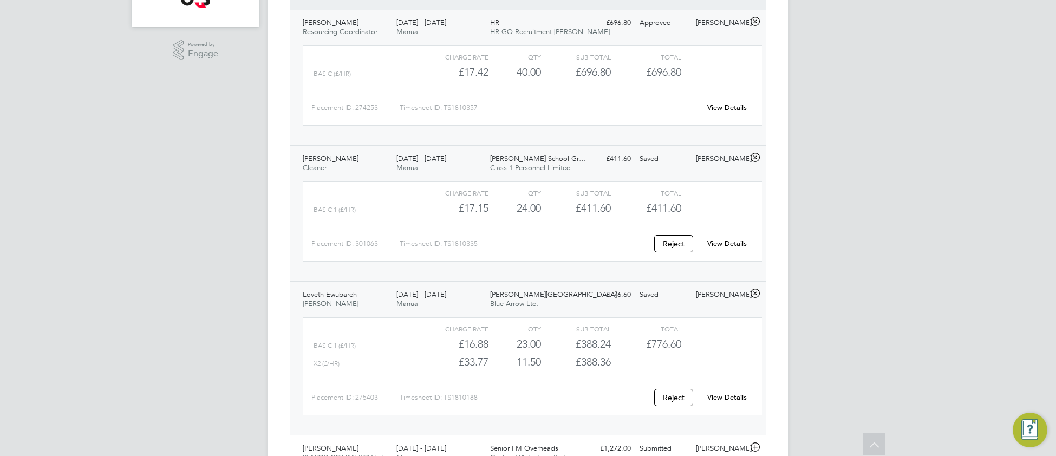
scroll to position [403, 0]
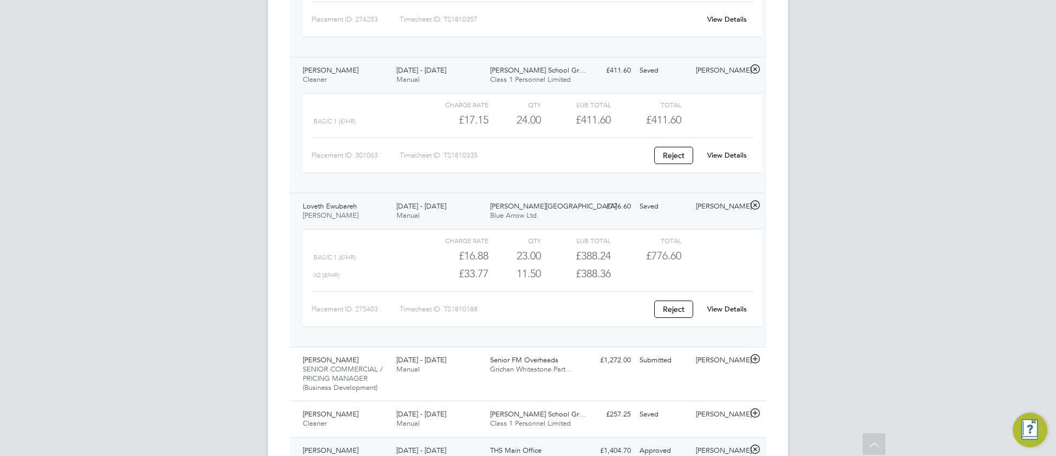
click at [727, 308] on link "View Details" at bounding box center [727, 308] width 40 height 9
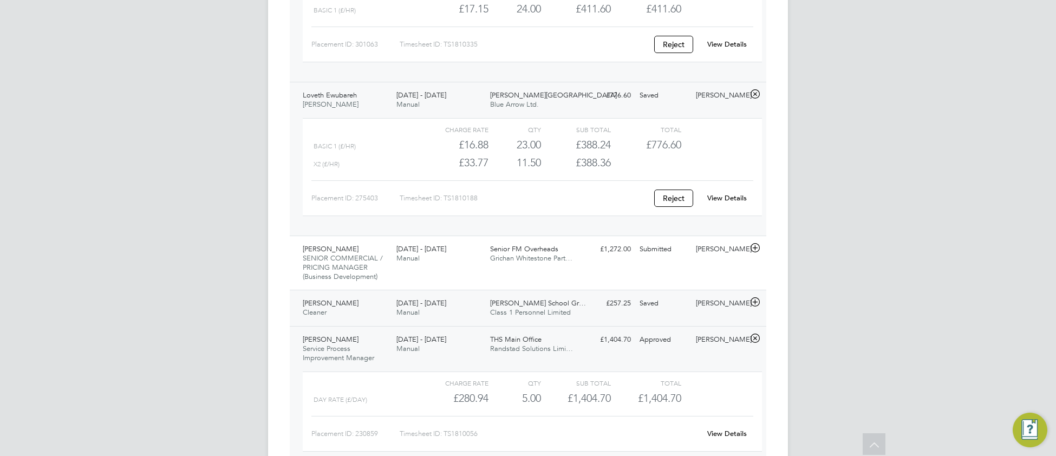
scroll to position [526, 0]
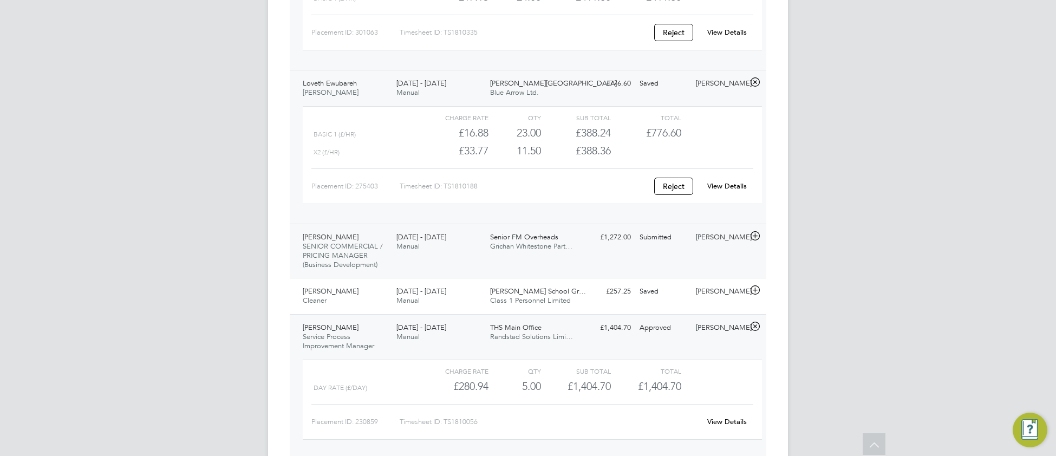
click at [480, 253] on div "25 - 31 Aug 2025 Manual" at bounding box center [439, 241] width 94 height 27
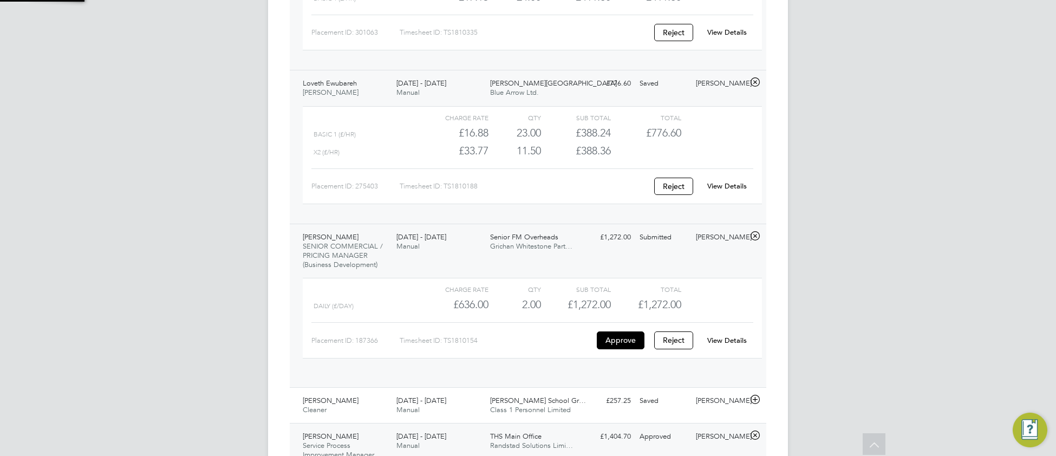
scroll to position [18, 105]
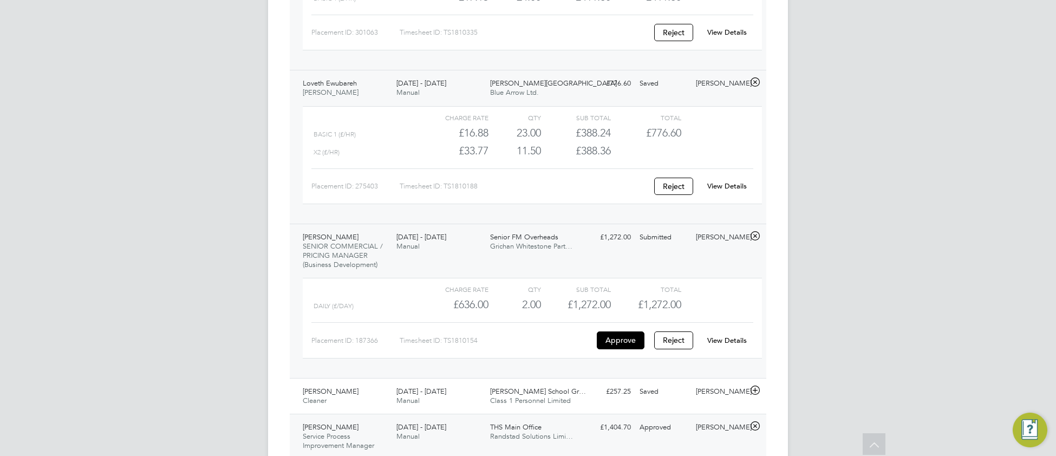
click at [731, 345] on link "View Details" at bounding box center [727, 340] width 40 height 9
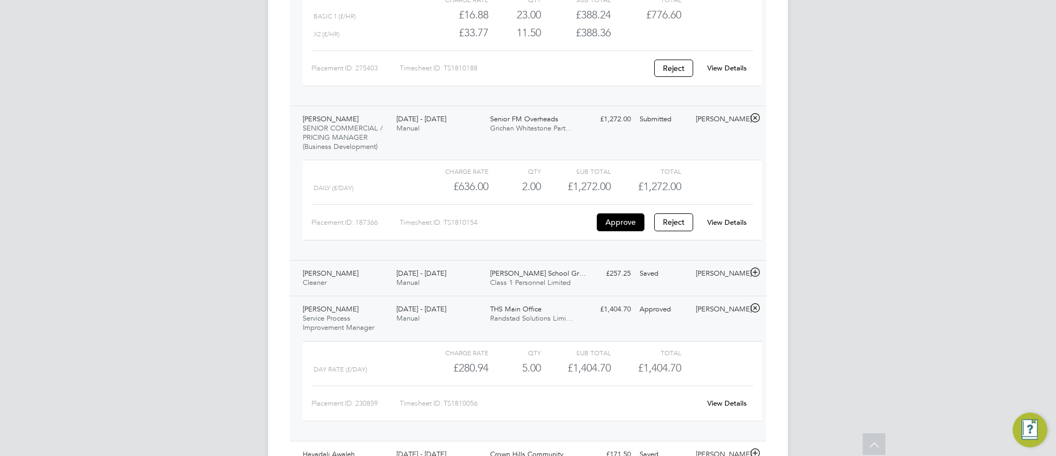
scroll to position [653, 0]
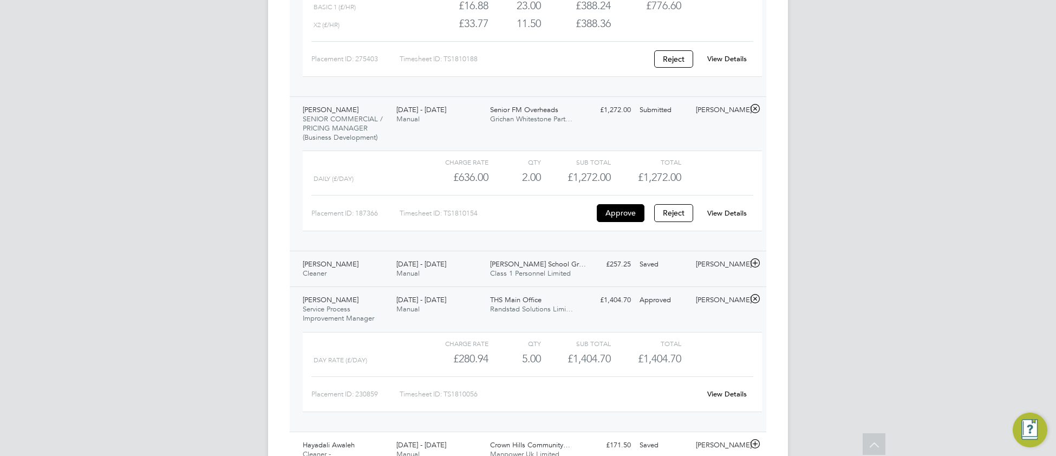
click at [463, 279] on div "25 - 31 Aug 2025 Manual" at bounding box center [439, 269] width 94 height 27
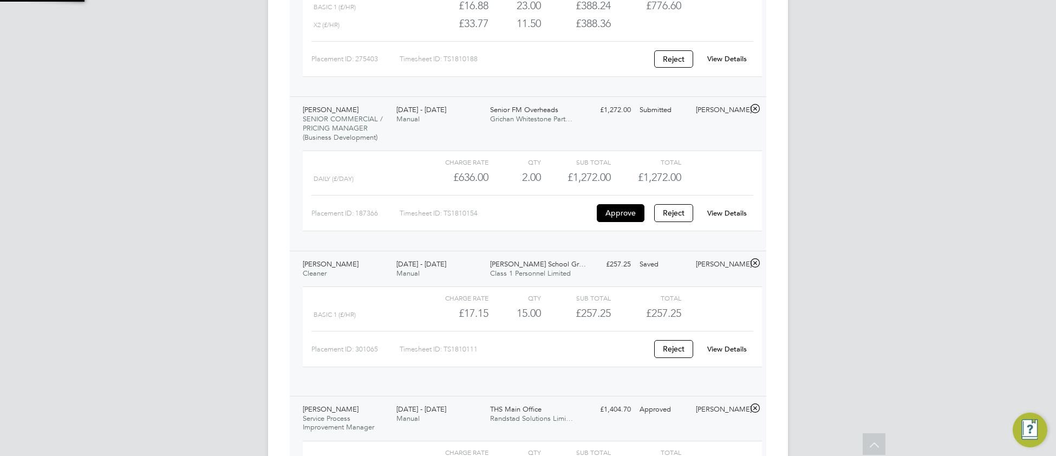
scroll to position [18, 105]
click at [726, 348] on div "View Details" at bounding box center [726, 349] width 53 height 17
click at [737, 354] on link "View Details" at bounding box center [727, 348] width 40 height 9
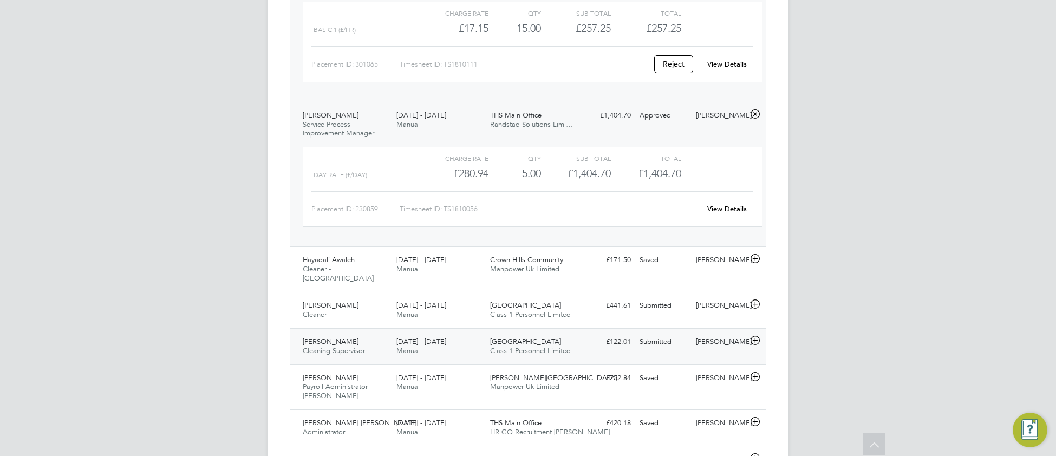
scroll to position [940, 0]
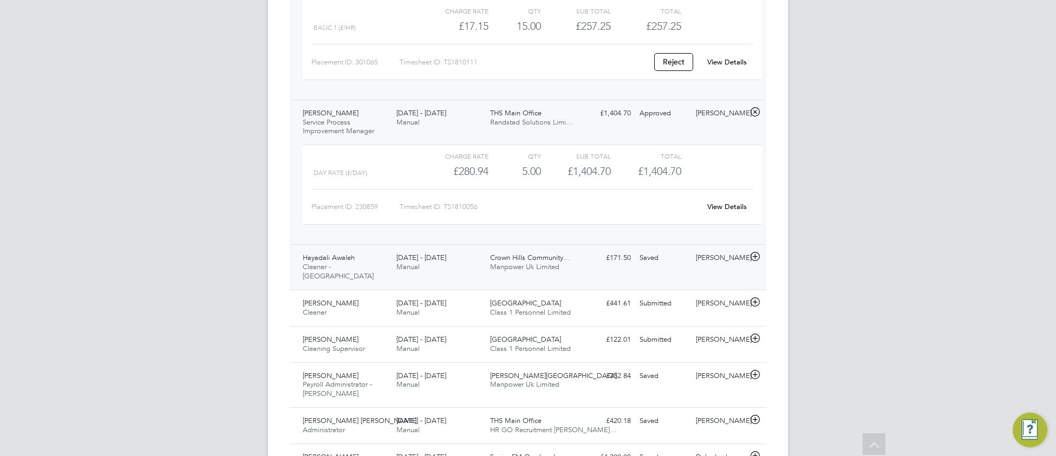
click at [547, 271] on span "Manpower Uk Limited" at bounding box center [524, 266] width 69 height 9
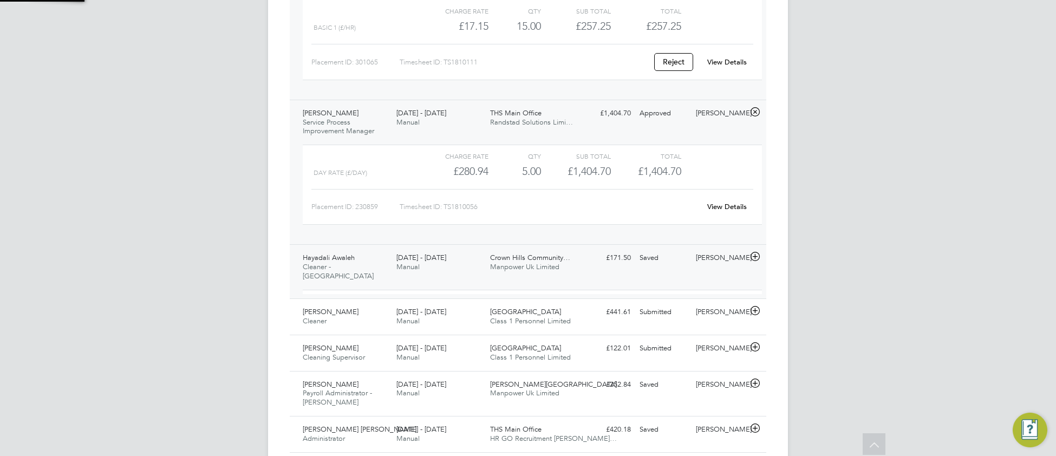
scroll to position [18, 105]
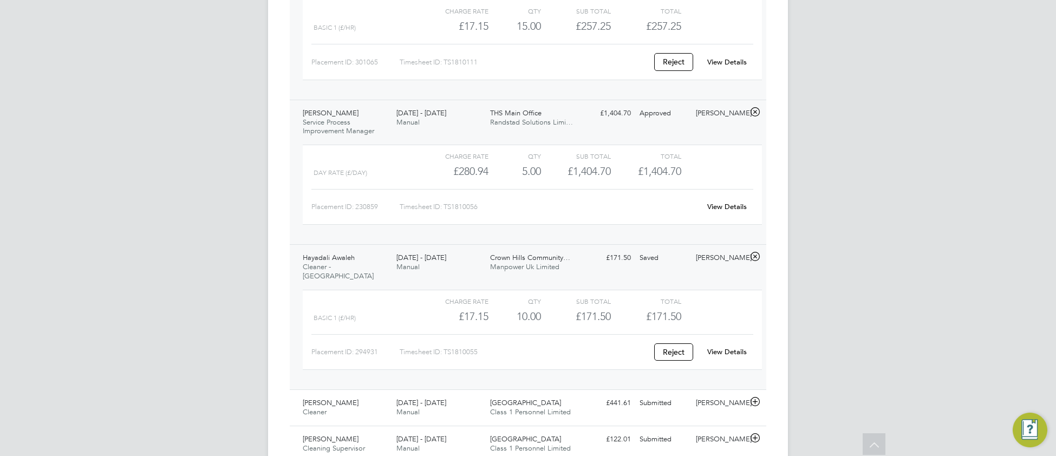
click at [720, 352] on link "View Details" at bounding box center [727, 351] width 40 height 9
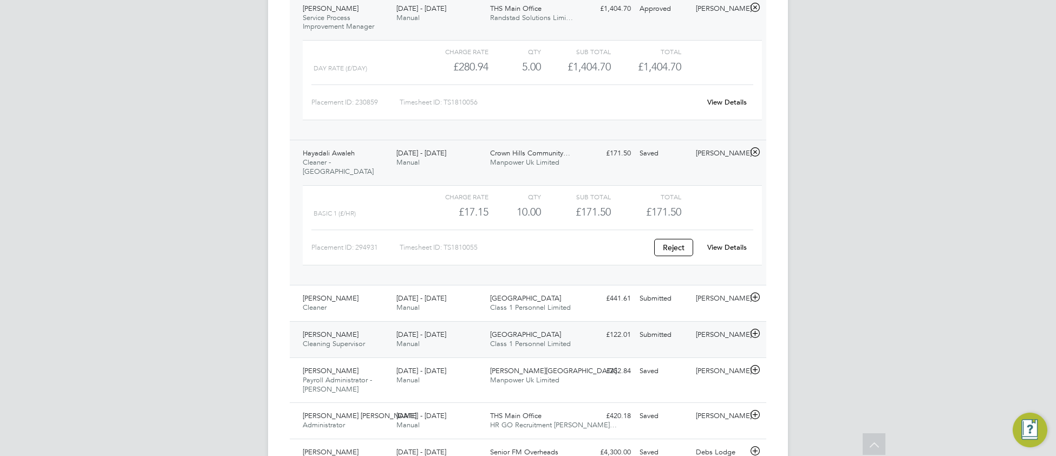
scroll to position [1155, 0]
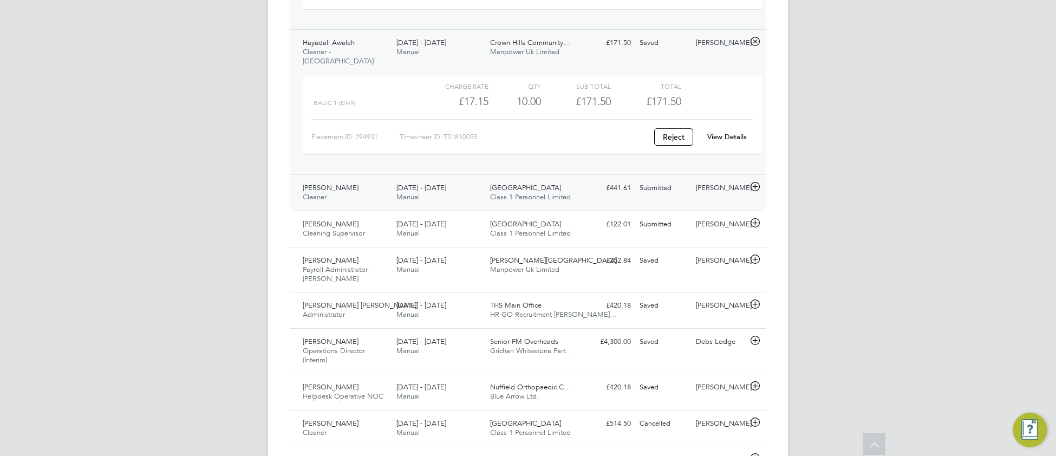
click at [573, 197] on div "Northside Hospital Class 1 Personnel Limited" at bounding box center [533, 192] width 94 height 27
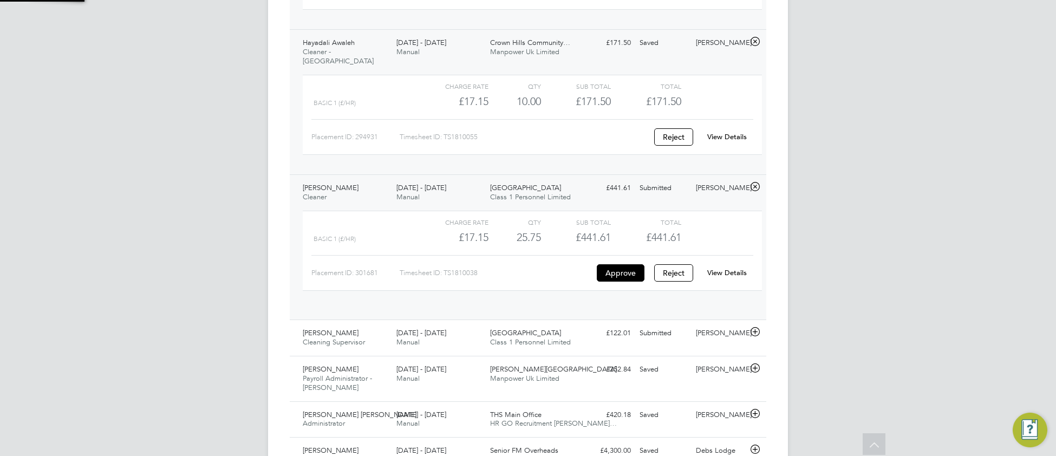
scroll to position [18, 105]
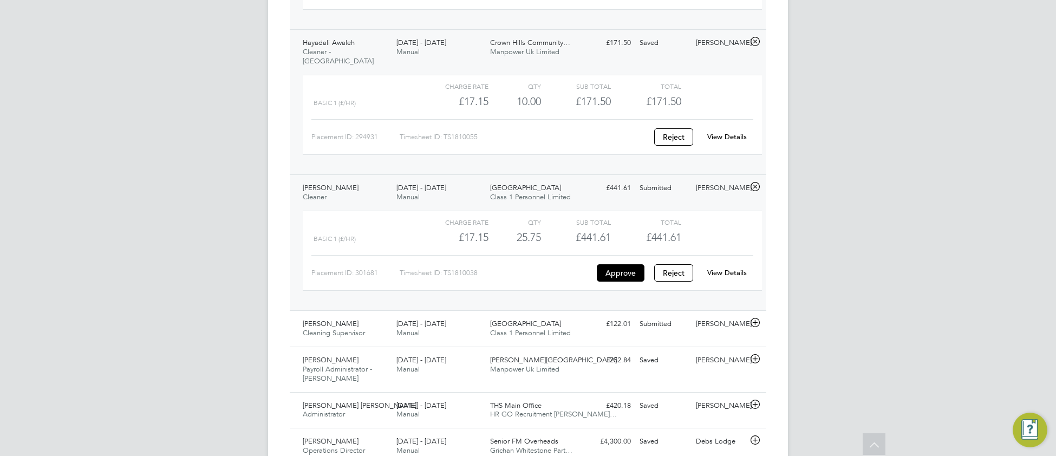
click at [733, 272] on link "View Details" at bounding box center [727, 272] width 40 height 9
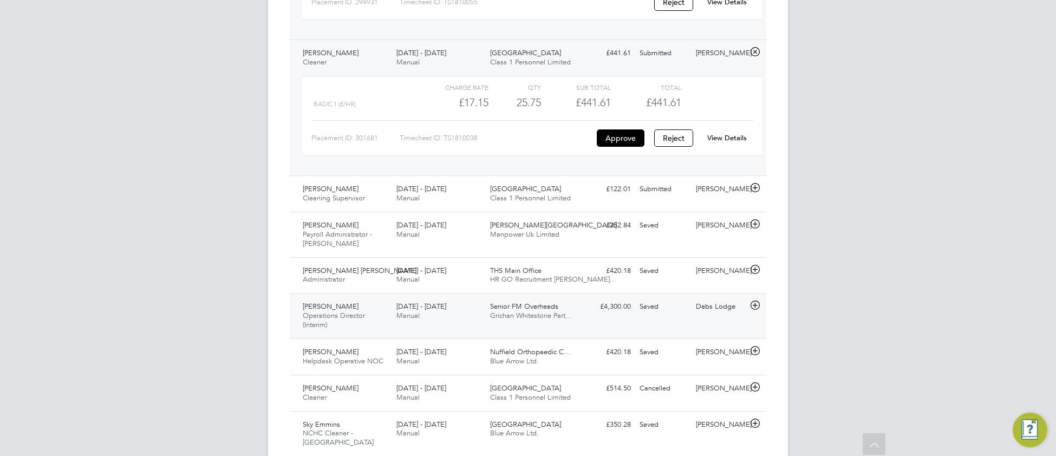
scroll to position [1293, 0]
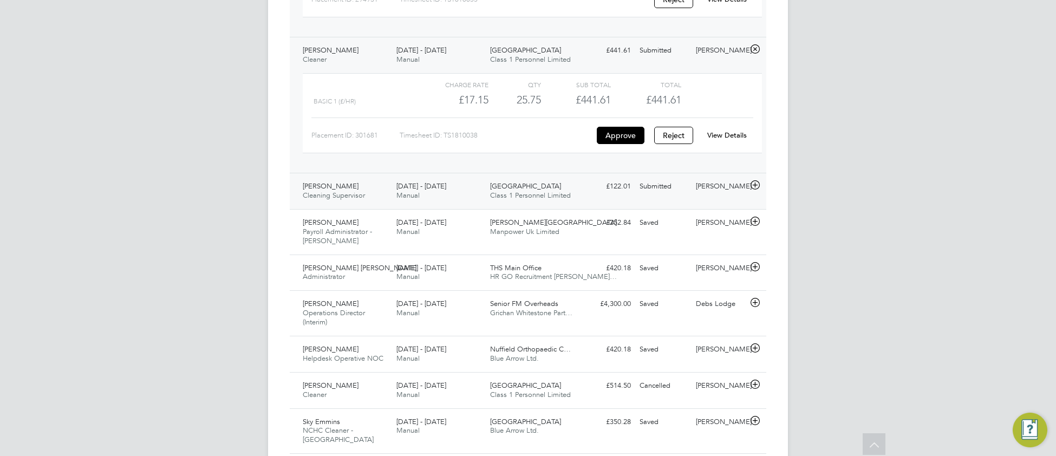
click at [575, 196] on div "Julian Hospital Class 1 Personnel Limited" at bounding box center [533, 191] width 94 height 27
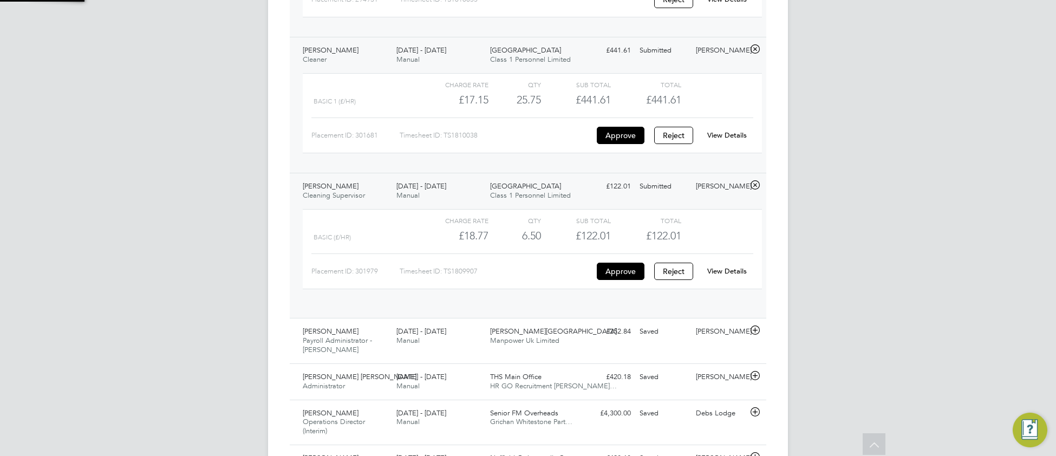
scroll to position [18, 105]
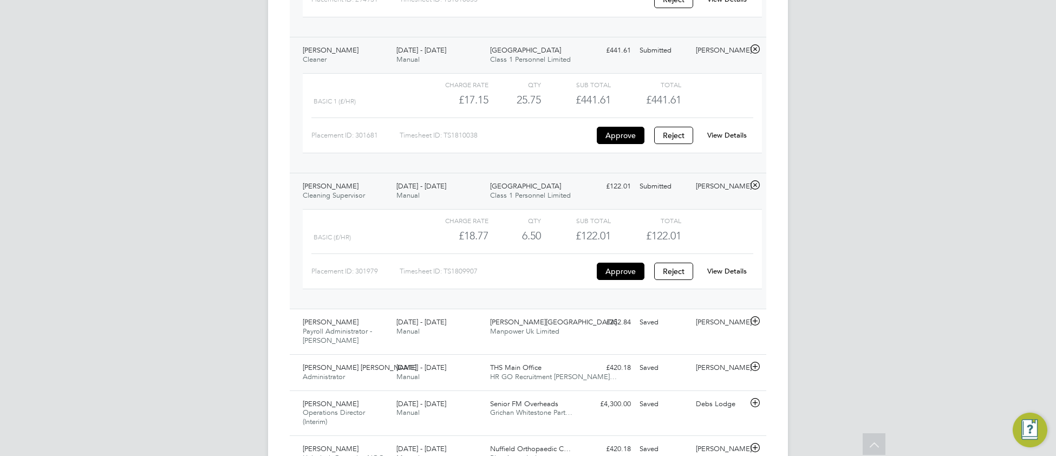
click at [742, 273] on link "View Details" at bounding box center [727, 270] width 40 height 9
click at [372, 342] on div "Ethan Barlett Payroll Administrator - Churchill 25 - 31 Aug 2025" at bounding box center [345, 331] width 94 height 36
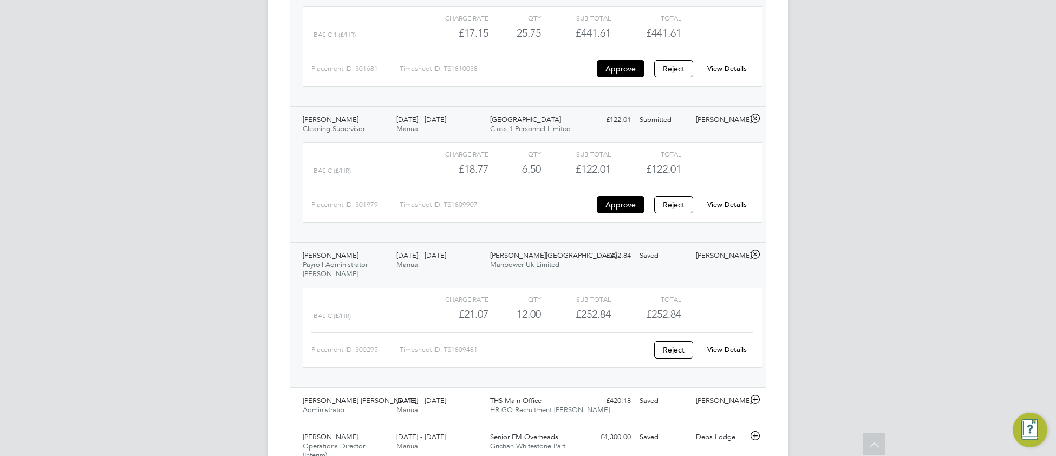
scroll to position [1380, 0]
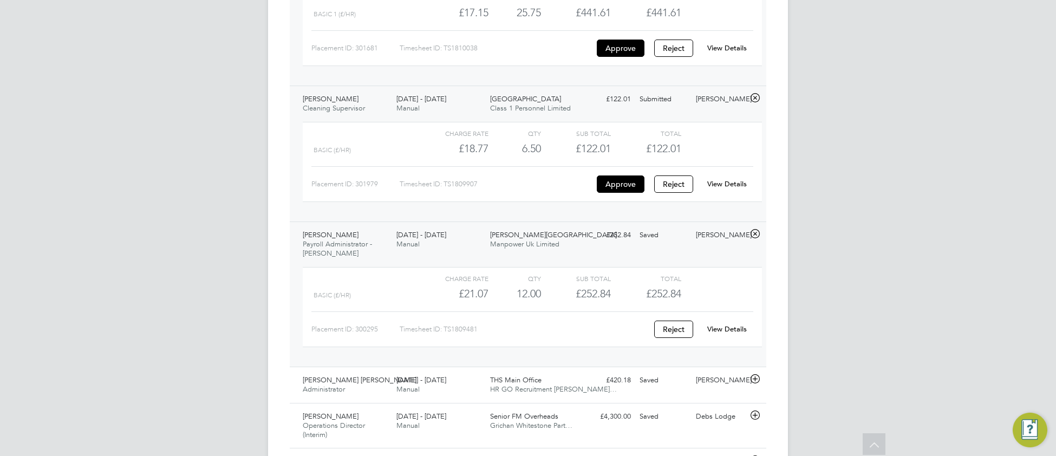
click at [723, 334] on link "View Details" at bounding box center [727, 328] width 40 height 9
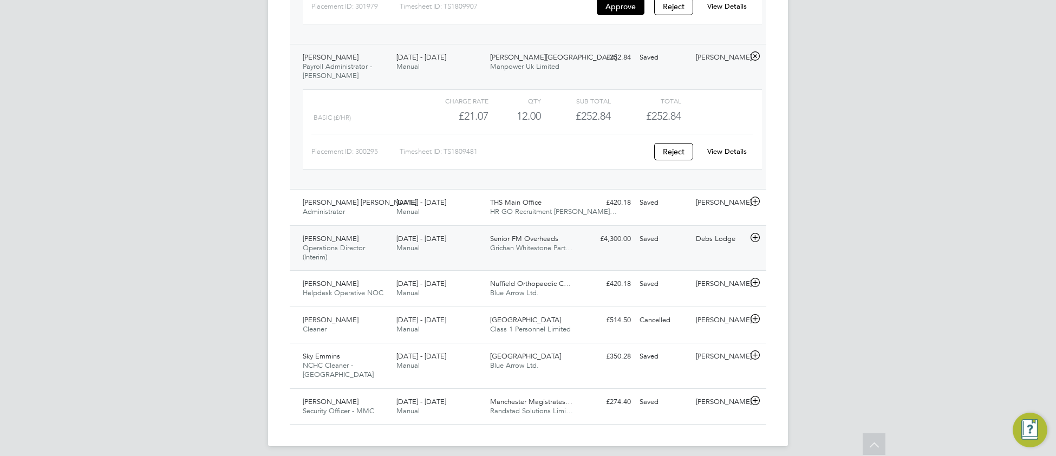
scroll to position [1560, 0]
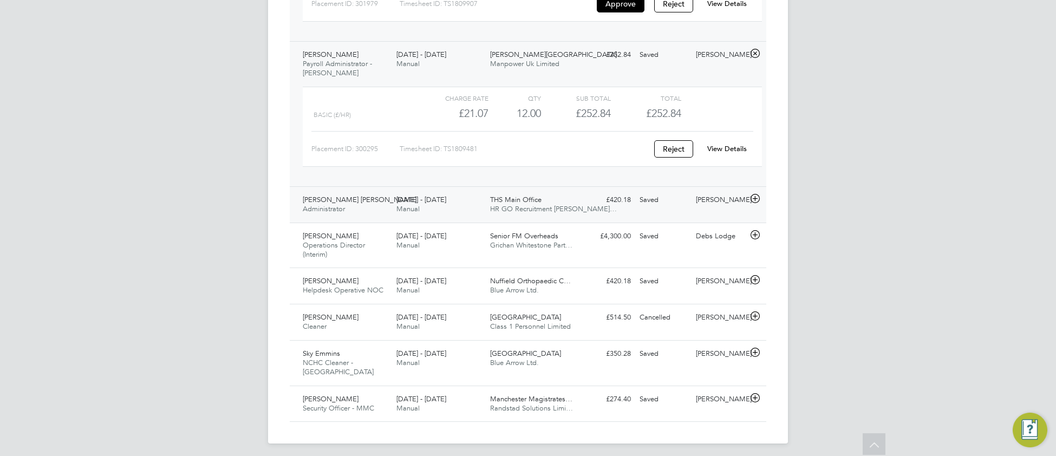
click at [470, 214] on div "25 - 31 Aug 2025 Manual" at bounding box center [439, 204] width 94 height 27
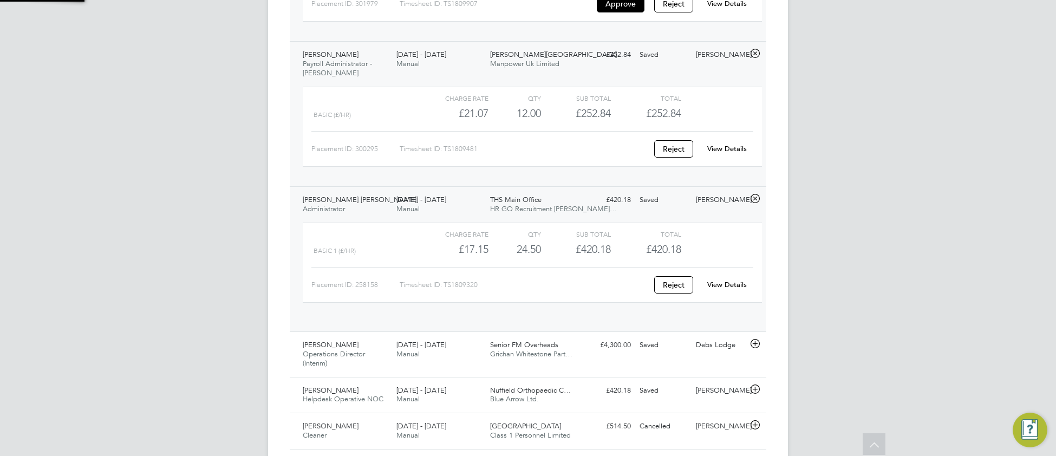
scroll to position [18, 105]
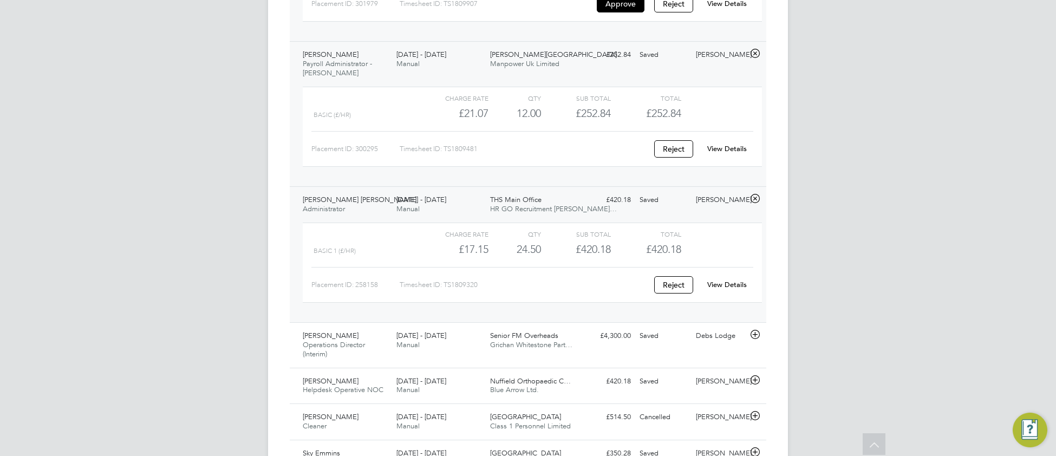
click at [740, 287] on link "View Details" at bounding box center [727, 284] width 40 height 9
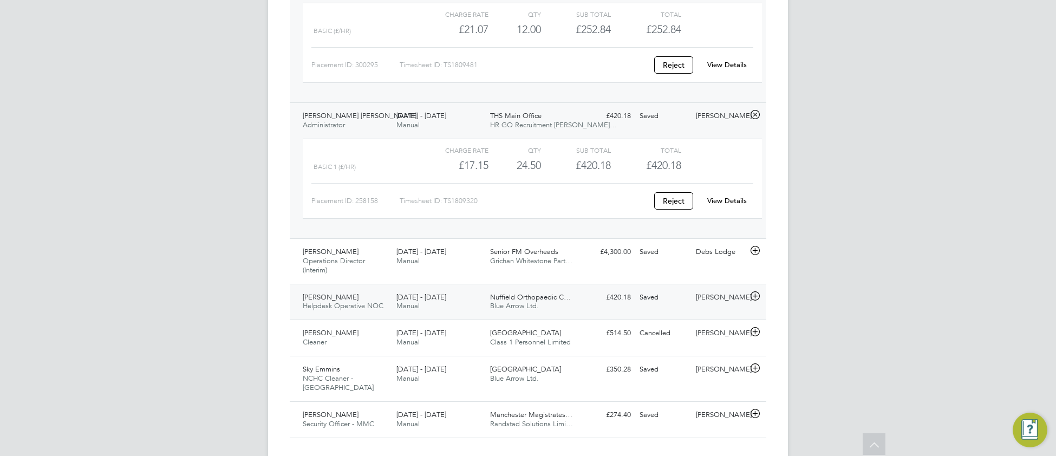
scroll to position [1646, 0]
click at [484, 263] on div "25 - 31 Aug 2025 Manual" at bounding box center [439, 254] width 94 height 27
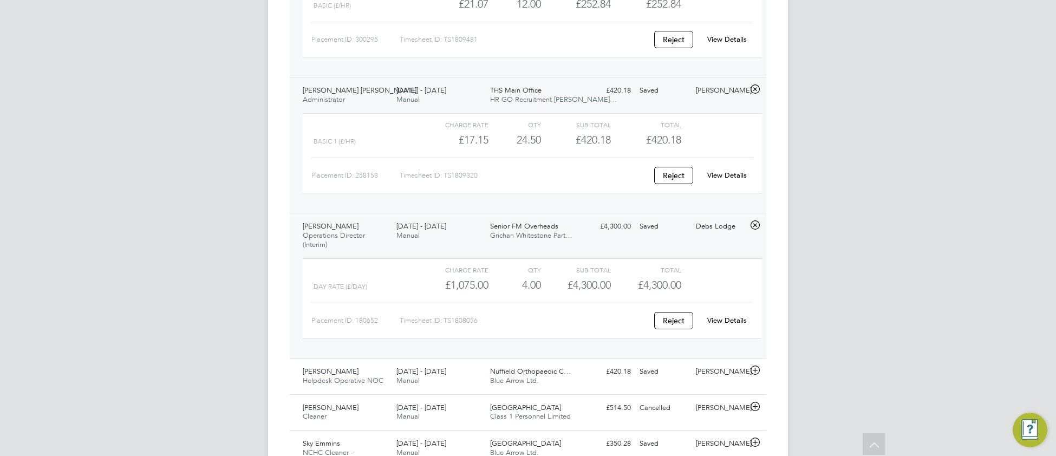
scroll to position [1672, 0]
click at [725, 322] on link "View Details" at bounding box center [727, 317] width 40 height 9
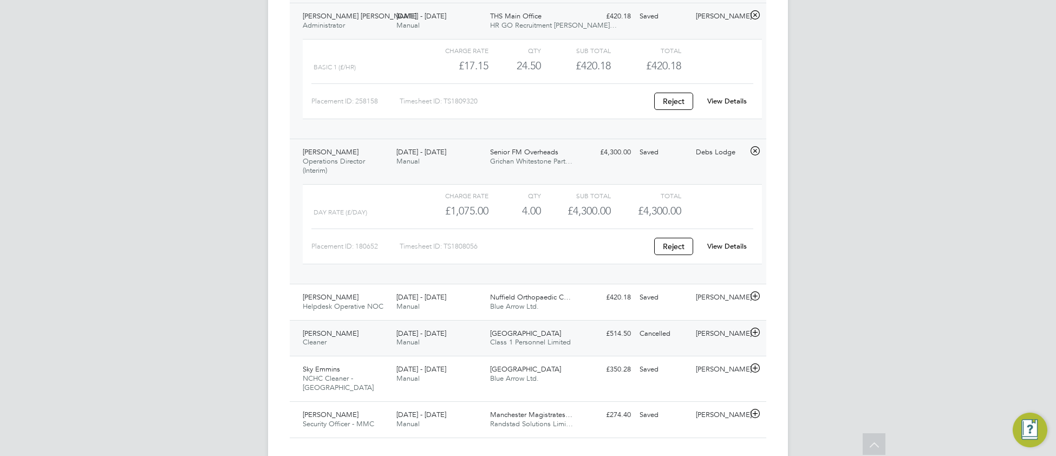
scroll to position [1749, 0]
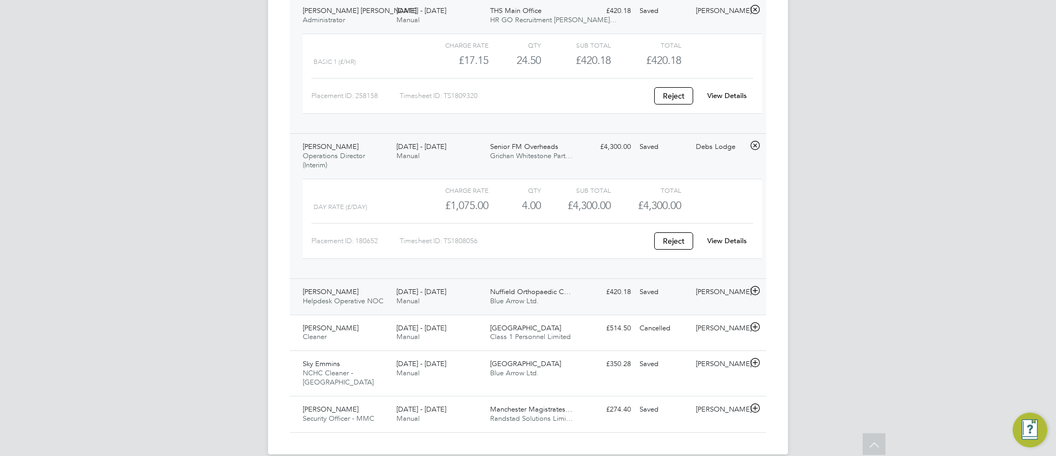
click at [576, 306] on div "Nuffield Orthopaedic C… Blue Arrow Ltd." at bounding box center [533, 296] width 94 height 27
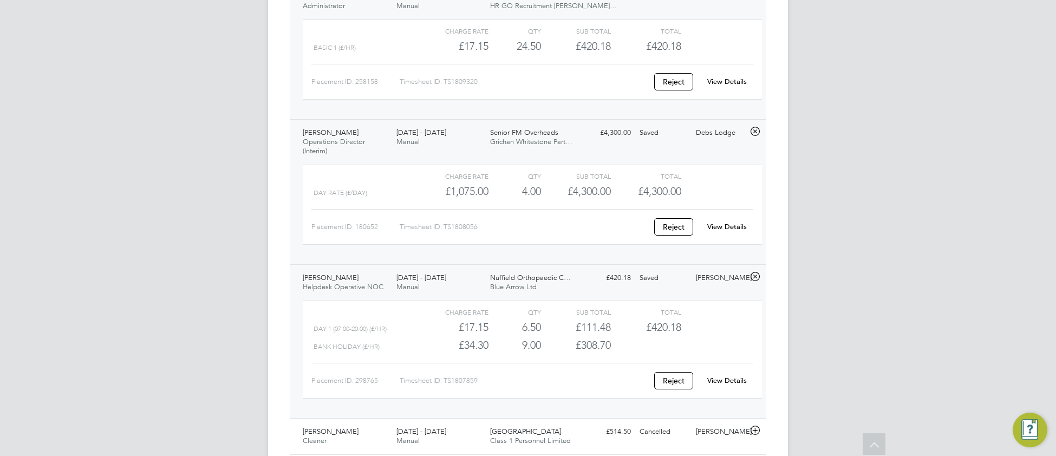
scroll to position [1776, 0]
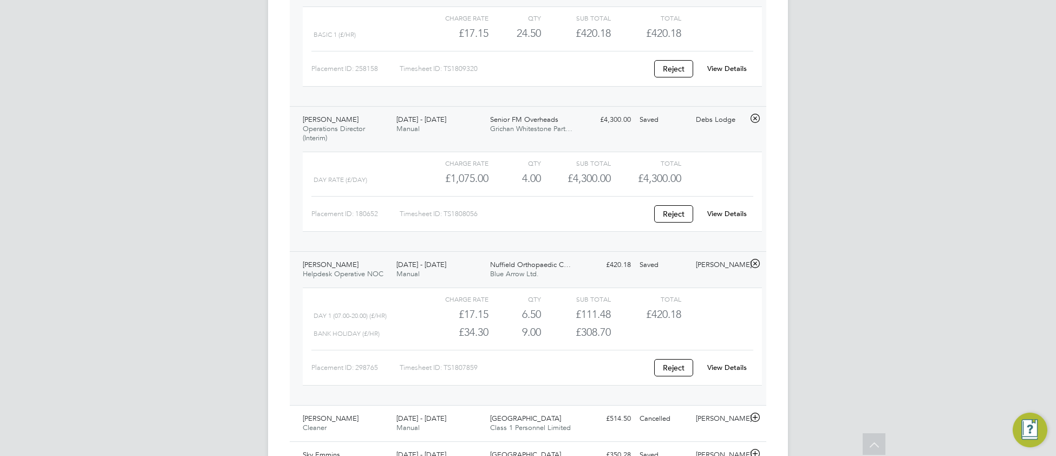
click at [737, 371] on link "View Details" at bounding box center [727, 367] width 40 height 9
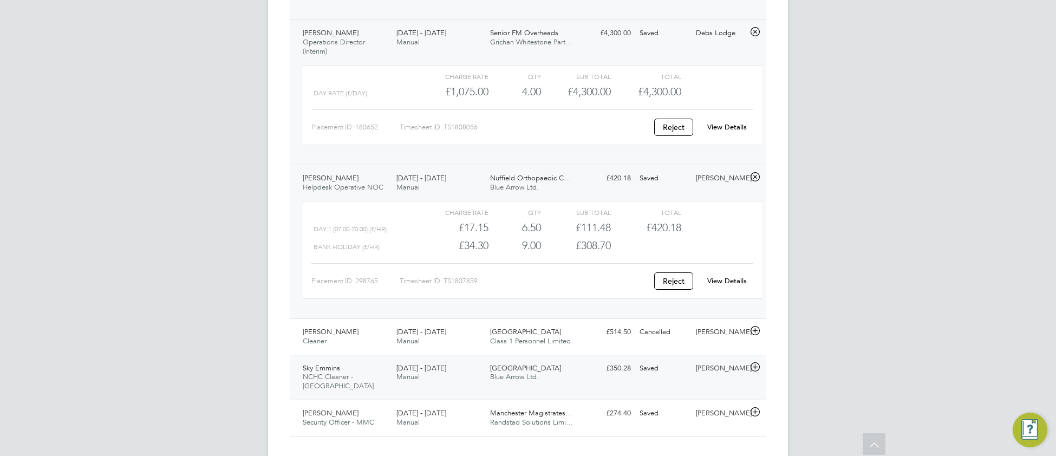
scroll to position [1880, 0]
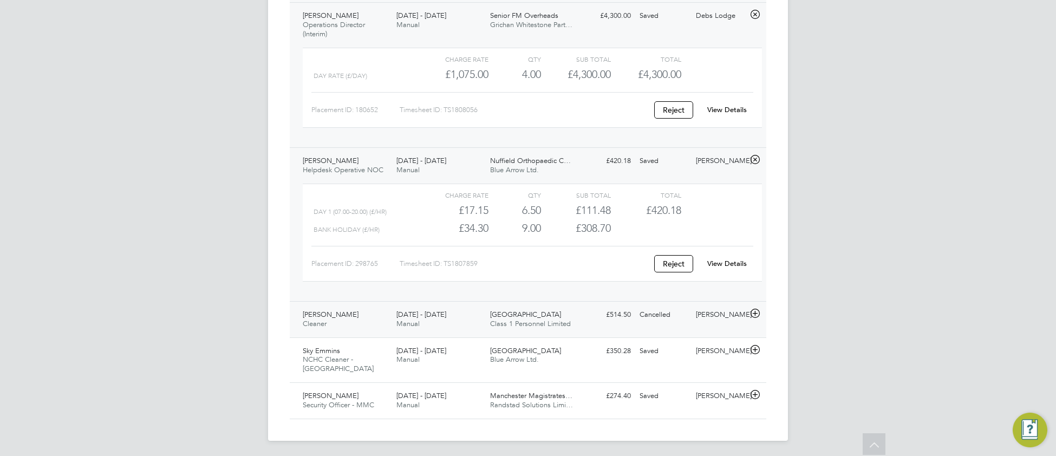
click at [595, 337] on div "Anthony Barrett Cleaner 25 - 31 Aug 2025 25 - 31 Aug 2025 Manual Julian Hospita…" at bounding box center [528, 319] width 476 height 36
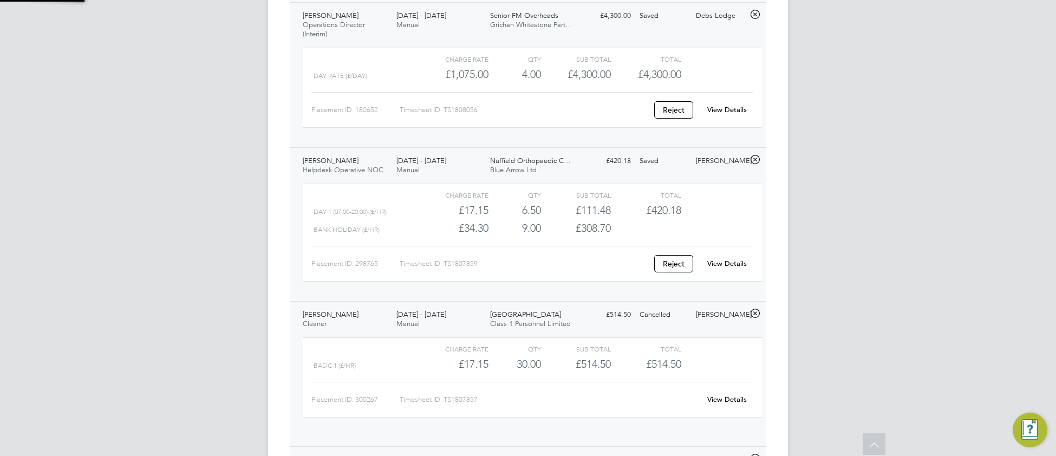
scroll to position [18, 105]
click at [740, 404] on link "View Details" at bounding box center [727, 399] width 40 height 9
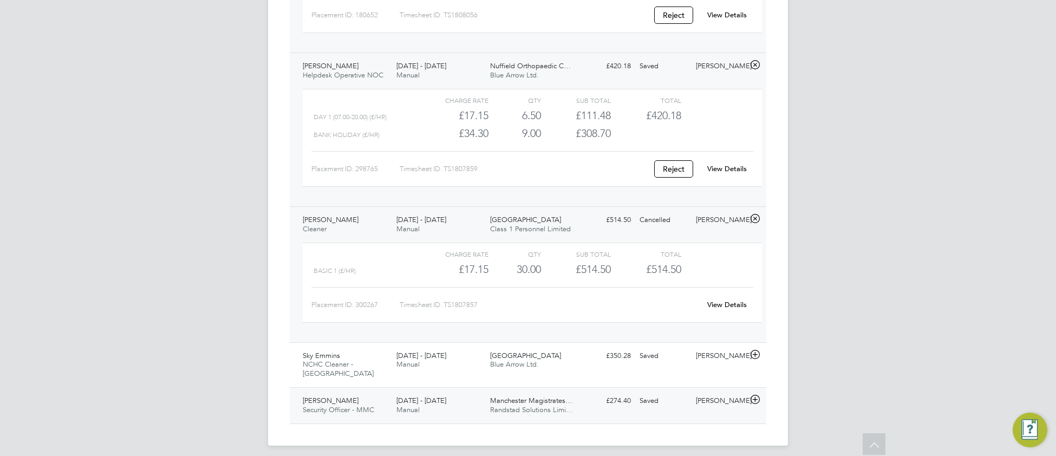
scroll to position [1980, 0]
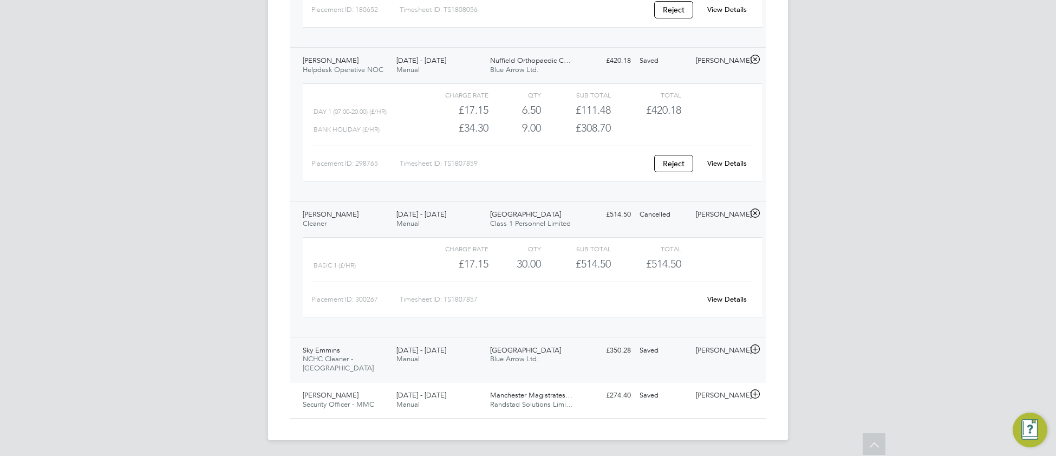
drag, startPoint x: 513, startPoint y: 368, endPoint x: 506, endPoint y: 363, distance: 8.6
click at [513, 363] on span "Blue Arrow Ltd." at bounding box center [514, 358] width 49 height 9
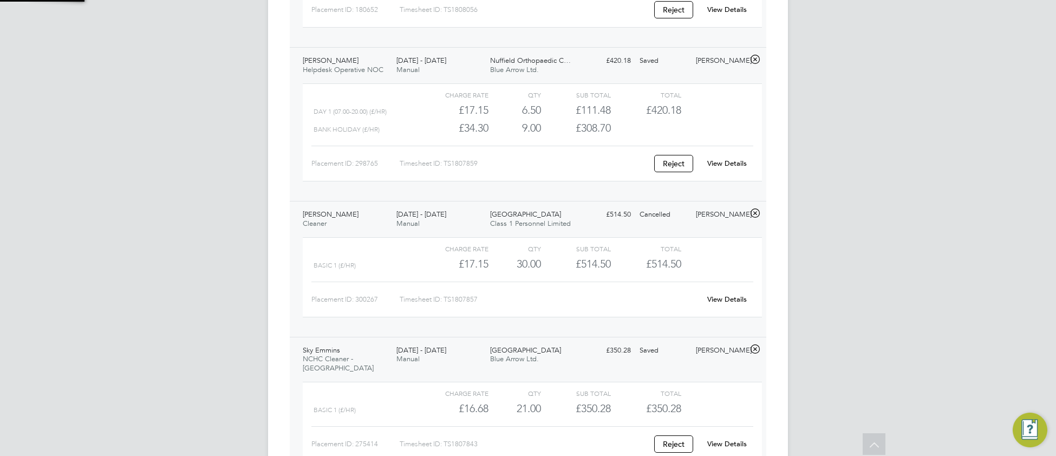
scroll to position [18, 105]
click at [728, 441] on link "View Details" at bounding box center [727, 443] width 40 height 9
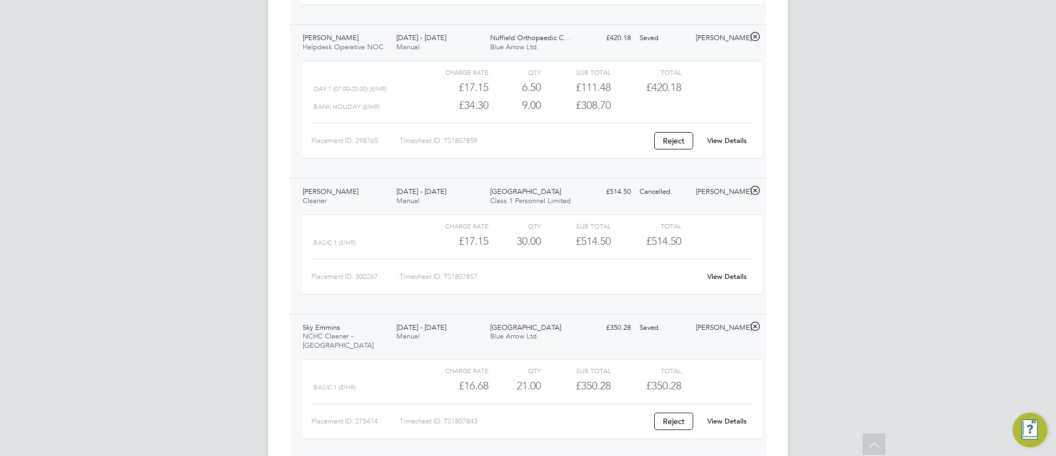
scroll to position [2081, 0]
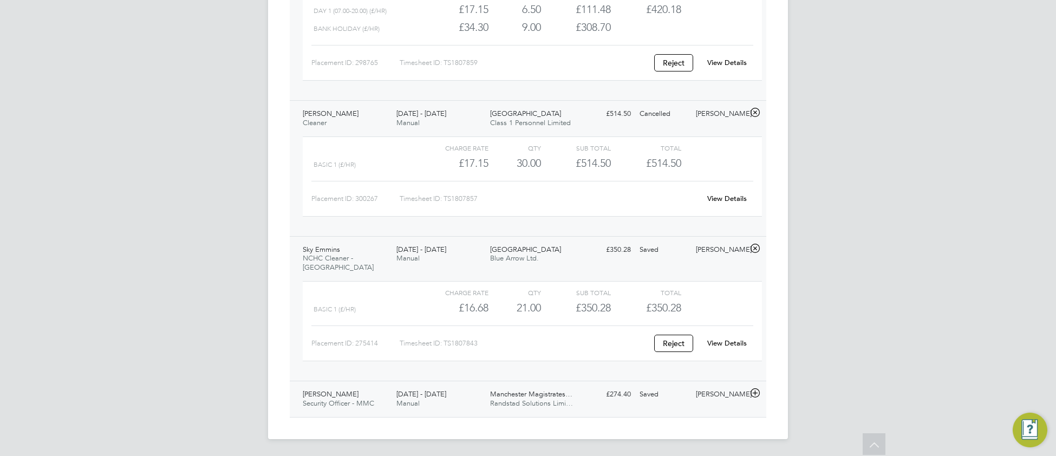
click at [402, 397] on span "[DATE] - [DATE]" at bounding box center [421, 393] width 50 height 9
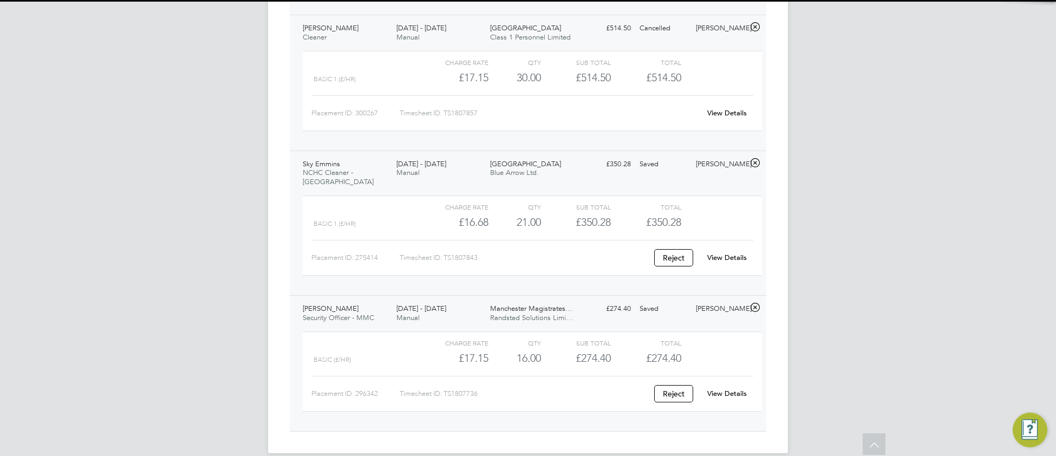
scroll to position [2170, 0]
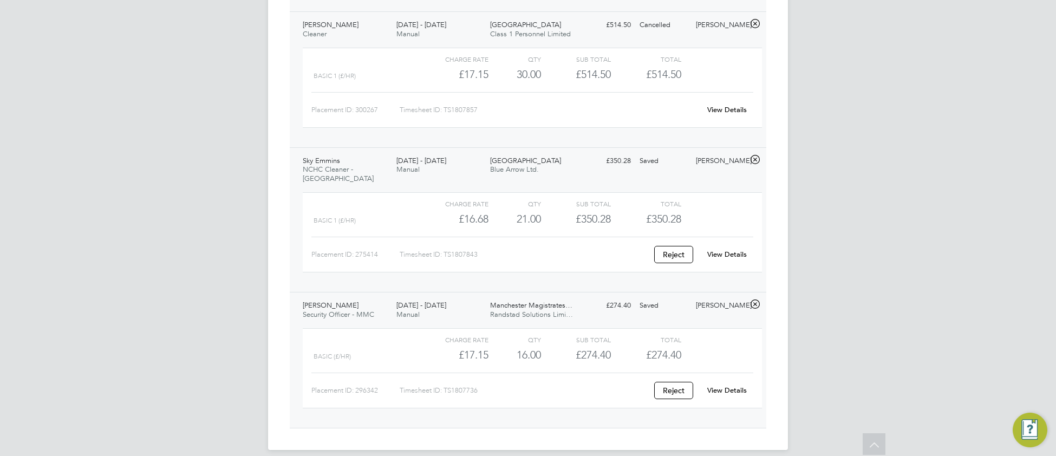
click at [724, 390] on link "View Details" at bounding box center [727, 389] width 40 height 9
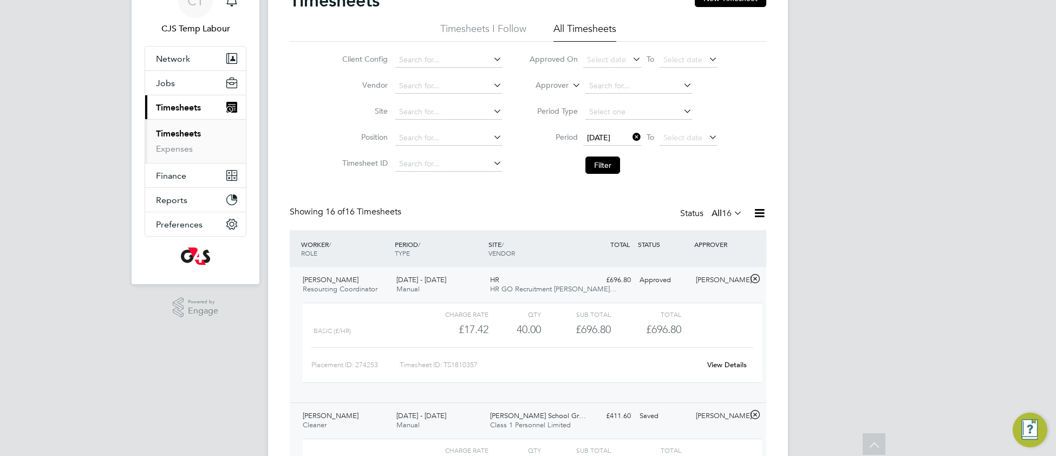
scroll to position [57, 0]
click at [738, 370] on link "View Details" at bounding box center [727, 365] width 40 height 9
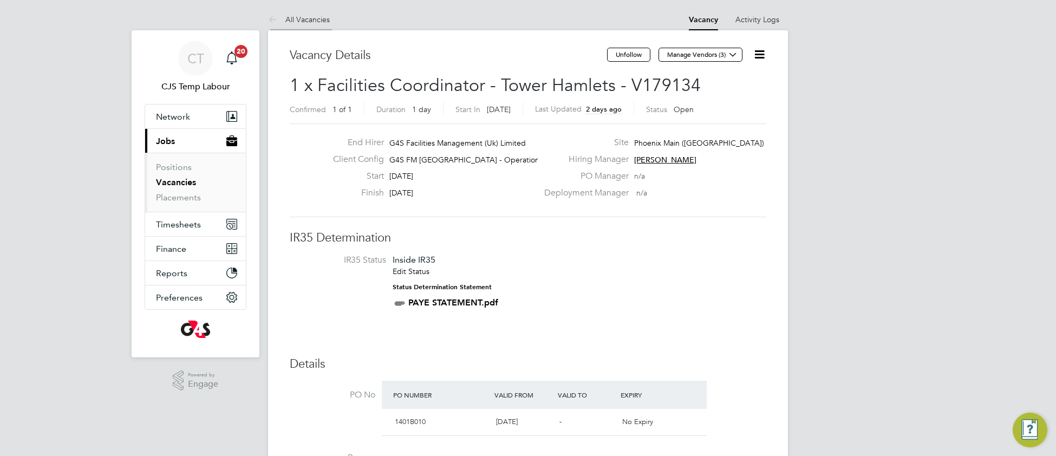
click at [326, 22] on link "All Vacancies" at bounding box center [299, 20] width 62 height 10
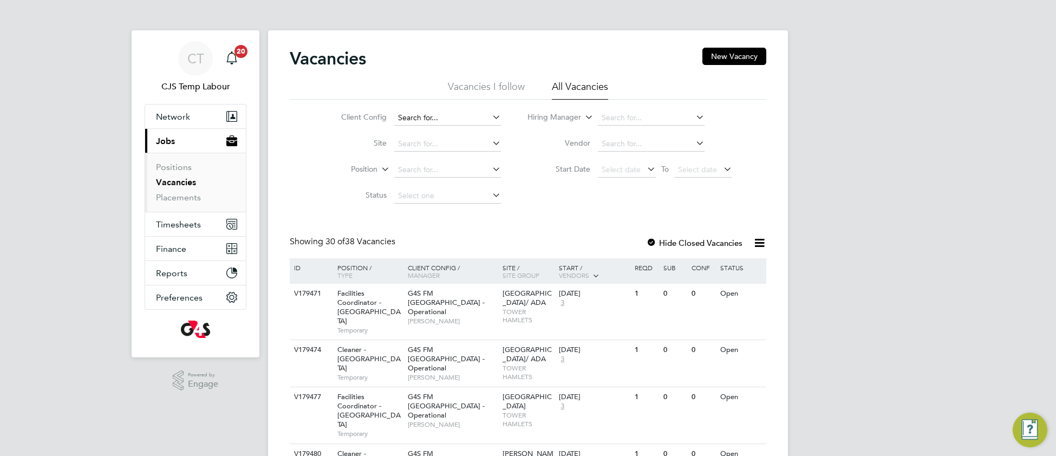
click at [430, 113] on input at bounding box center [447, 117] width 107 height 15
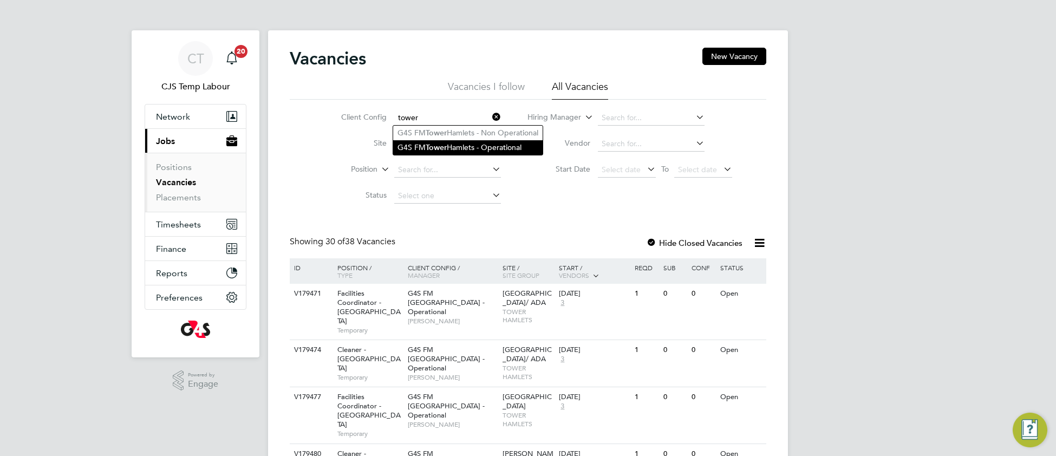
click at [430, 143] on b "Tower" at bounding box center [436, 147] width 21 height 9
type input "G4S FM Tower Hamlets - Operational"
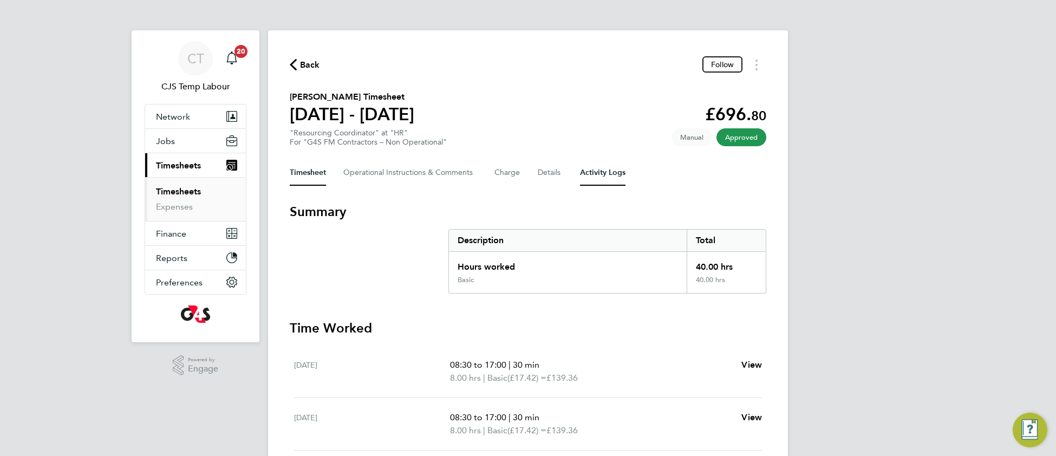
click at [600, 169] on Logs-tab "Activity Logs" at bounding box center [602, 173] width 45 height 26
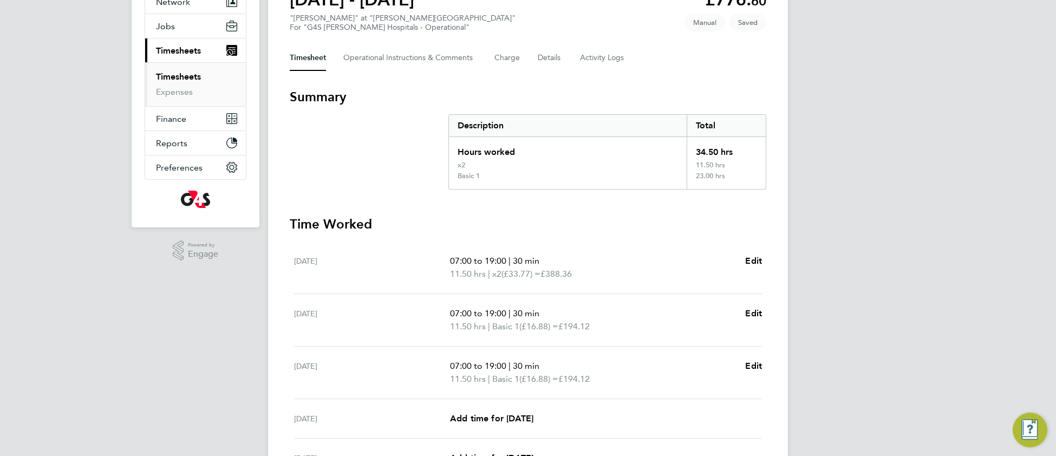
scroll to position [109, 0]
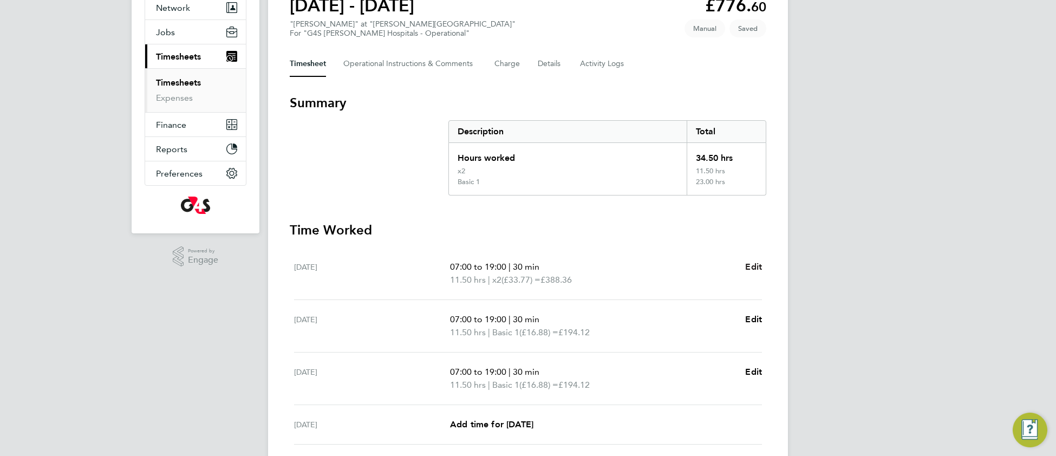
click at [758, 267] on span "Edit" at bounding box center [753, 266] width 17 height 10
select select "30"
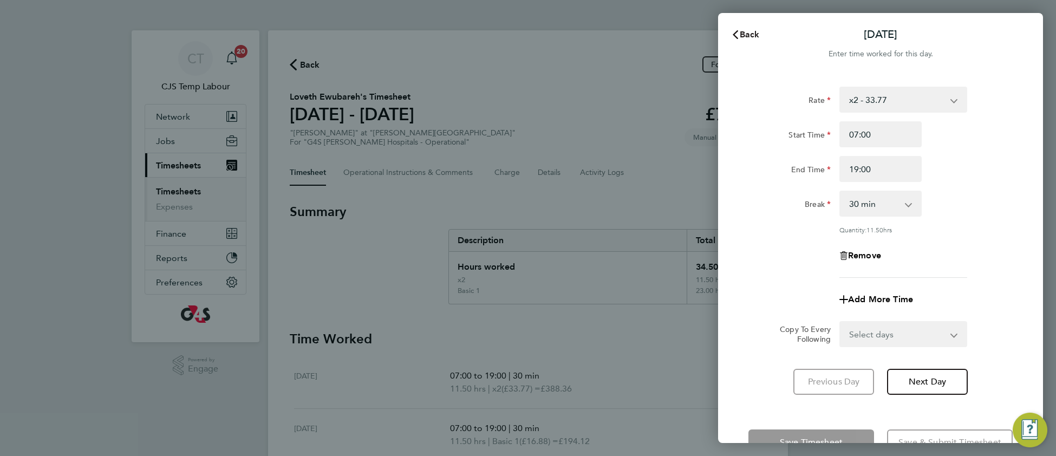
click at [745, 35] on span "Back" at bounding box center [750, 34] width 20 height 10
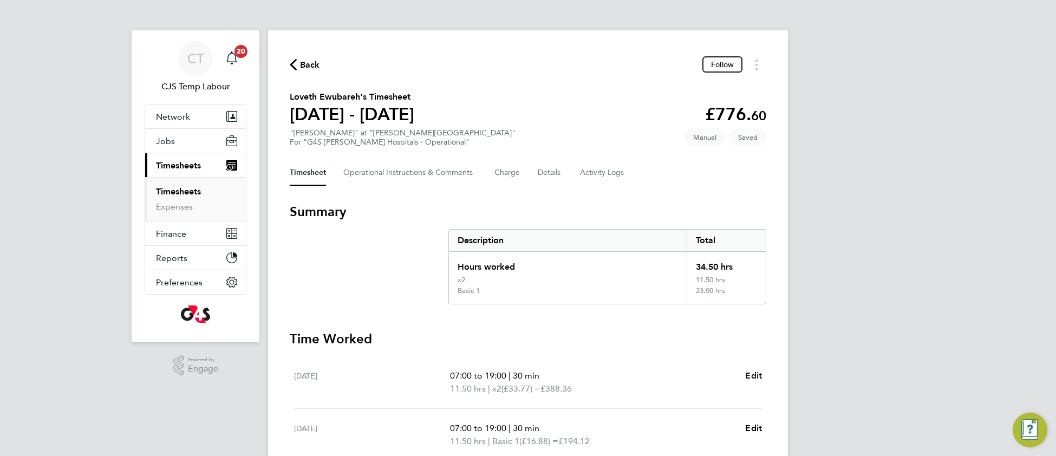
click at [756, 374] on span "Edit" at bounding box center [753, 375] width 17 height 10
select select "30"
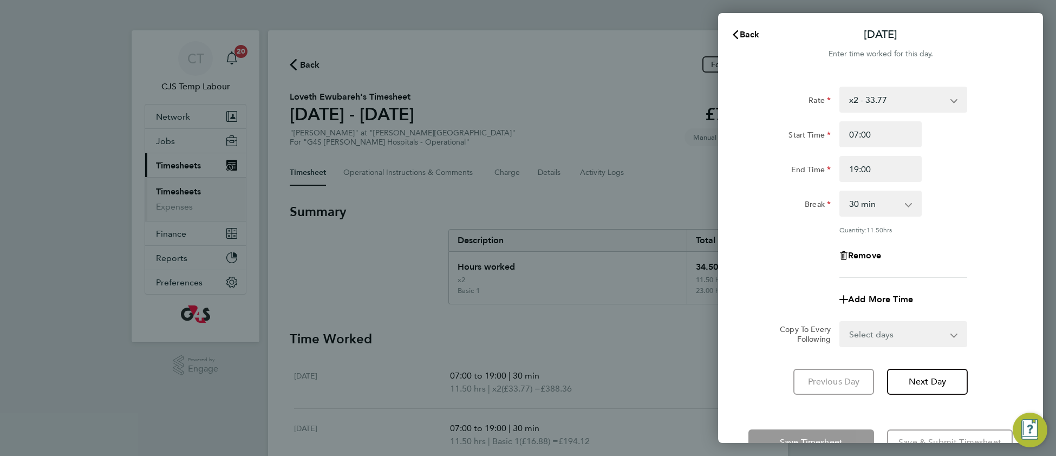
click at [901, 105] on select "x2 - 33.77 Basic 1 - 16.88 x 1.5 - 25.33 Saturday Rate - 23.81 Sunday & BH Rate…" at bounding box center [896, 100] width 113 height 24
select select "30"
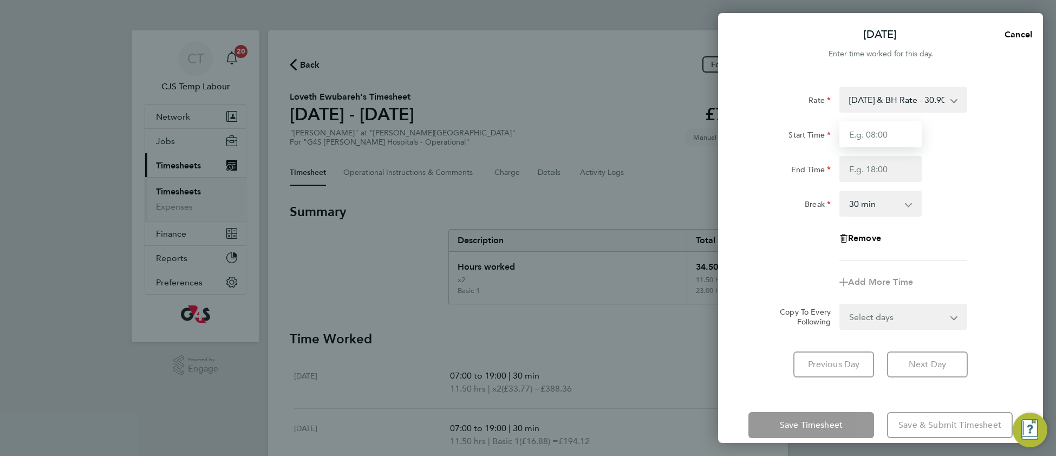
click at [884, 134] on input "Start Time" at bounding box center [880, 134] width 82 height 26
type input "07:00"
click at [888, 172] on input "End Time" at bounding box center [880, 169] width 82 height 26
type input "19:00"
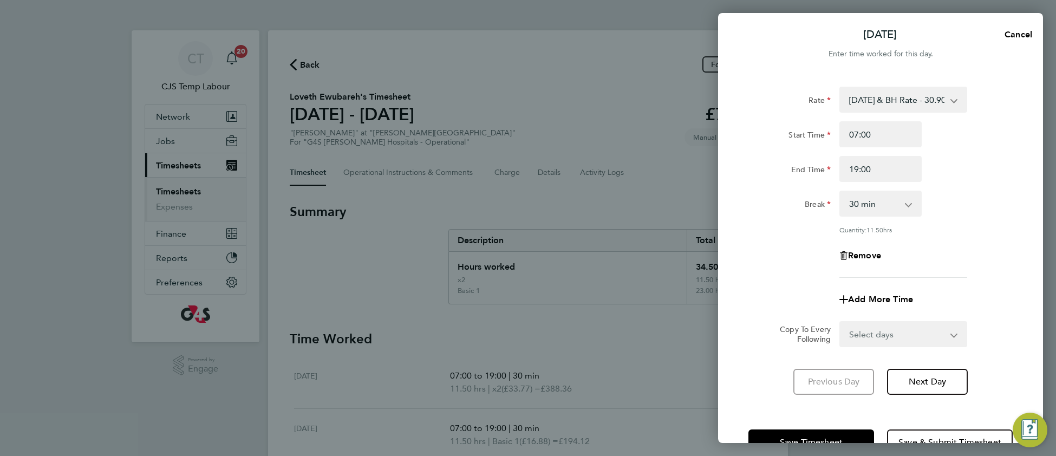
click at [974, 246] on div "Remove" at bounding box center [880, 256] width 273 height 26
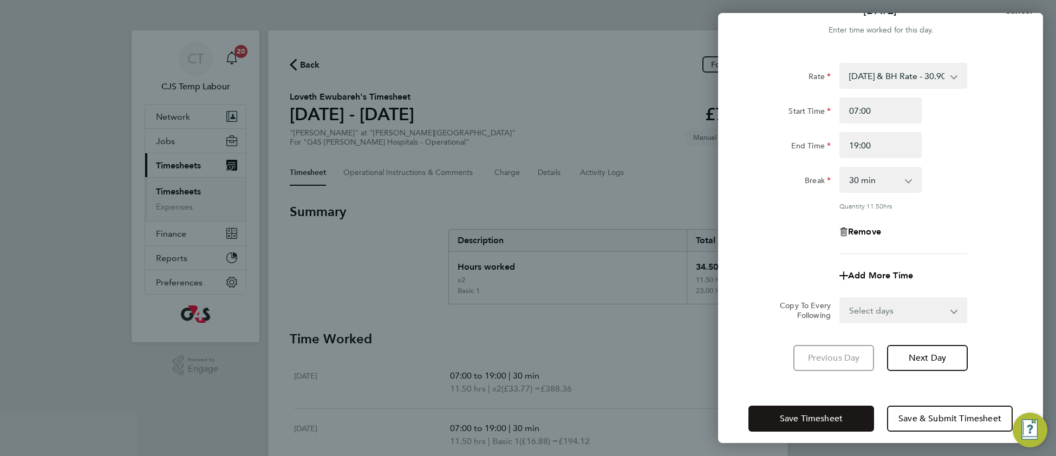
scroll to position [24, 0]
click at [804, 418] on span "Save Timesheet" at bounding box center [811, 418] width 63 height 11
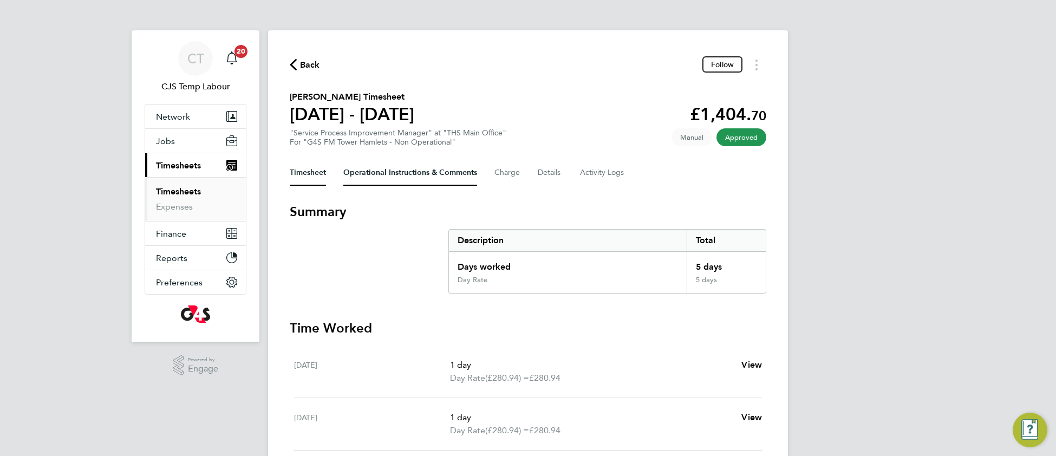
click at [405, 174] on Comments-tab "Operational Instructions & Comments" at bounding box center [410, 173] width 134 height 26
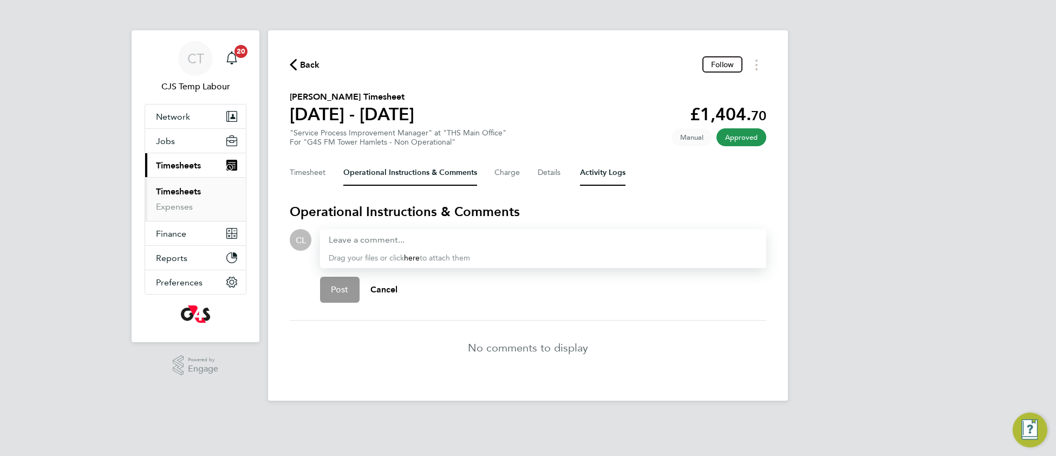
click at [601, 165] on Logs-tab "Activity Logs" at bounding box center [602, 173] width 45 height 26
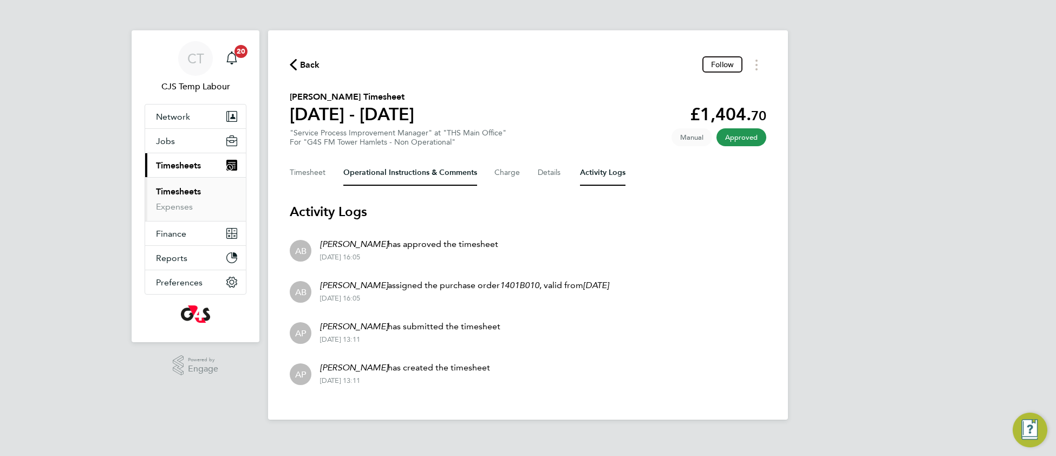
click at [375, 168] on Comments-tab "Operational Instructions & Comments" at bounding box center [410, 173] width 134 height 26
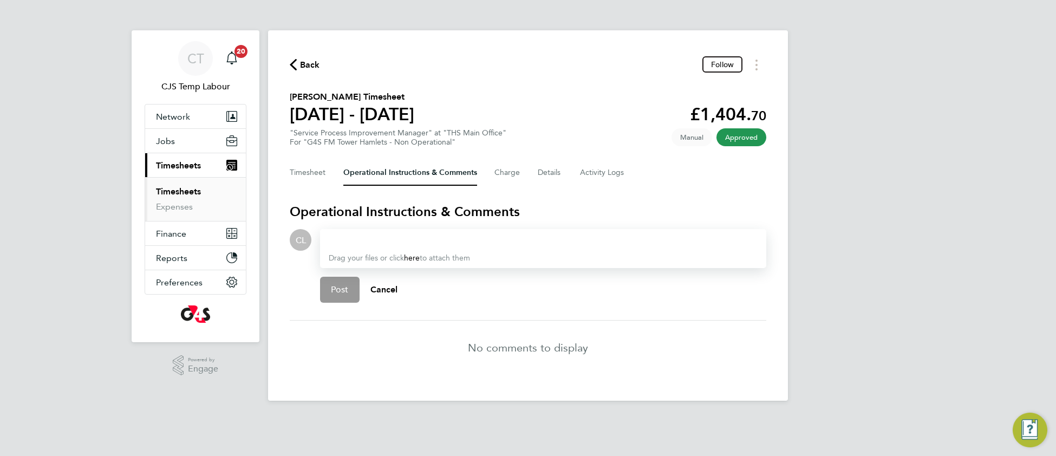
click at [376, 238] on div at bounding box center [543, 239] width 429 height 13
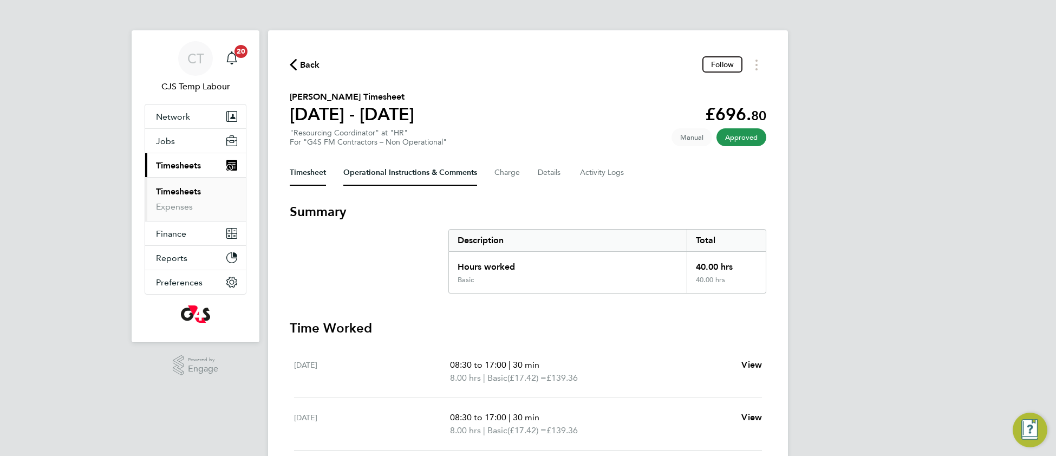
click at [396, 171] on Comments-tab "Operational Instructions & Comments" at bounding box center [410, 173] width 134 height 26
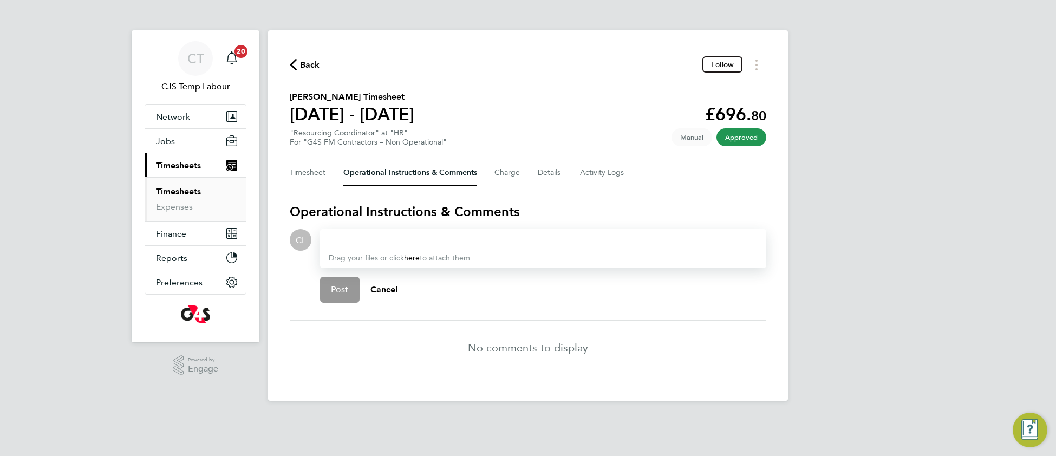
click at [355, 238] on div at bounding box center [543, 239] width 429 height 13
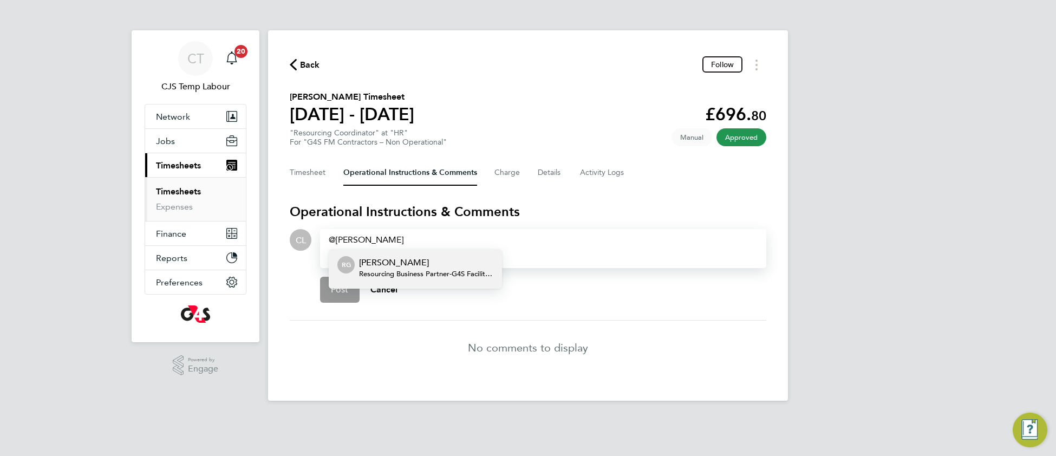
click at [441, 261] on p "Rachel Graham" at bounding box center [426, 262] width 134 height 13
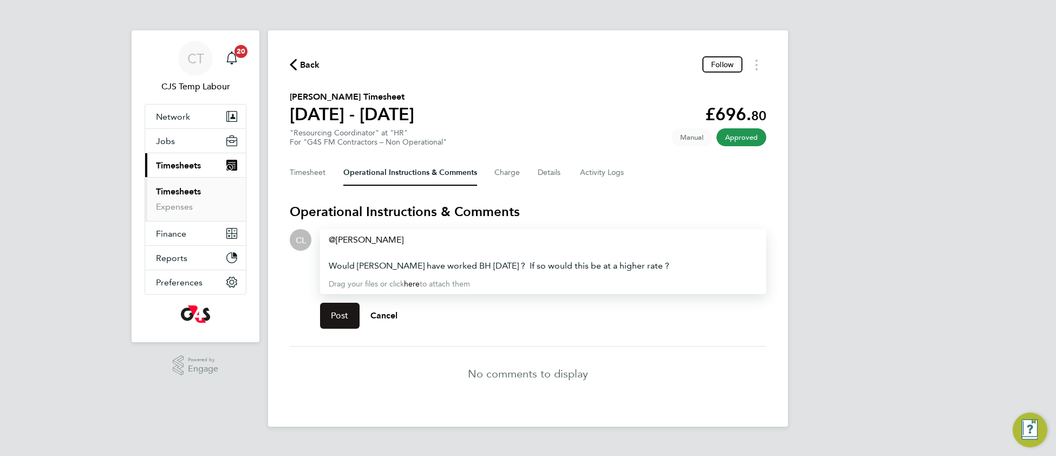
click at [328, 316] on button "Post" at bounding box center [340, 316] width 40 height 26
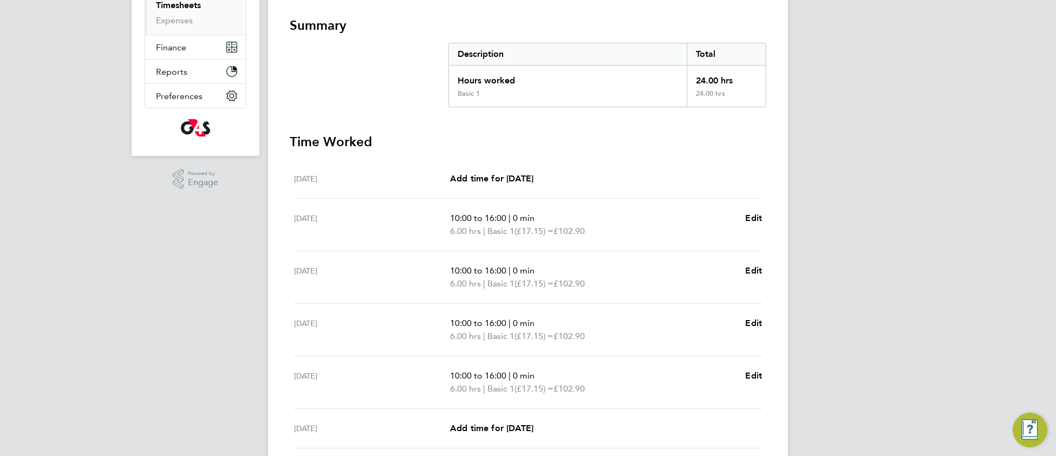
scroll to position [187, 0]
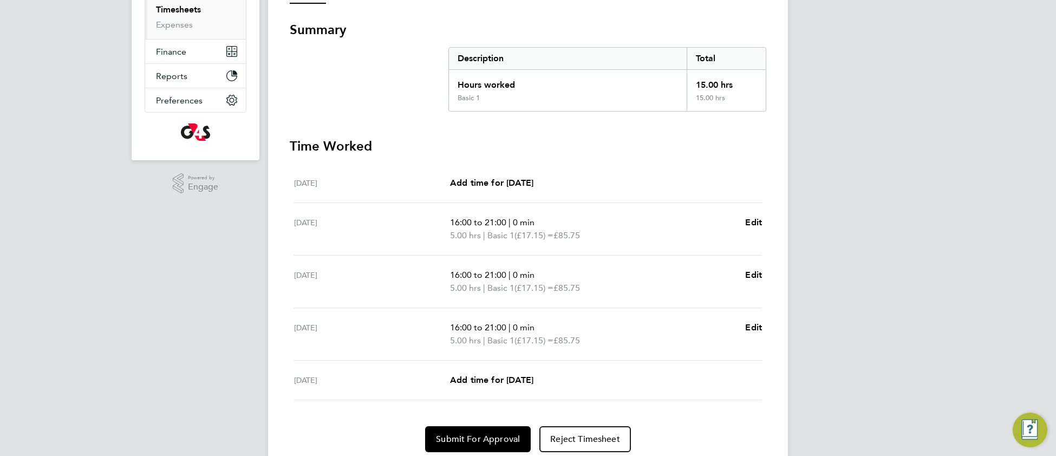
scroll to position [183, 0]
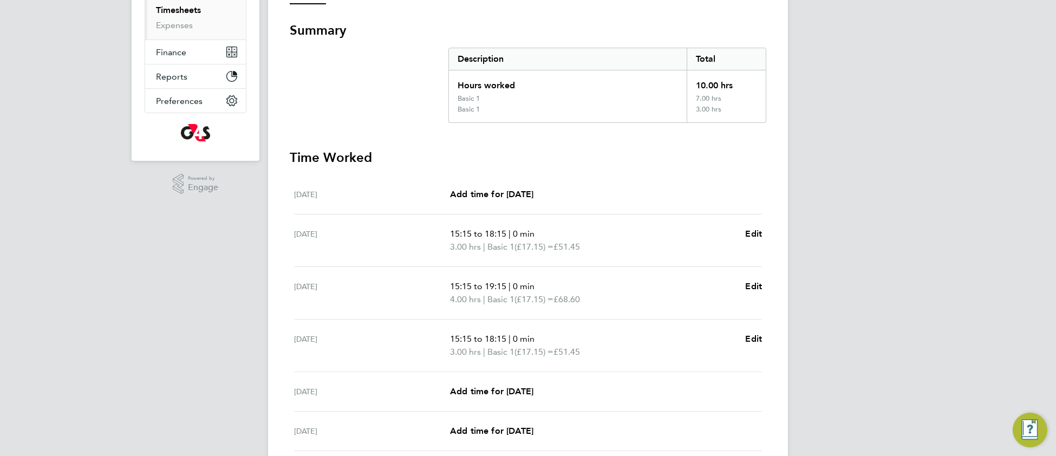
scroll to position [182, 0]
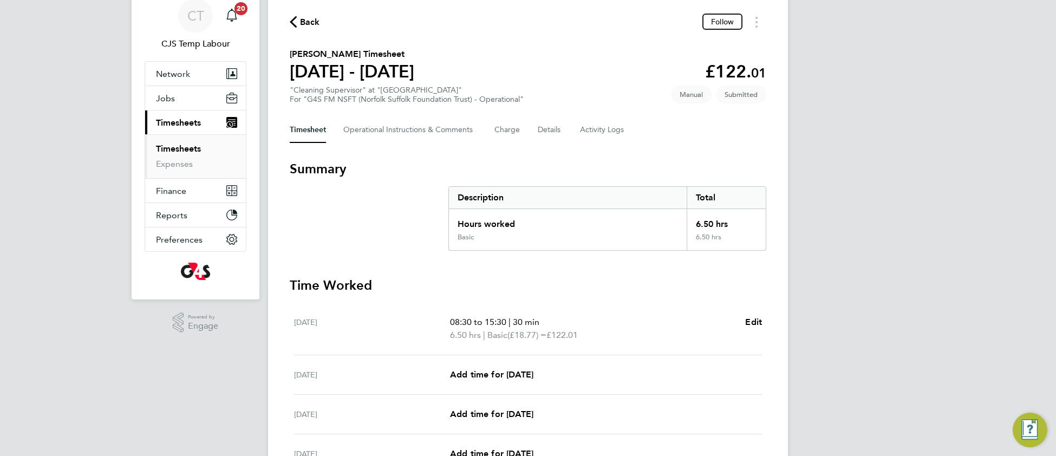
scroll to position [66, 0]
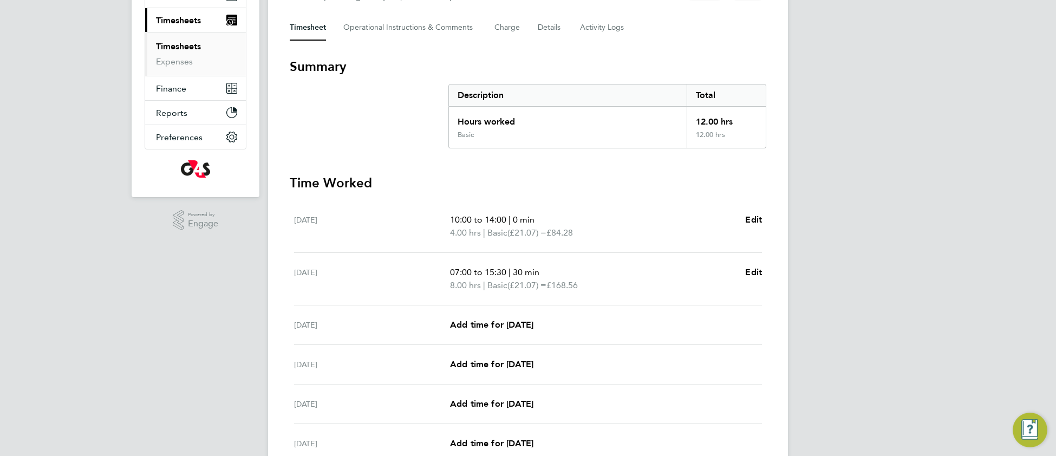
scroll to position [144, 0]
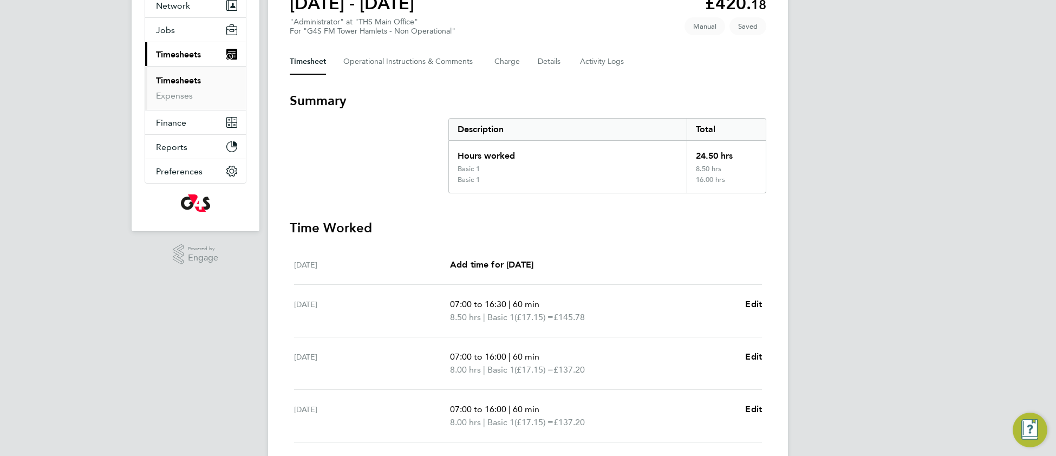
scroll to position [204, 0]
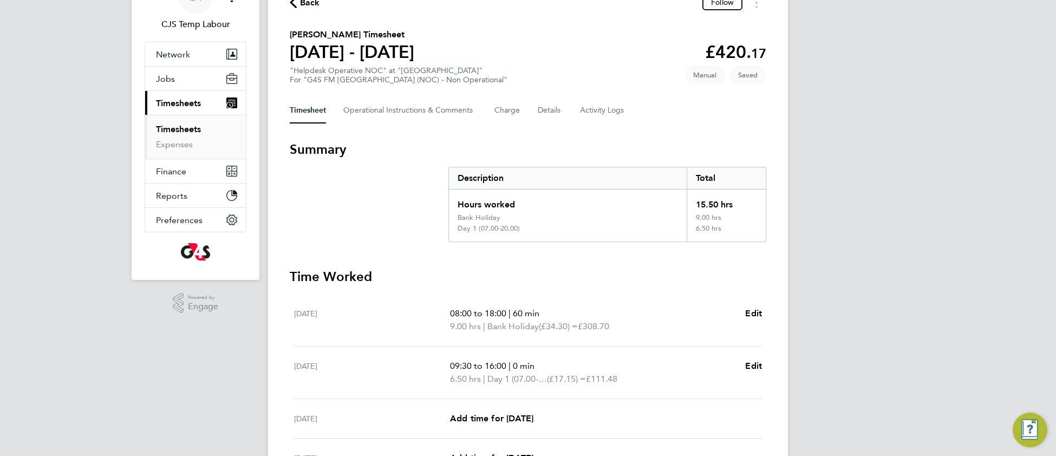
scroll to position [98, 0]
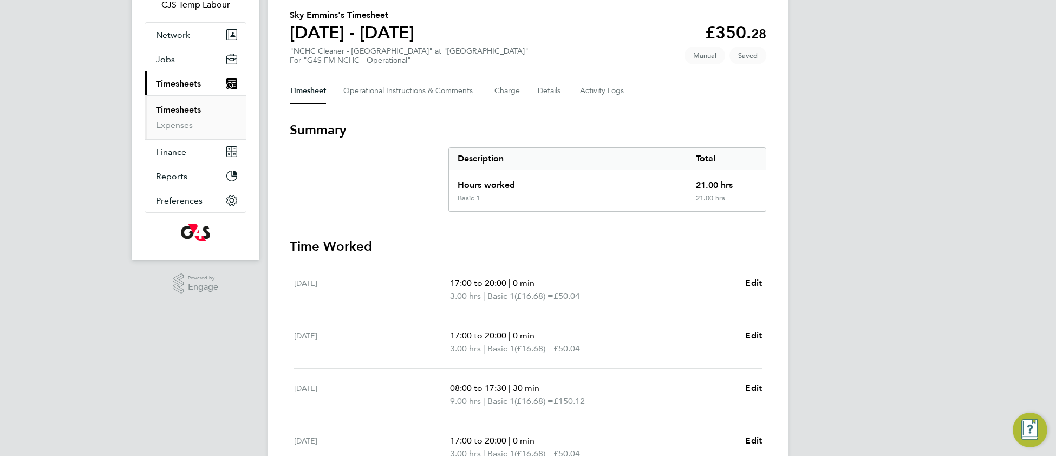
scroll to position [86, 0]
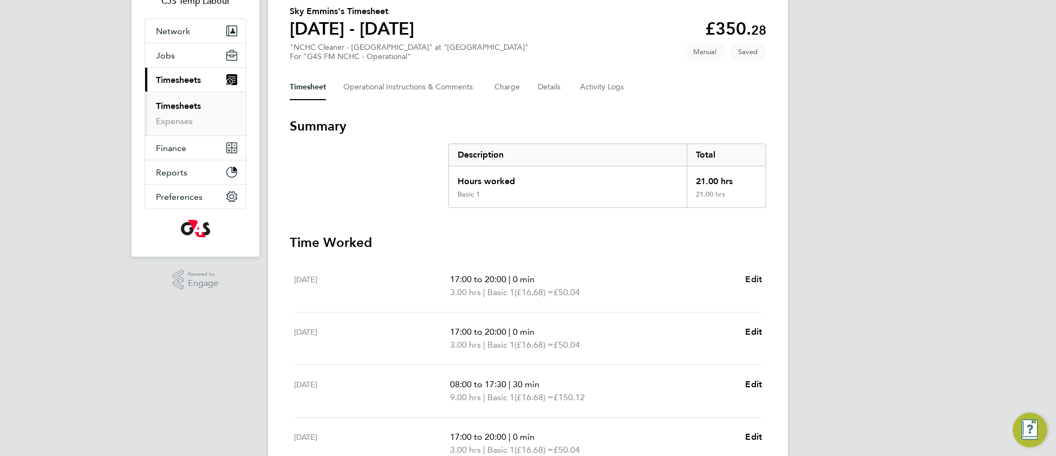
click at [755, 281] on span "Edit" at bounding box center [753, 279] width 17 height 10
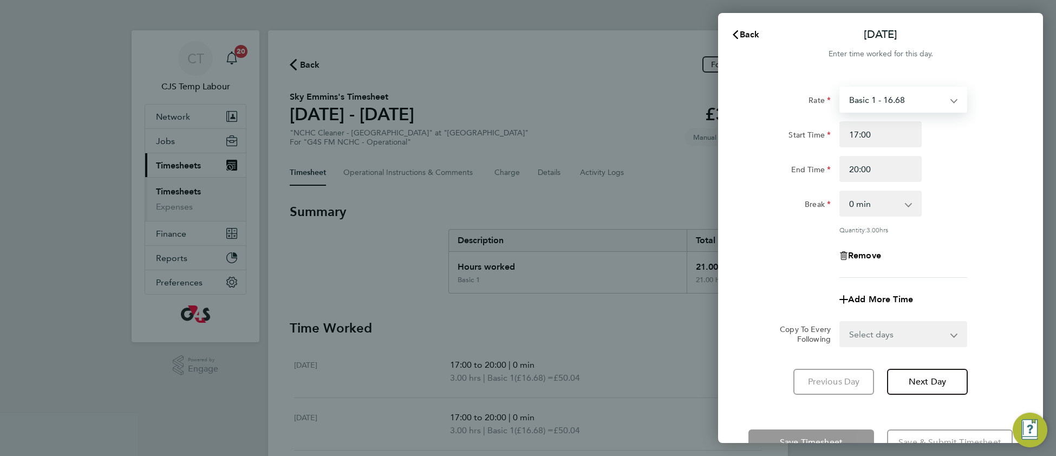
click at [923, 97] on select "Basic 1 - 16.68 x2 - 33.36 x1.5 - 25.03" at bounding box center [896, 100] width 113 height 24
drag, startPoint x: 996, startPoint y: 163, endPoint x: 996, endPoint y: 171, distance: 7.6
click at [996, 165] on div "End Time 20:00" at bounding box center [880, 169] width 273 height 26
drag, startPoint x: 740, startPoint y: 35, endPoint x: 740, endPoint y: 41, distance: 6.5
click at [742, 34] on span "Back" at bounding box center [750, 34] width 20 height 10
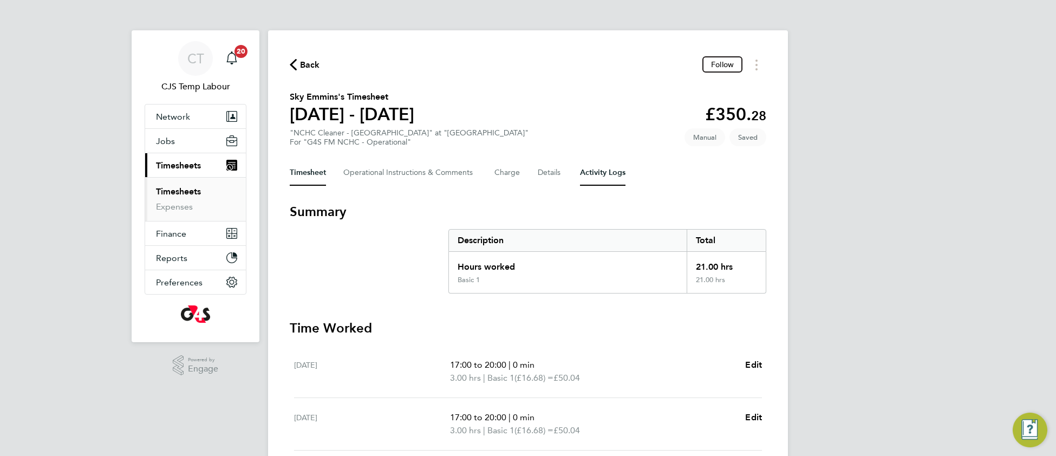
click at [603, 176] on Logs-tab "Activity Logs" at bounding box center [602, 173] width 45 height 26
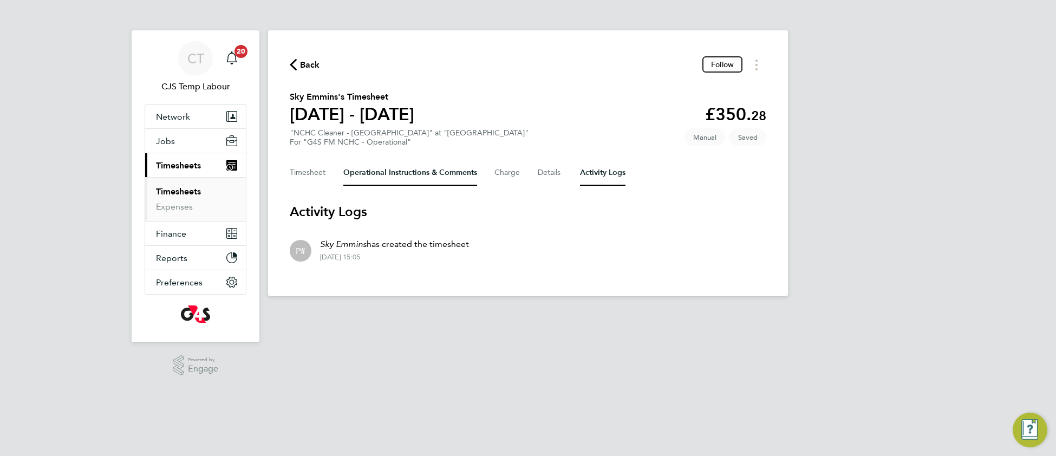
click at [398, 178] on Comments-tab "Operational Instructions & Comments" at bounding box center [410, 173] width 134 height 26
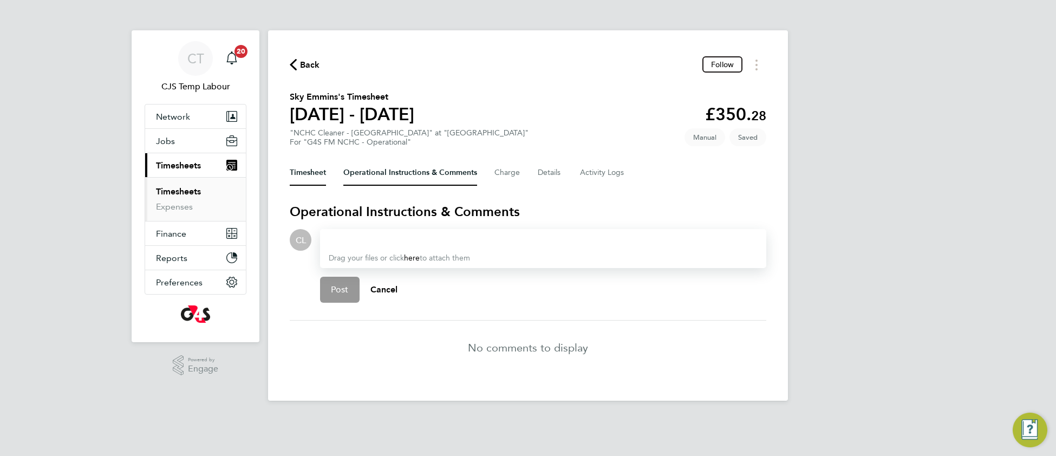
click at [313, 176] on button "Timesheet" at bounding box center [308, 173] width 36 height 26
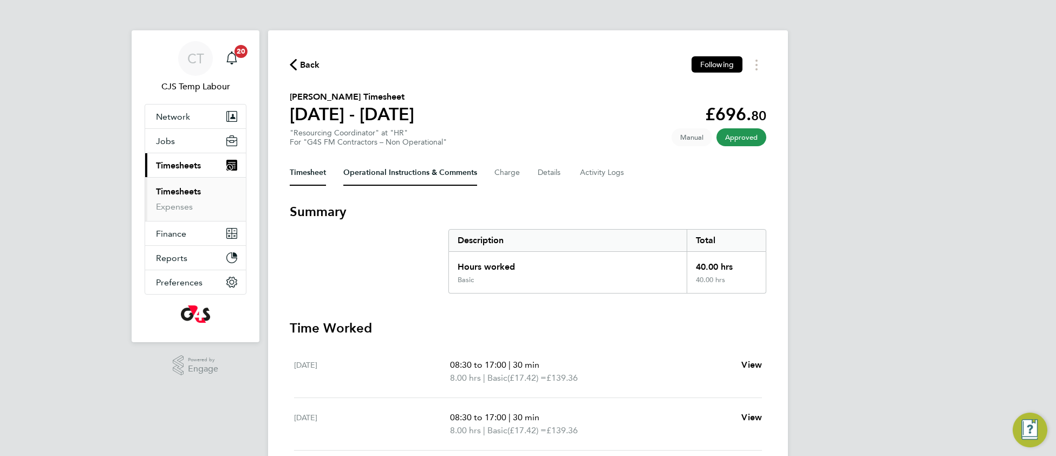
click at [390, 173] on Comments-tab "Operational Instructions & Comments" at bounding box center [410, 173] width 134 height 26
